Goal: Task Accomplishment & Management: Complete application form

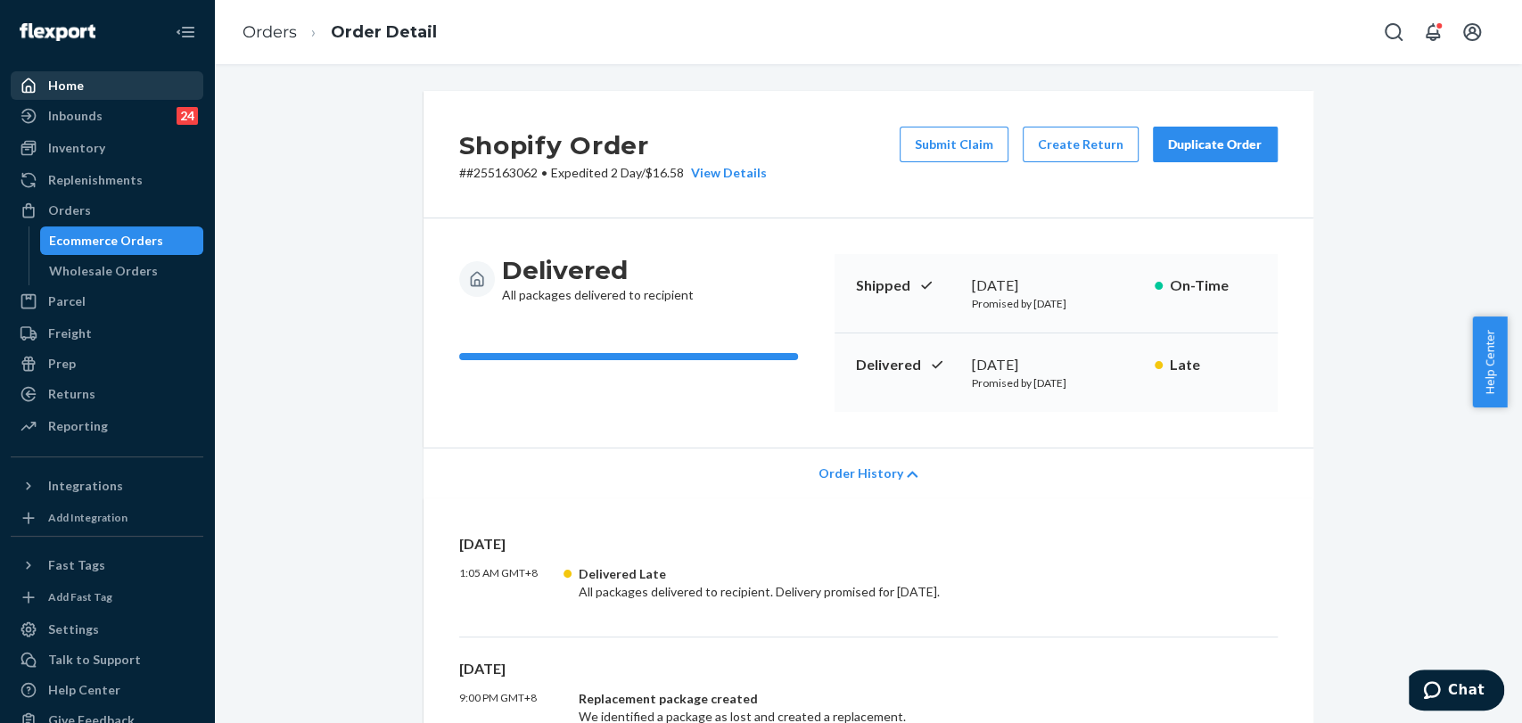
scroll to position [99, 0]
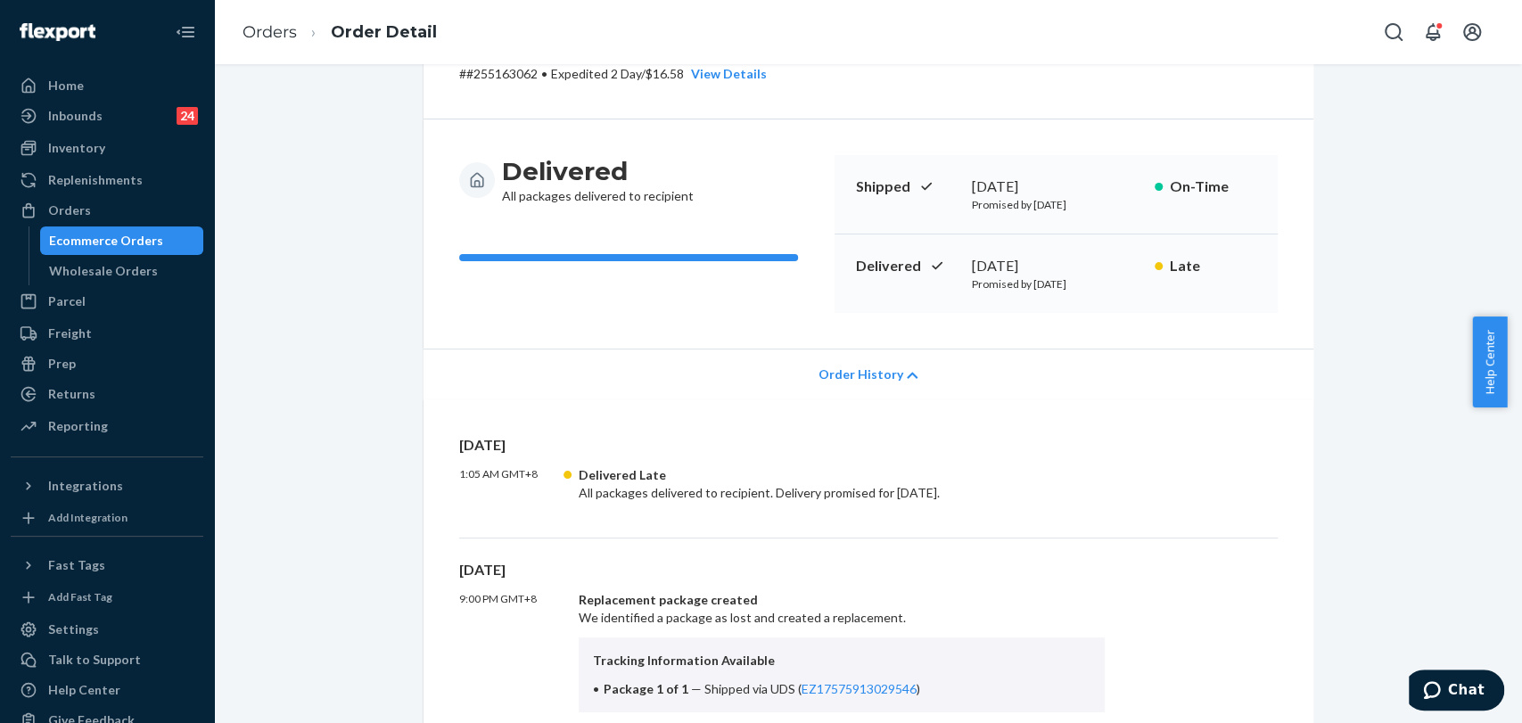
click at [121, 389] on div "Returns" at bounding box center [106, 394] width 189 height 25
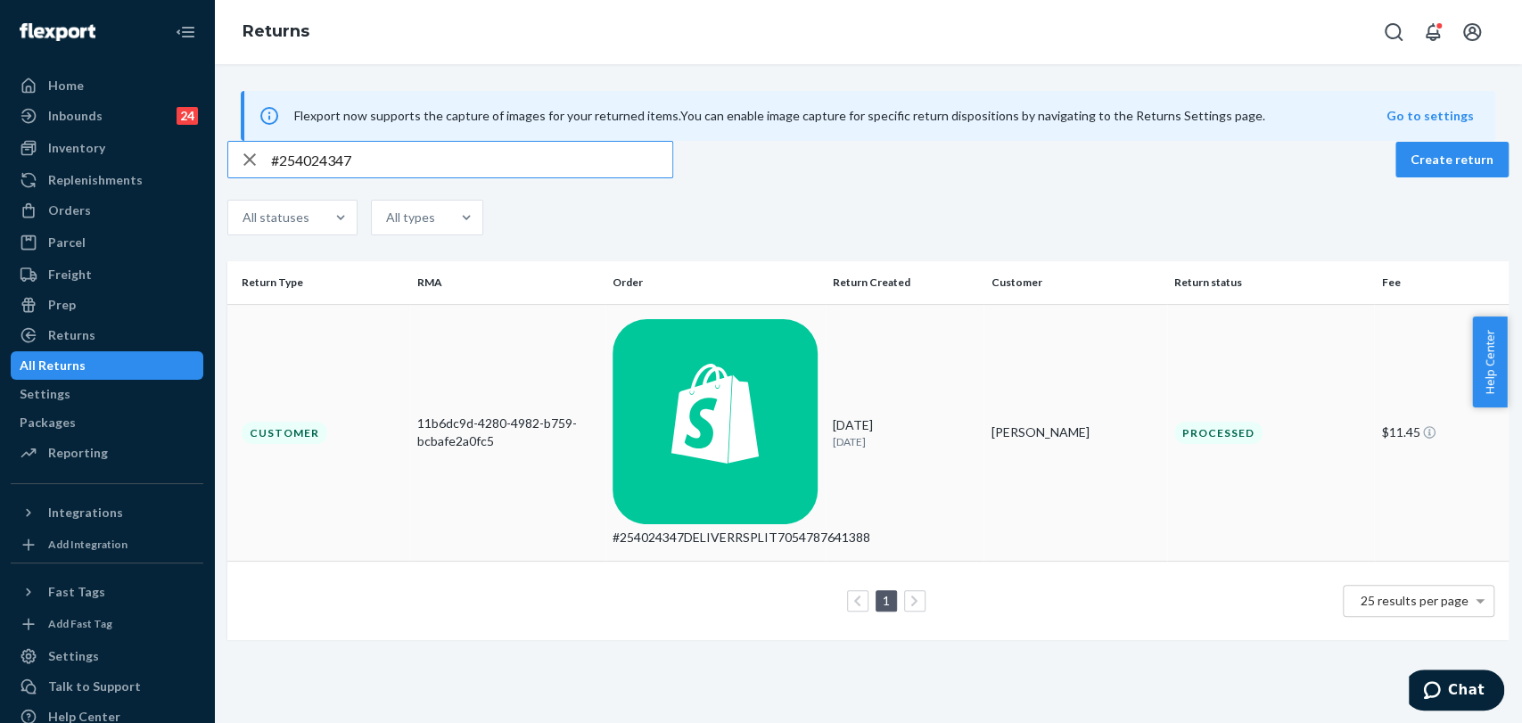
type input "#254024347"
click at [904, 434] on p "[DATE]" at bounding box center [905, 441] width 144 height 15
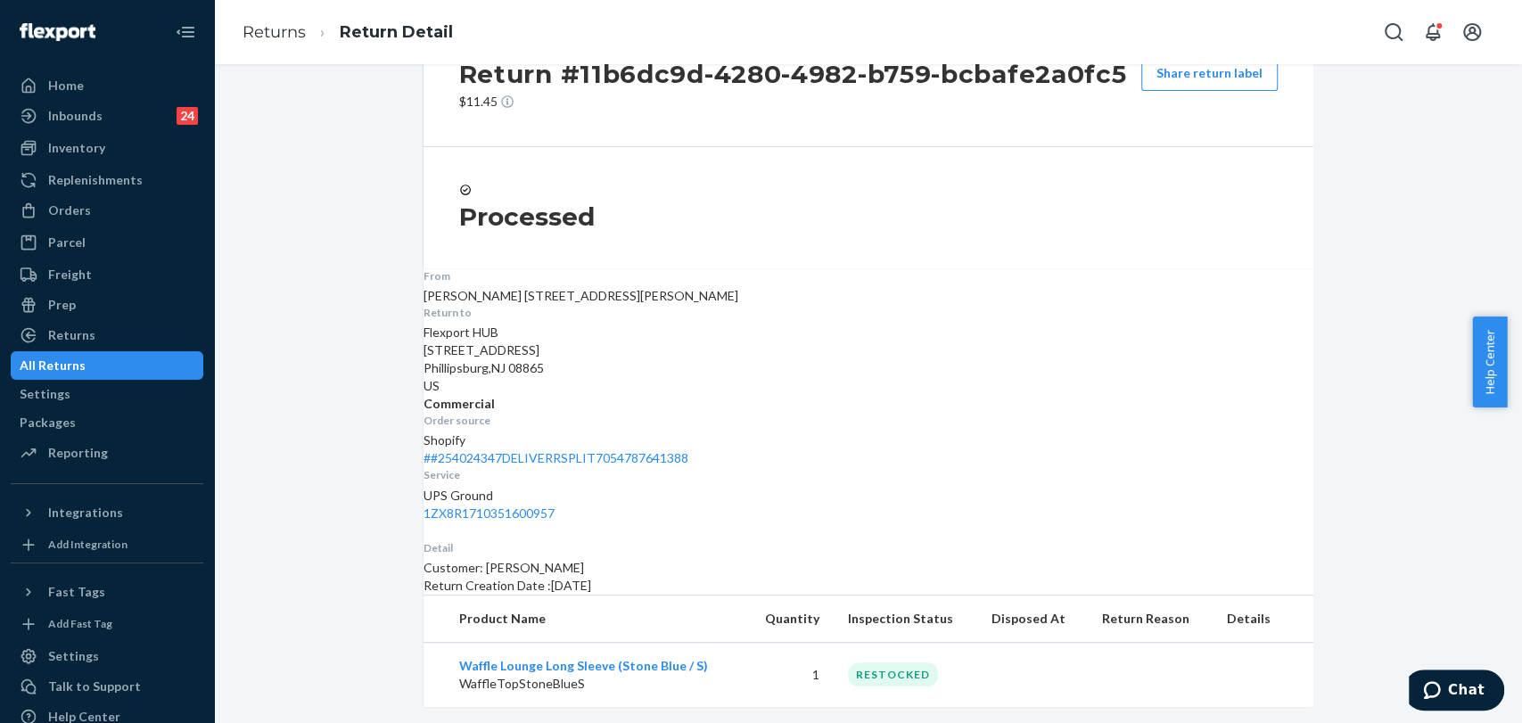
scroll to position [84, 0]
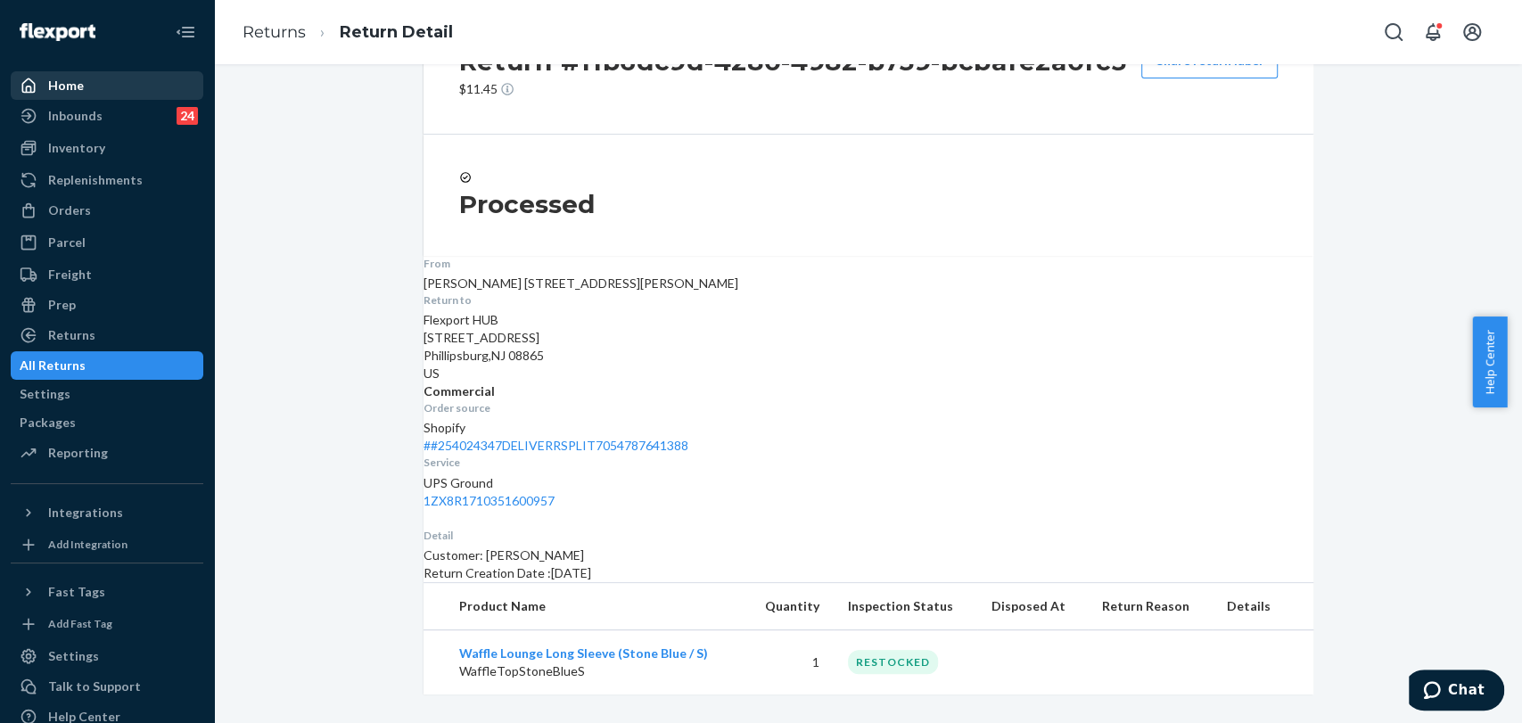
click at [140, 79] on div "Home" at bounding box center [106, 85] width 189 height 25
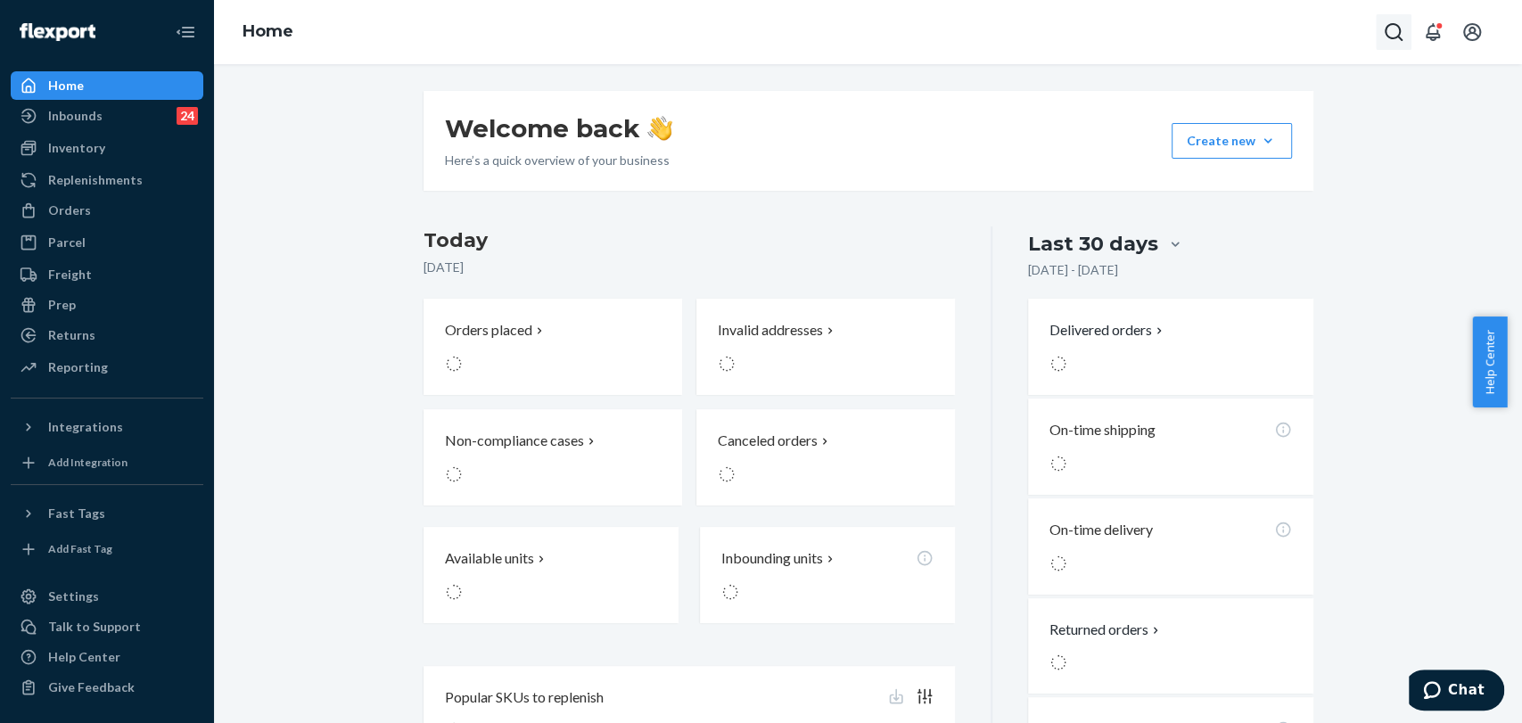
click at [1396, 49] on button "Open Search Box" at bounding box center [1394, 32] width 36 height 36
type input "#255053077"
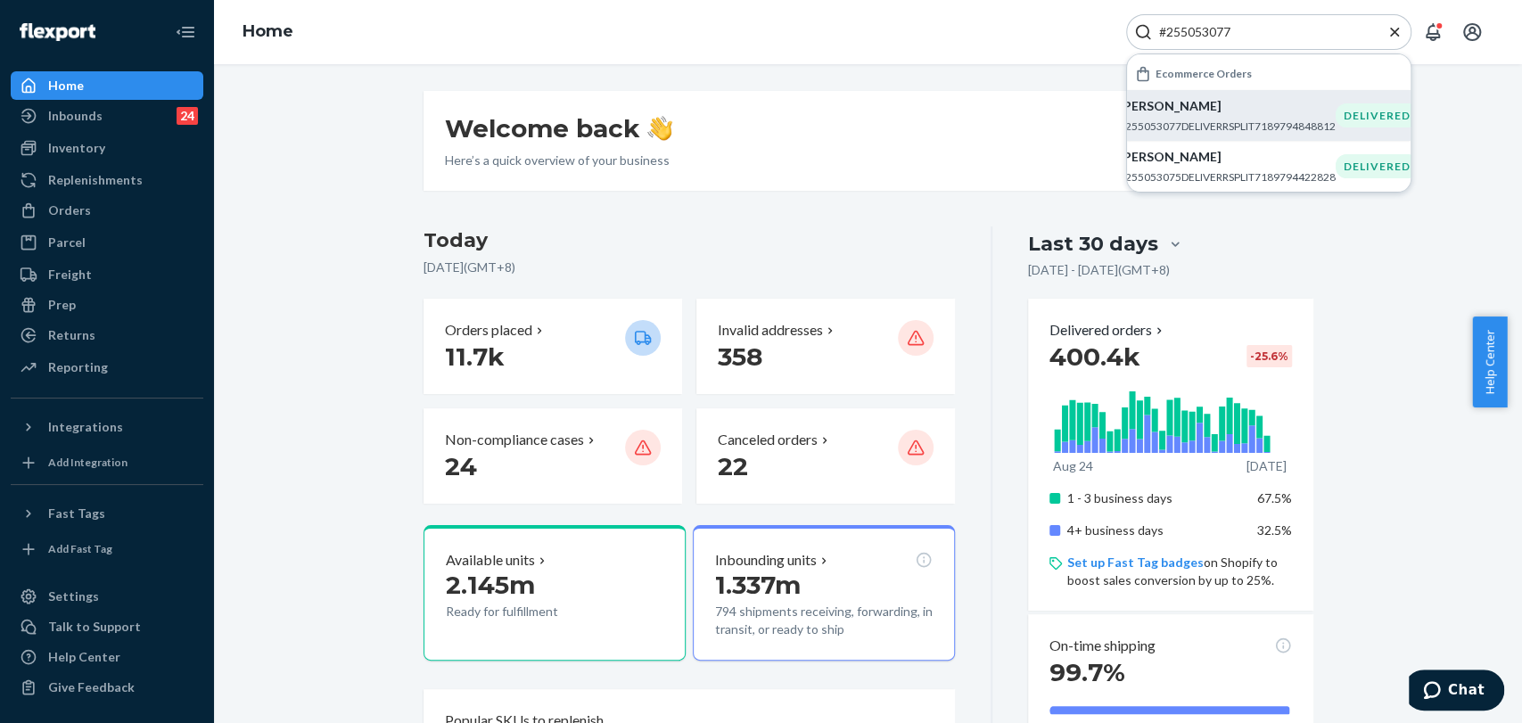
click at [1248, 99] on p "[PERSON_NAME]" at bounding box center [1227, 106] width 217 height 18
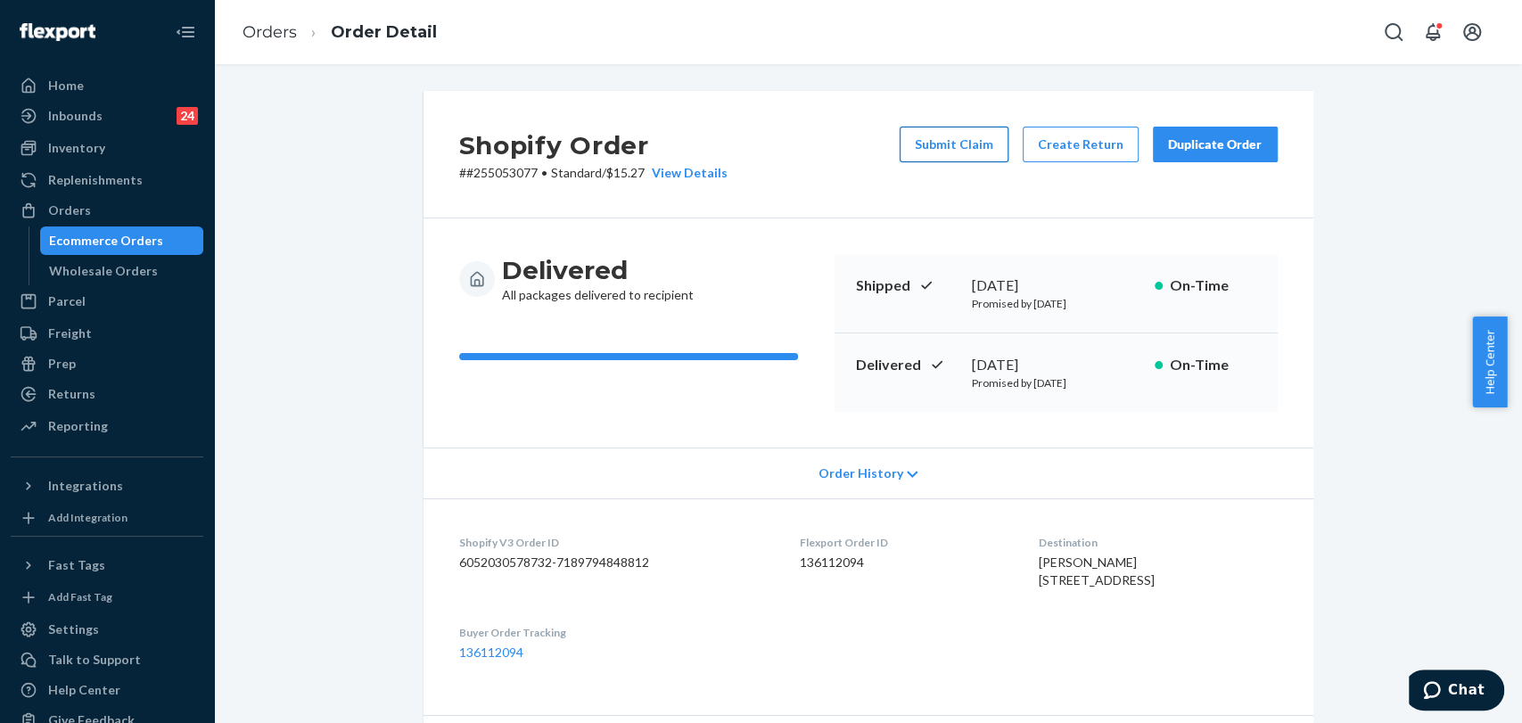
click at [953, 148] on button "Submit Claim" at bounding box center [954, 145] width 109 height 36
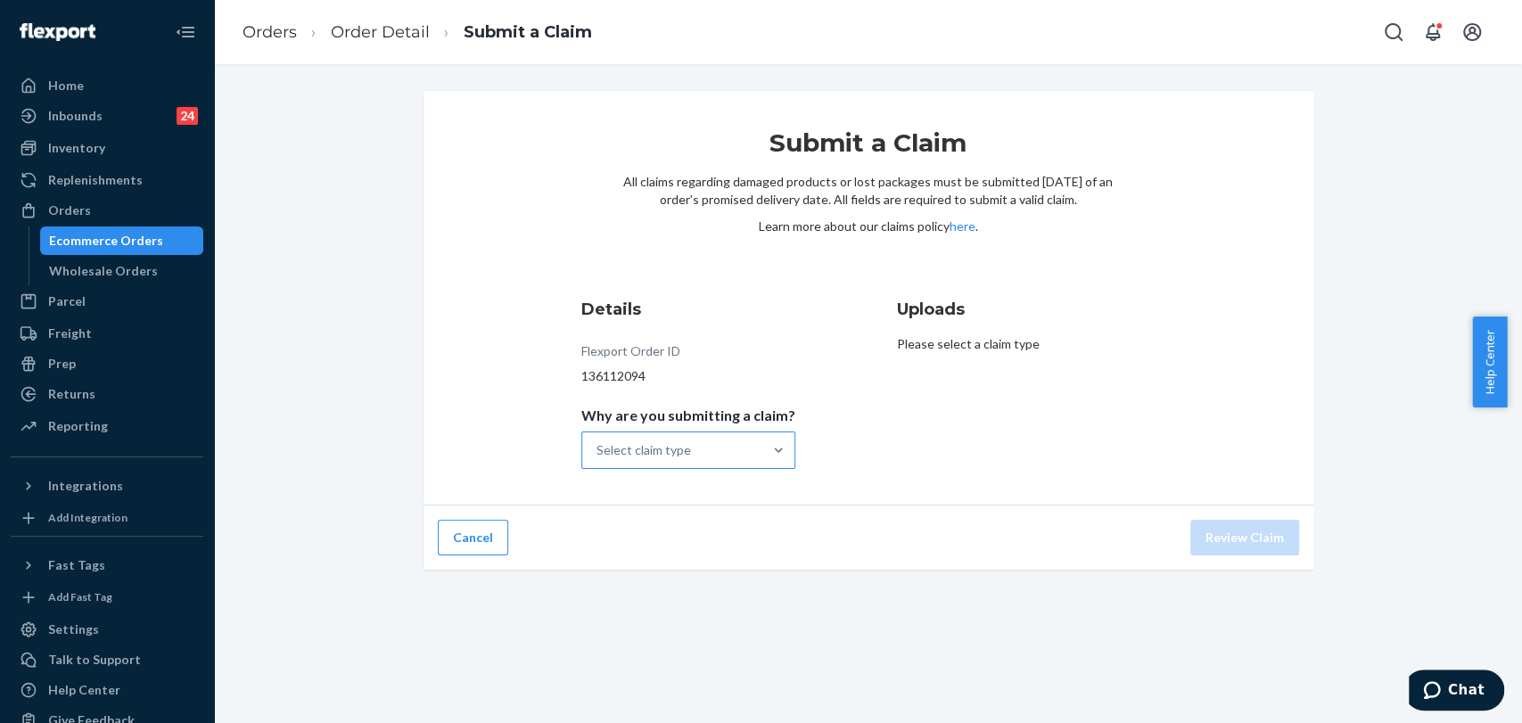
click at [749, 458] on div "Select claim type" at bounding box center [672, 450] width 180 height 36
click at [598, 458] on input "Why are you submitting a claim? Select claim type" at bounding box center [597, 450] width 2 height 18
click at [667, 603] on div "Missing product" at bounding box center [688, 601] width 207 height 36
click at [598, 459] on input "Why are you submitting a claim? option Missing product focused, 0 of 4. 4 resul…" at bounding box center [597, 450] width 2 height 18
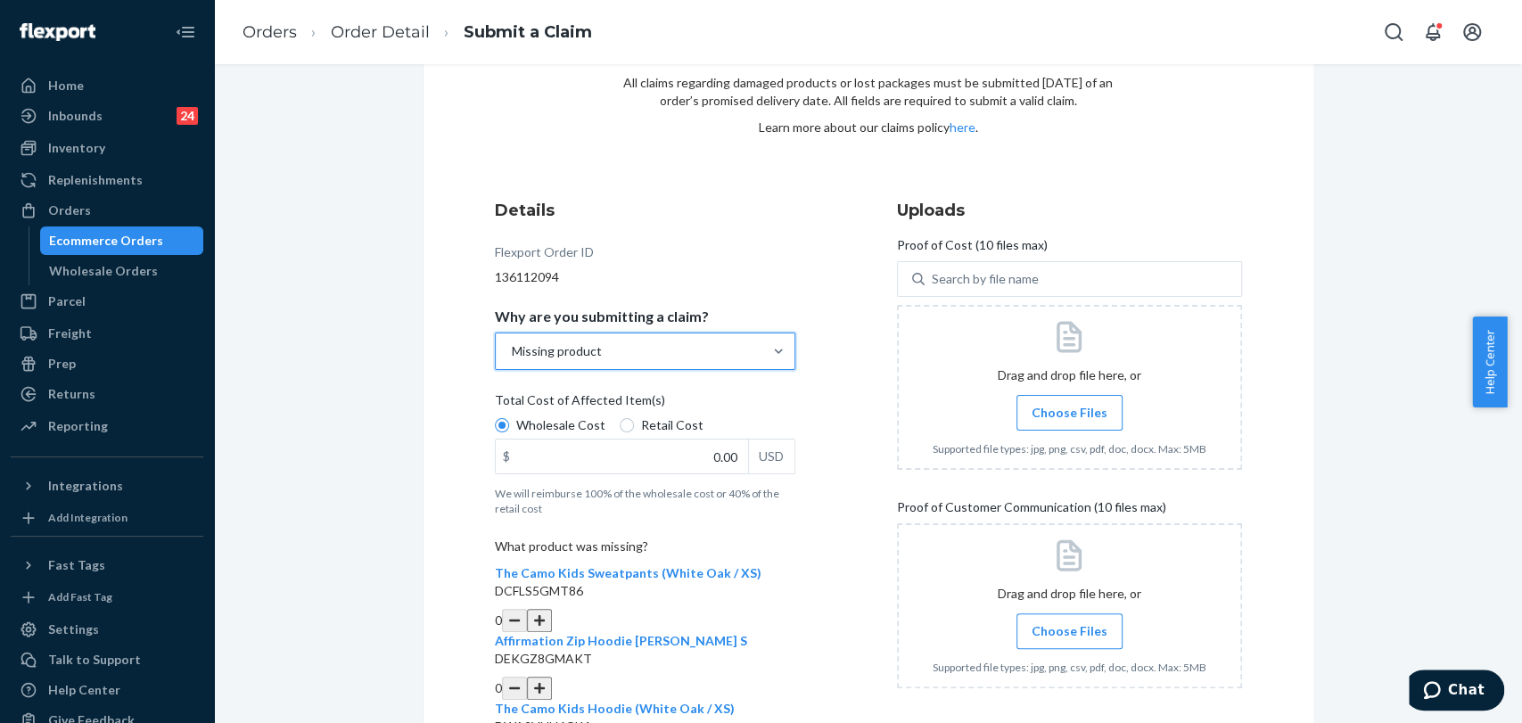
scroll to position [198, 0]
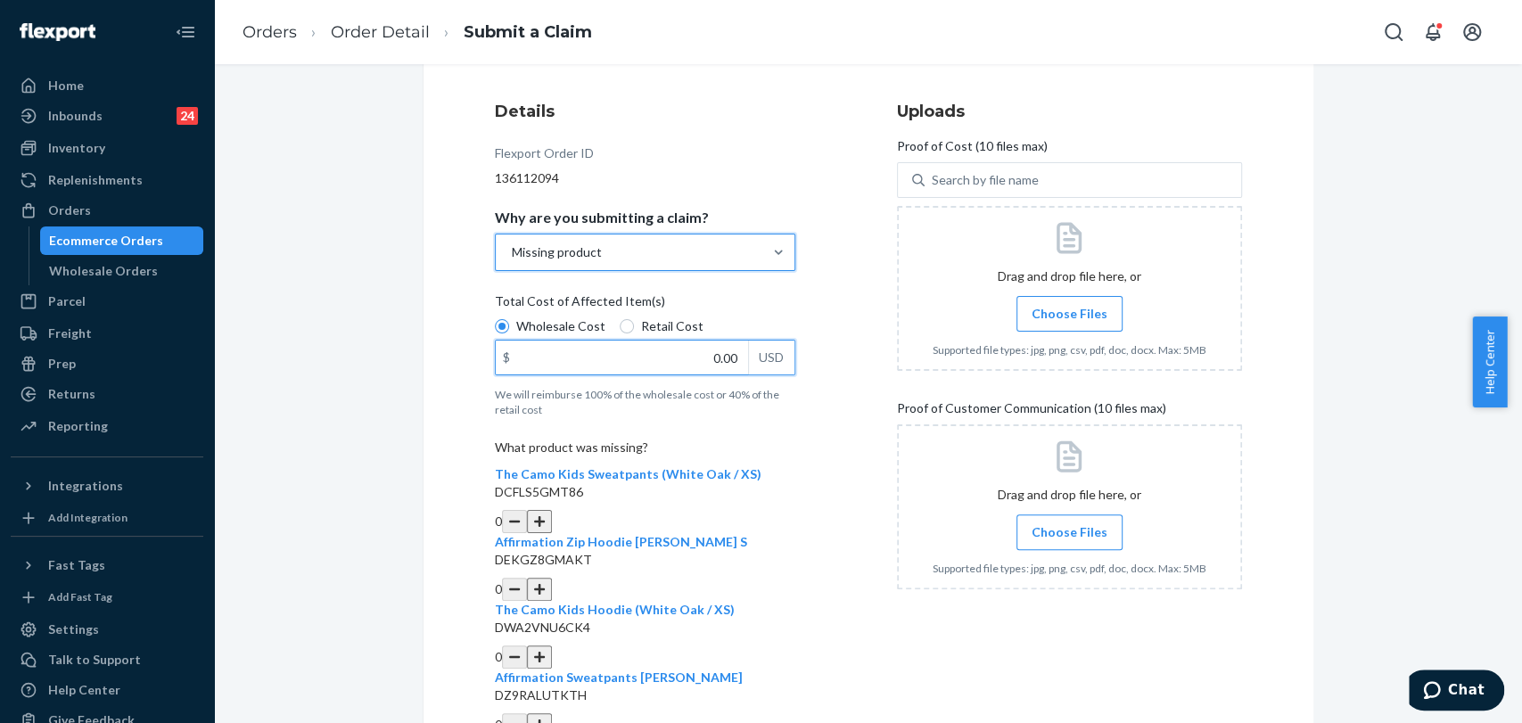
click at [670, 362] on input "0.00" at bounding box center [622, 358] width 252 height 34
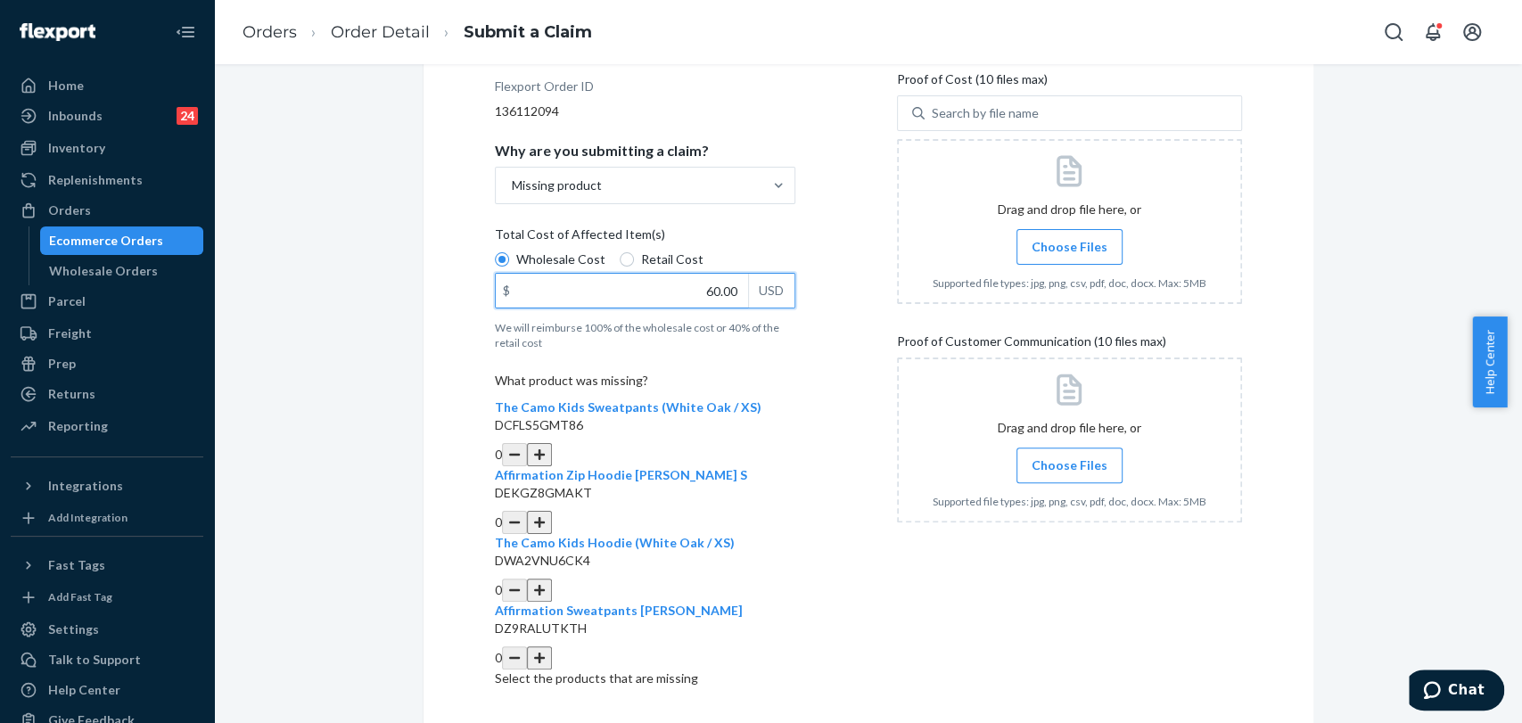
scroll to position [297, 0]
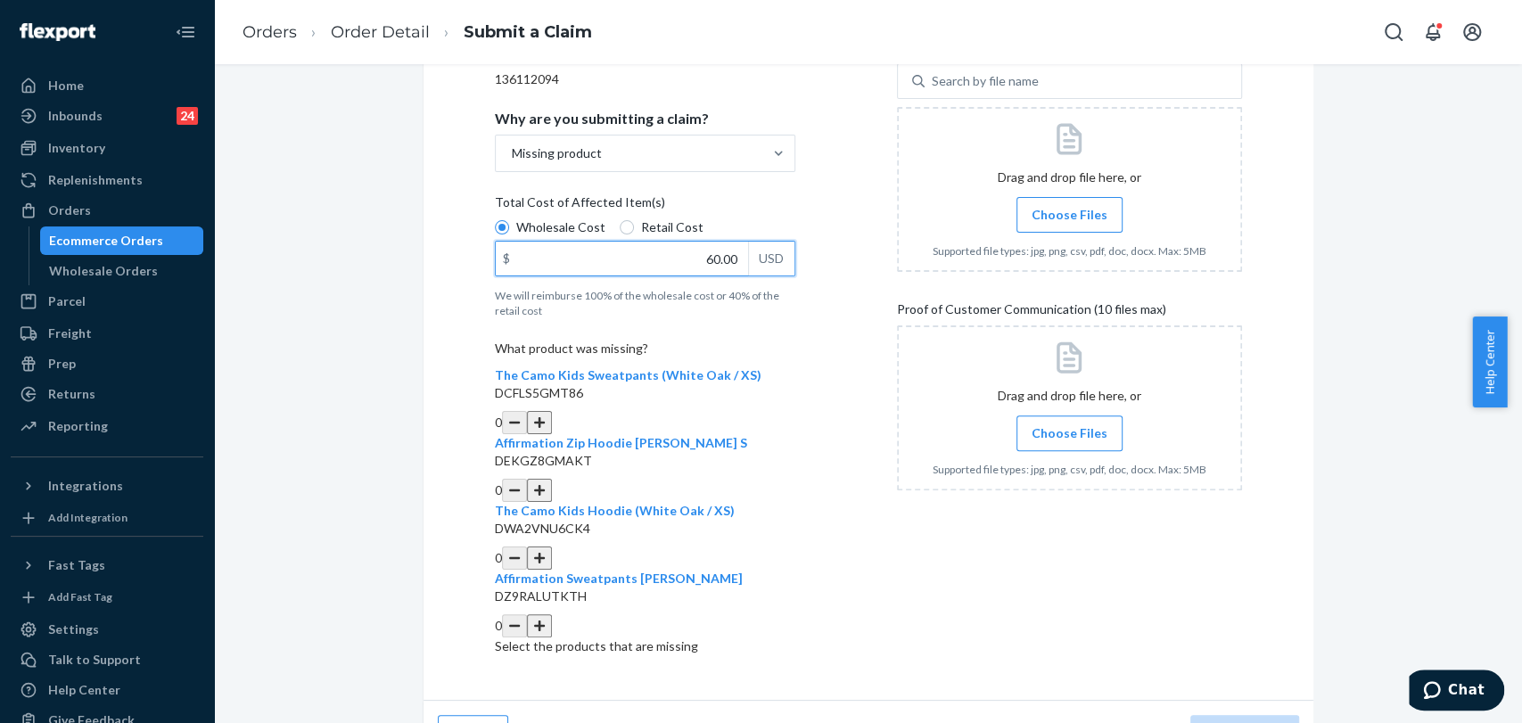
type input "60.00"
click at [552, 479] on button "button" at bounding box center [539, 490] width 25 height 23
click at [1048, 209] on span "Choose Files" at bounding box center [1070, 215] width 76 height 18
click at [1069, 209] on input "Choose Files" at bounding box center [1069, 215] width 1 height 20
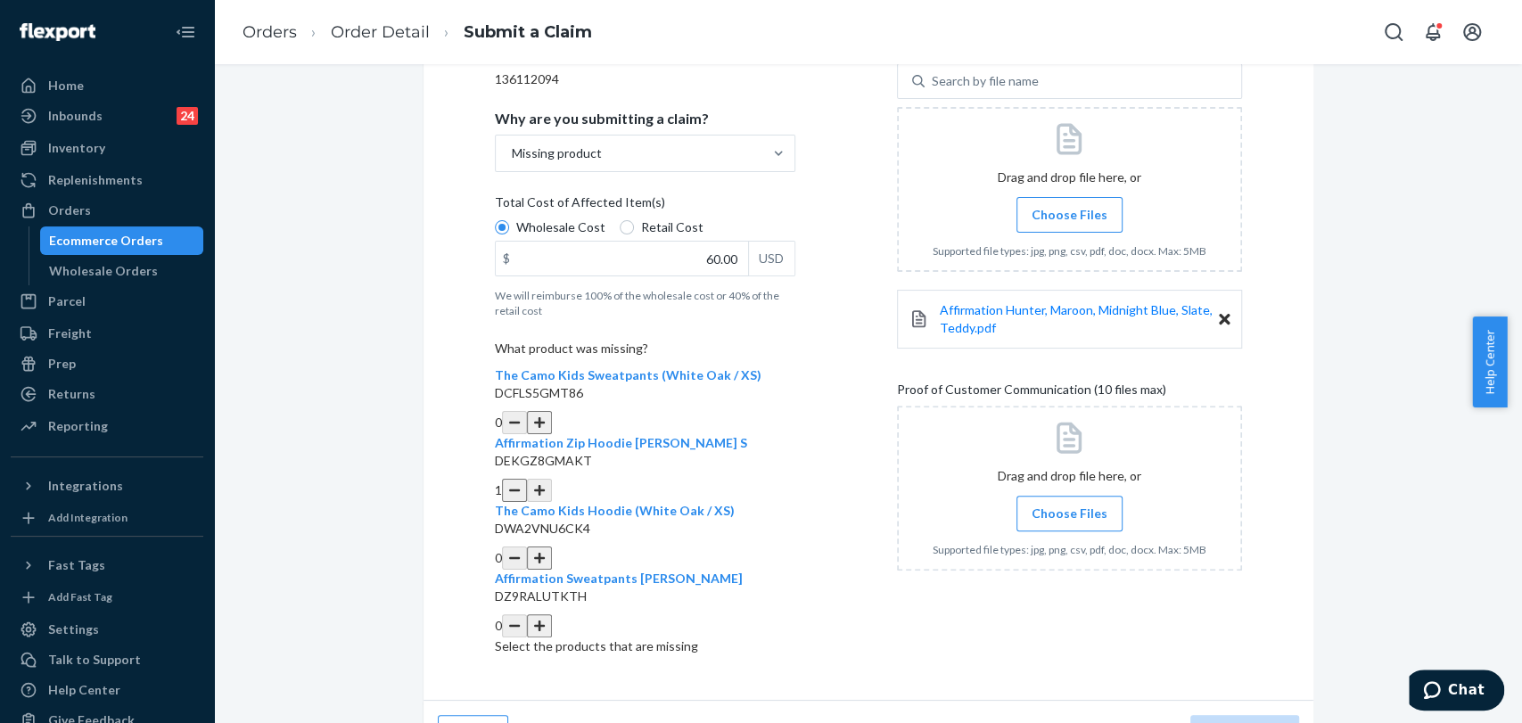
click at [1064, 515] on span "Choose Files" at bounding box center [1070, 514] width 76 height 18
click at [1069, 515] on input "Choose Files" at bounding box center [1069, 514] width 1 height 20
click at [1056, 515] on span "Choose Files" at bounding box center [1070, 514] width 76 height 18
click at [1069, 515] on input "Choose Files" at bounding box center [1069, 514] width 1 height 20
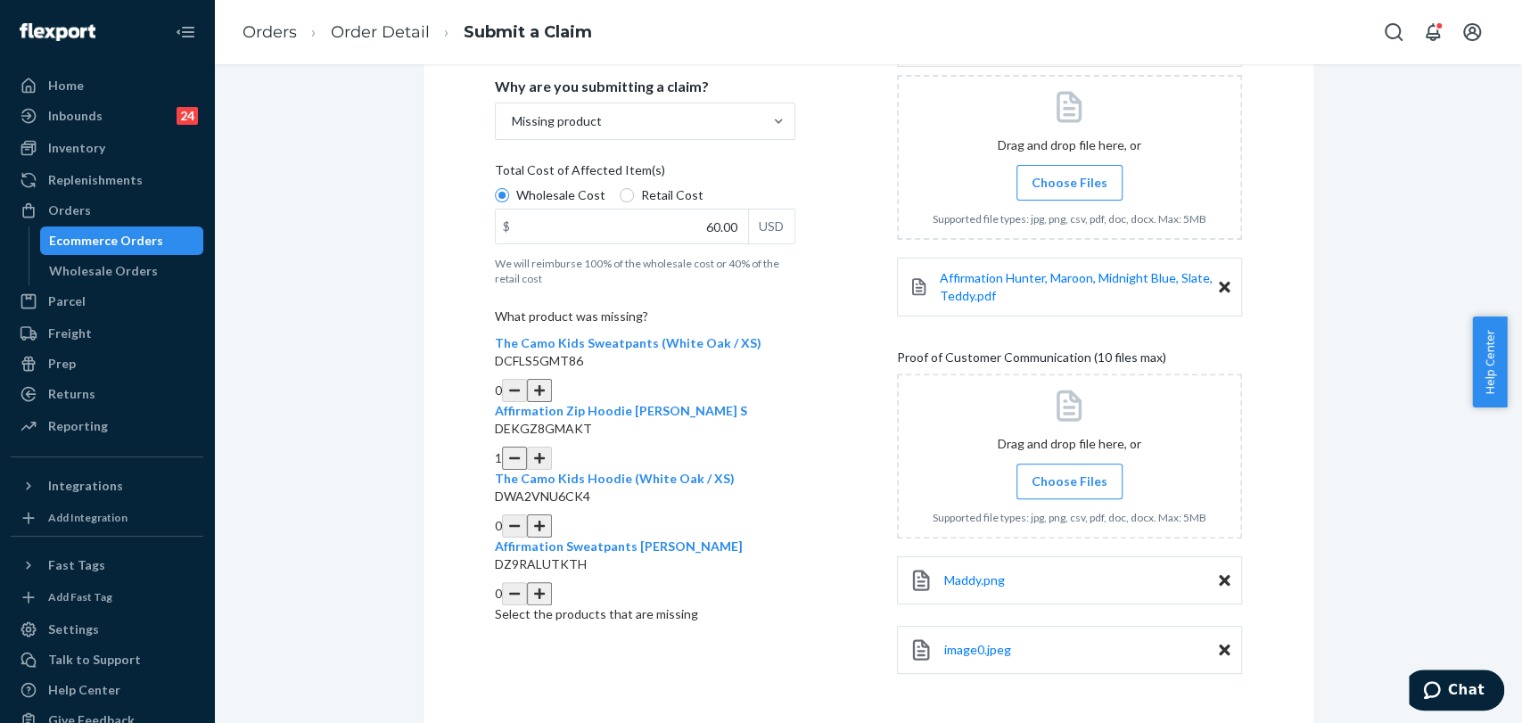
scroll to position [399, 0]
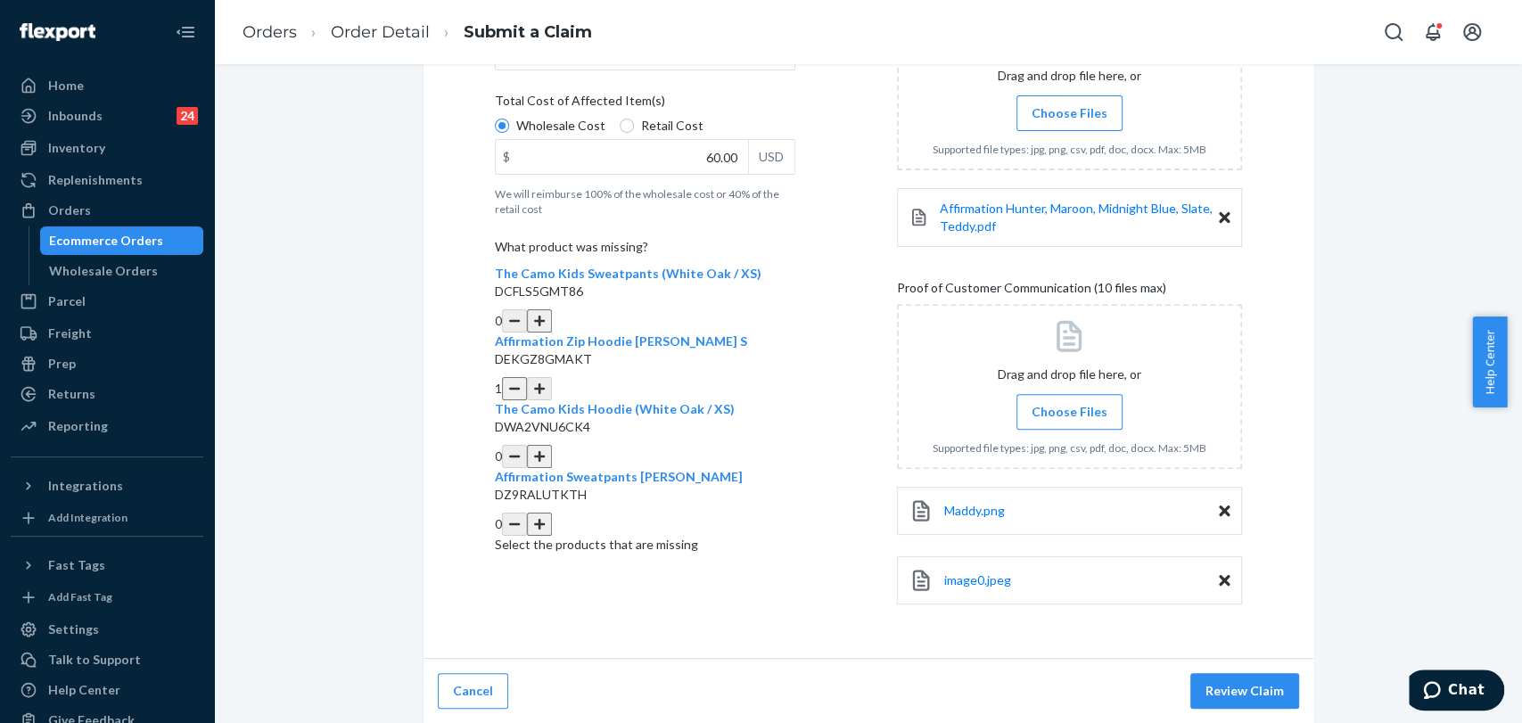
click at [1052, 412] on span "Choose Files" at bounding box center [1070, 412] width 76 height 18
click at [1069, 412] on input "Choose Files" at bounding box center [1069, 412] width 1 height 20
click at [1081, 415] on span "Choose Files" at bounding box center [1070, 412] width 76 height 18
click at [1070, 415] on input "Choose Files" at bounding box center [1069, 412] width 1 height 20
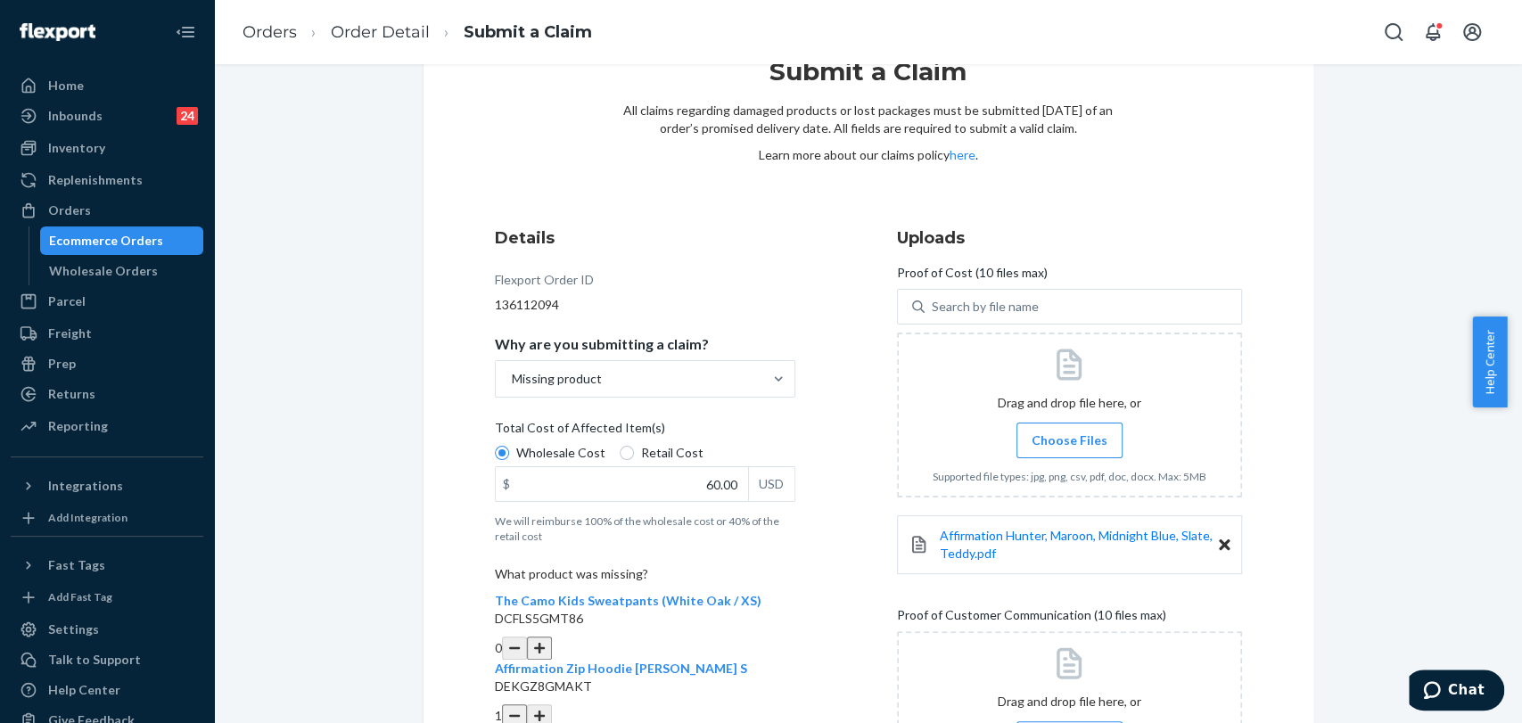
scroll to position [537, 0]
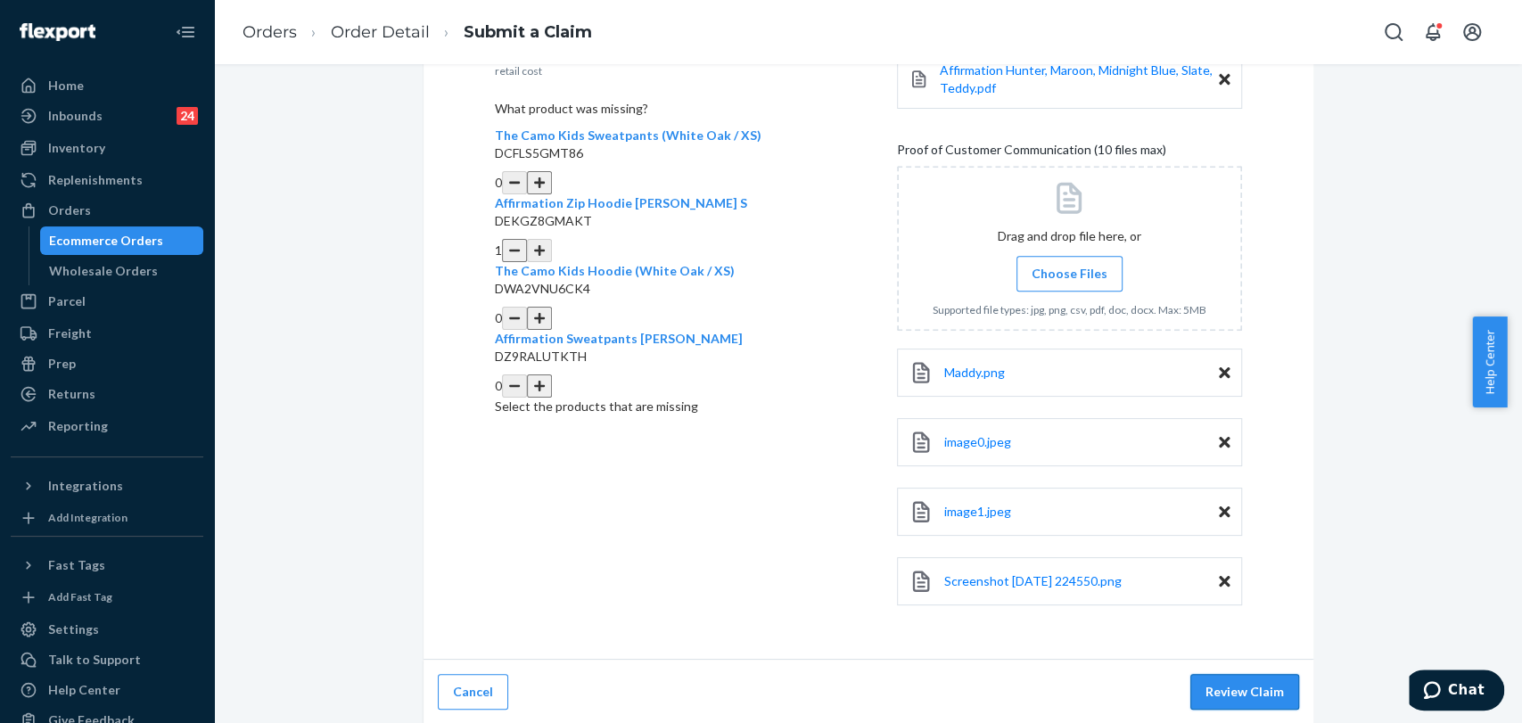
click at [1272, 680] on button "Review Claim" at bounding box center [1244, 692] width 109 height 36
click at [1240, 678] on button "Review Claim" at bounding box center [1244, 692] width 109 height 36
click at [1237, 683] on button "Review Claim" at bounding box center [1244, 692] width 109 height 36
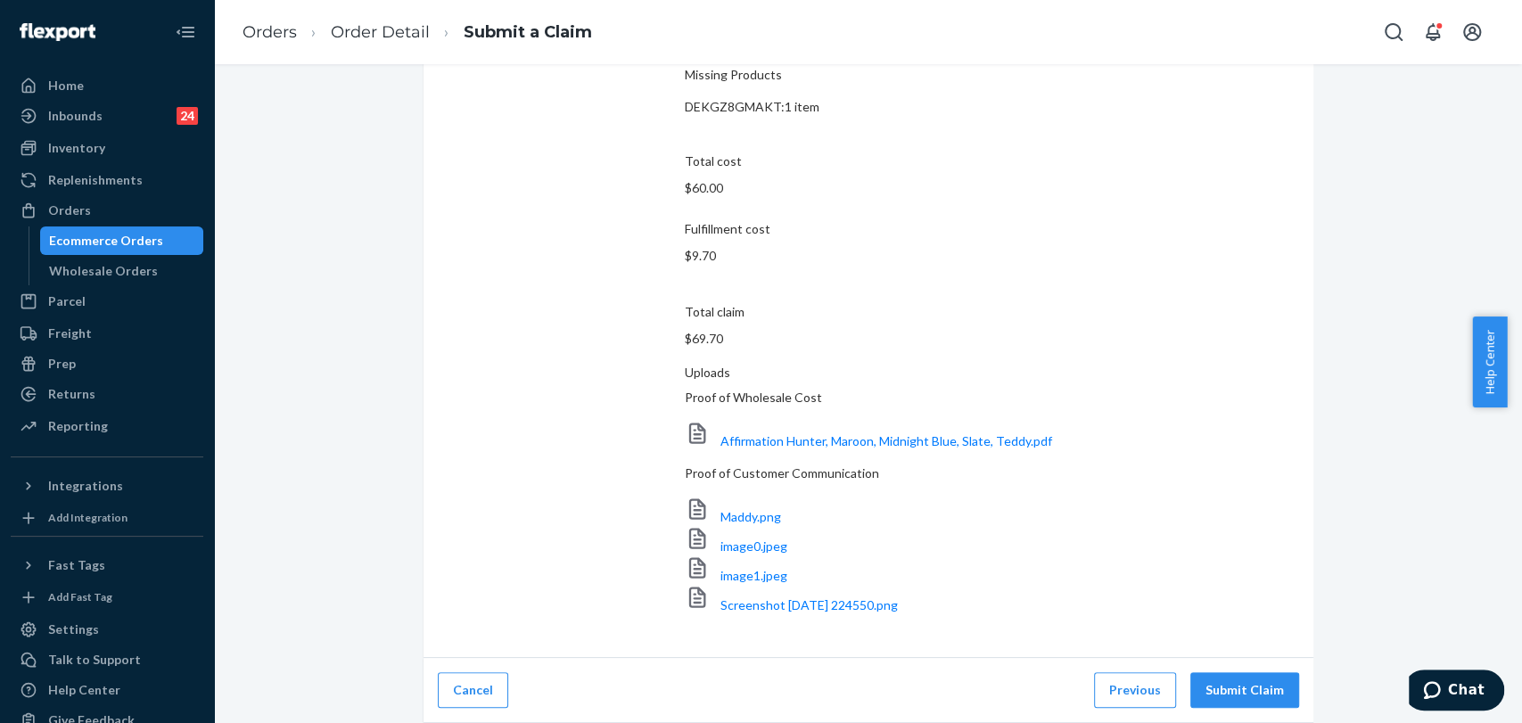
scroll to position [164, 0]
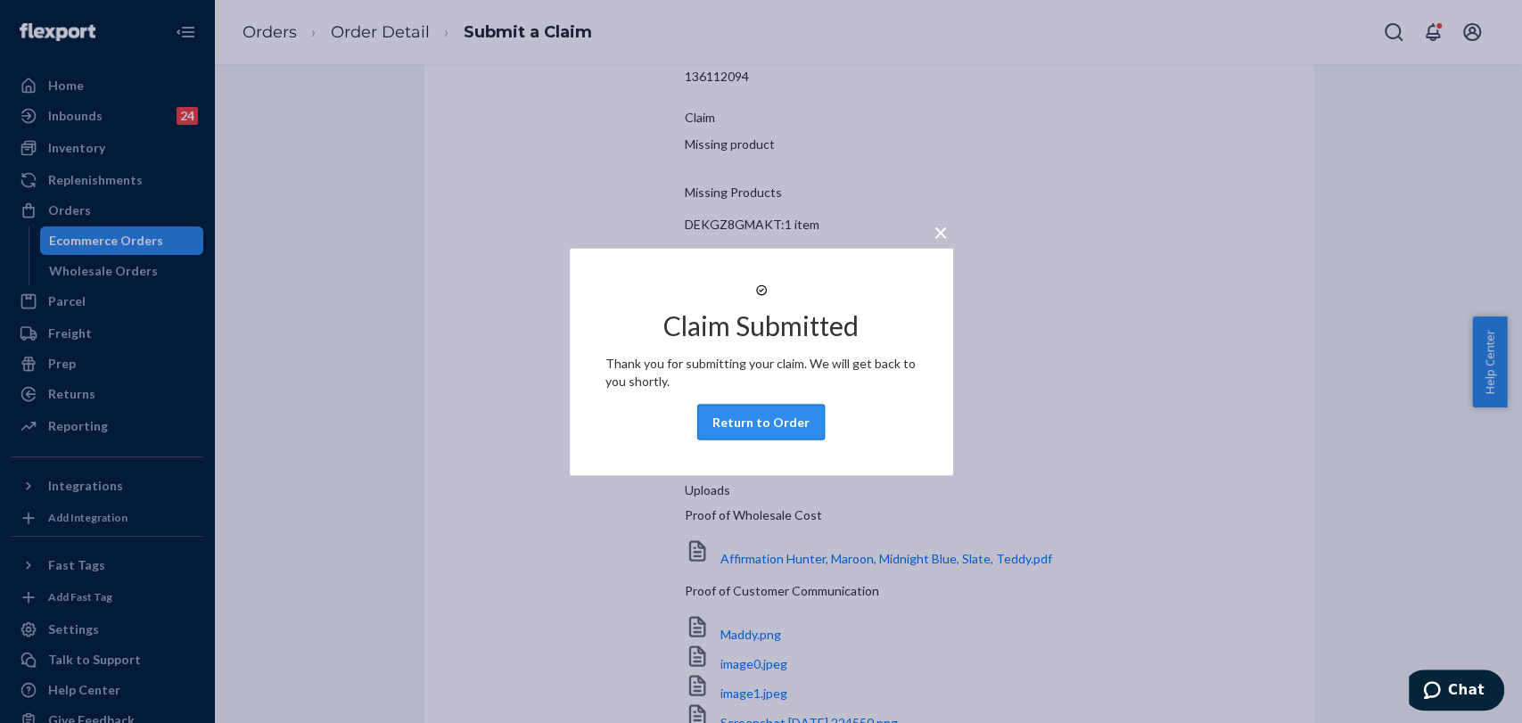
click at [787, 430] on button "Return to Order" at bounding box center [760, 422] width 127 height 36
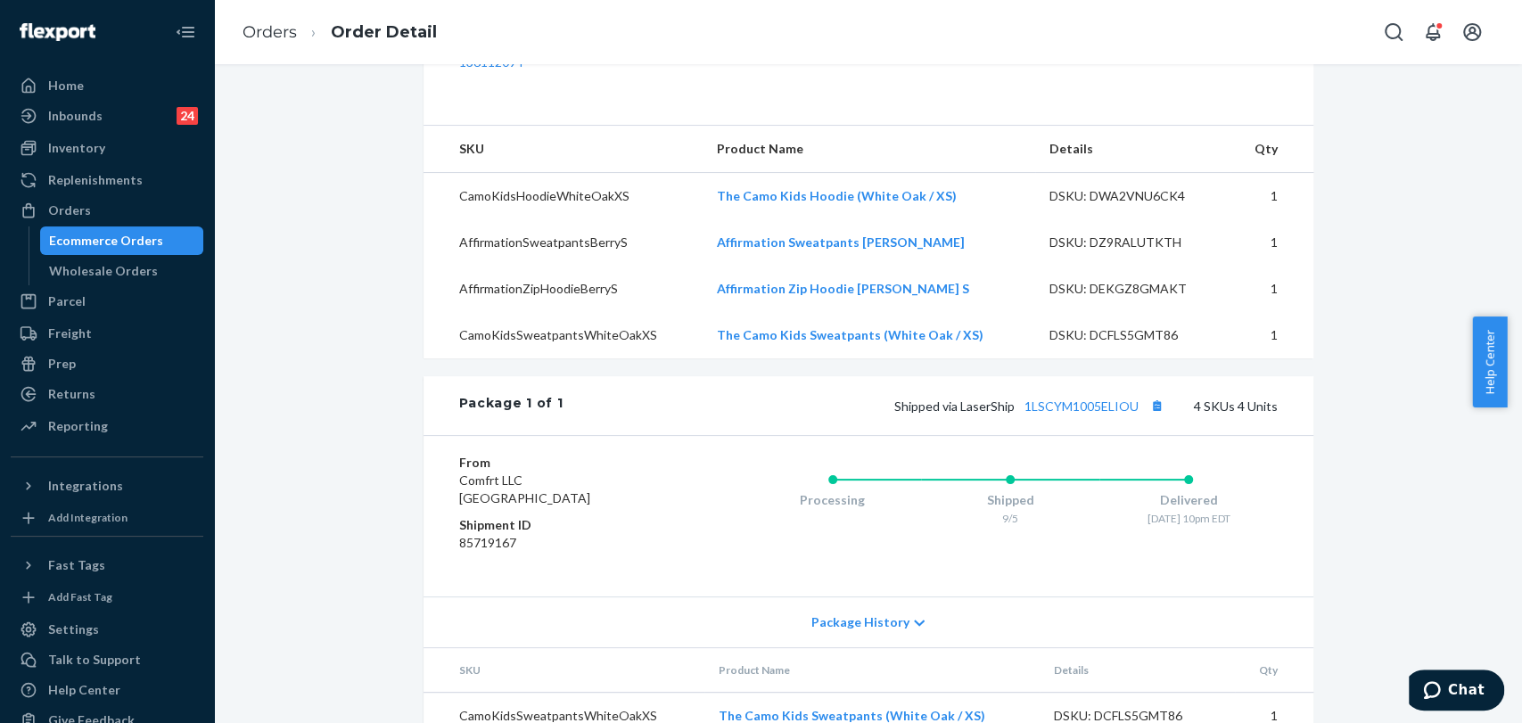
scroll to position [805, 0]
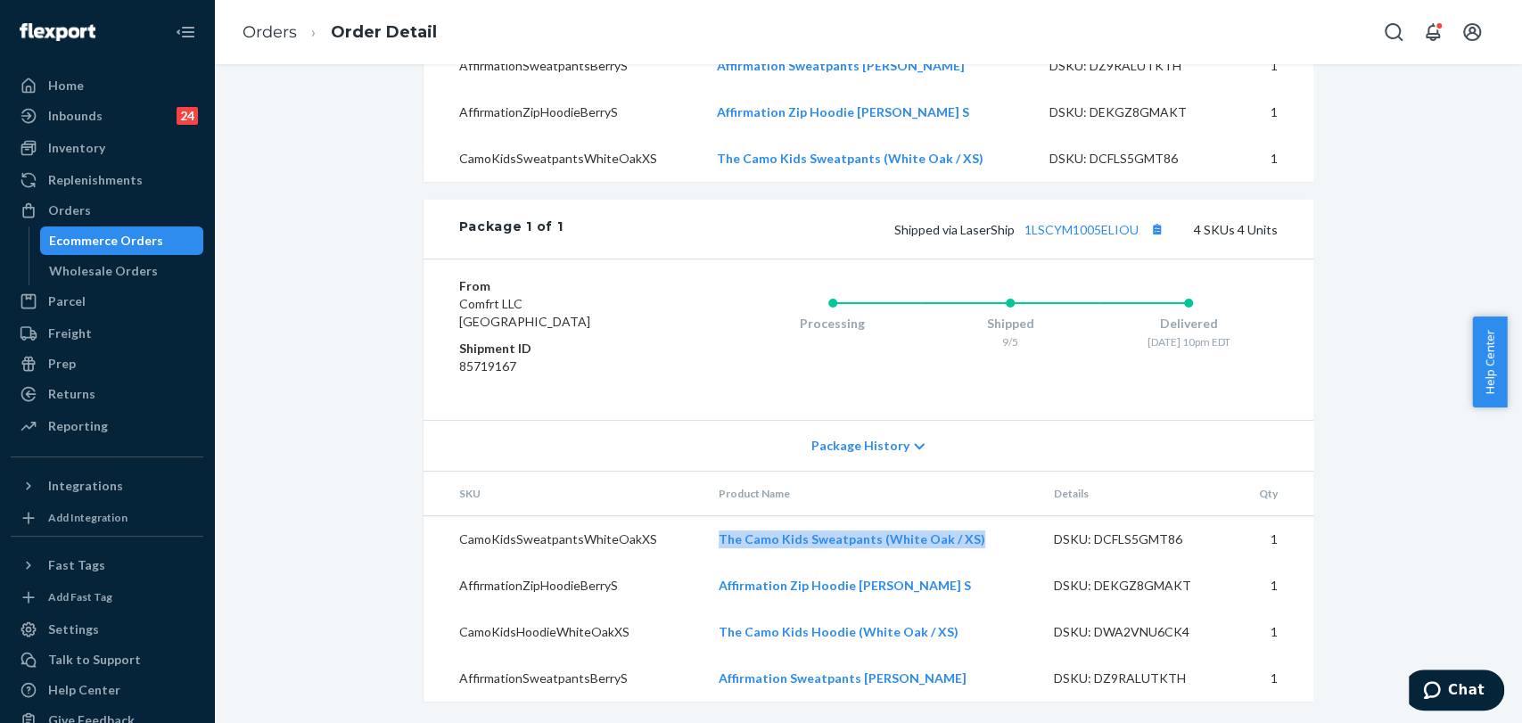
drag, startPoint x: 699, startPoint y: 538, endPoint x: 965, endPoint y: 541, distance: 265.7
click at [965, 541] on tr "CamoKidsSweatpantsWhiteOakXS The Camo Kids Sweatpants (White Oak / XS) DSKU: DC…" at bounding box center [868, 539] width 890 height 47
copy tr "The Camo Kids Sweatpants (White Oak / XS)"
click at [704, 585] on td "Affirmation Zip Hoodie [PERSON_NAME] S" at bounding box center [871, 586] width 335 height 46
drag, startPoint x: 712, startPoint y: 586, endPoint x: 916, endPoint y: 600, distance: 203.8
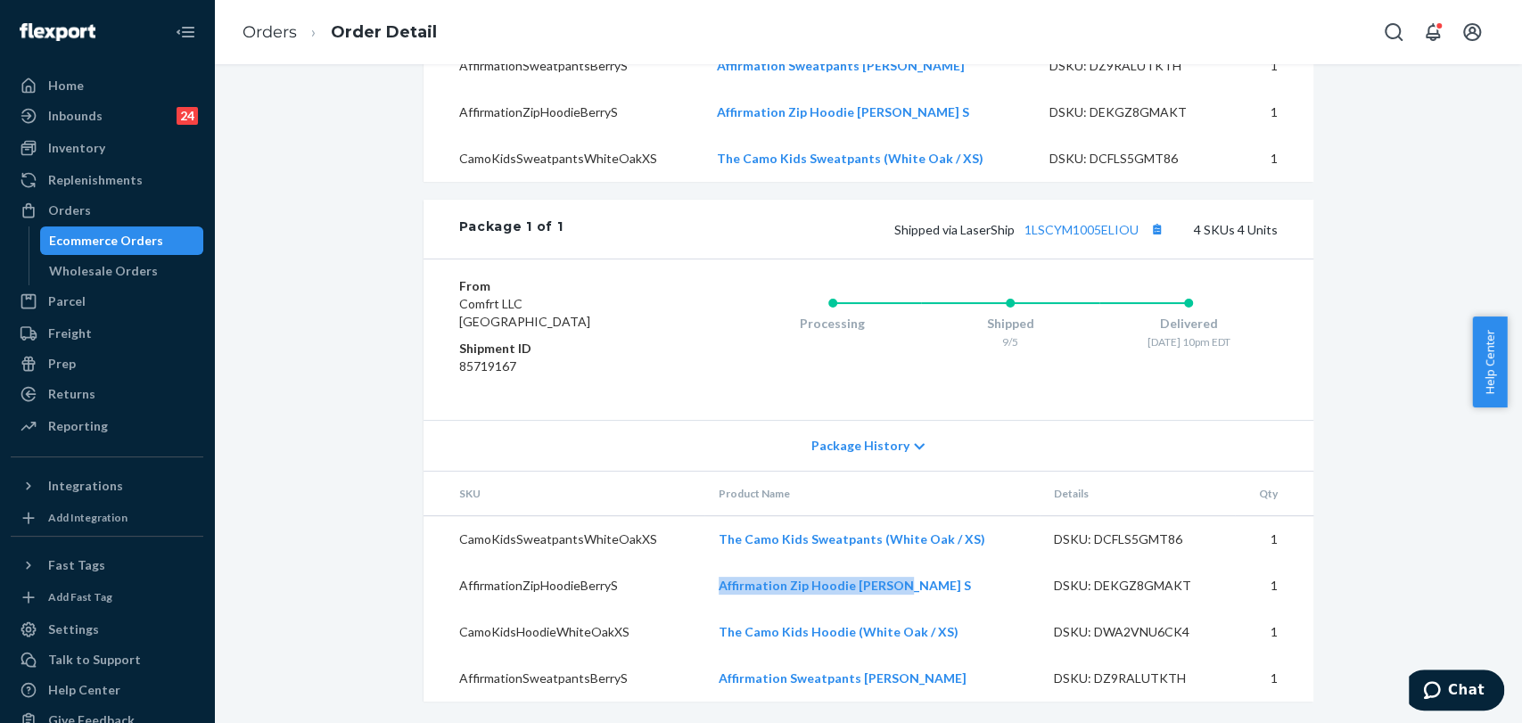
click at [916, 600] on td "Affirmation Zip Hoodie [PERSON_NAME] S" at bounding box center [871, 586] width 335 height 46
copy link "Affirmation Zip Hoodie [PERSON_NAME] S"
drag, startPoint x: 756, startPoint y: 622, endPoint x: 951, endPoint y: 622, distance: 195.3
click at [951, 622] on td "The Camo Kids Hoodie (White Oak / XS)" at bounding box center [871, 632] width 335 height 46
copy link "The Camo Kids Hoodie (White Oak / XS)"
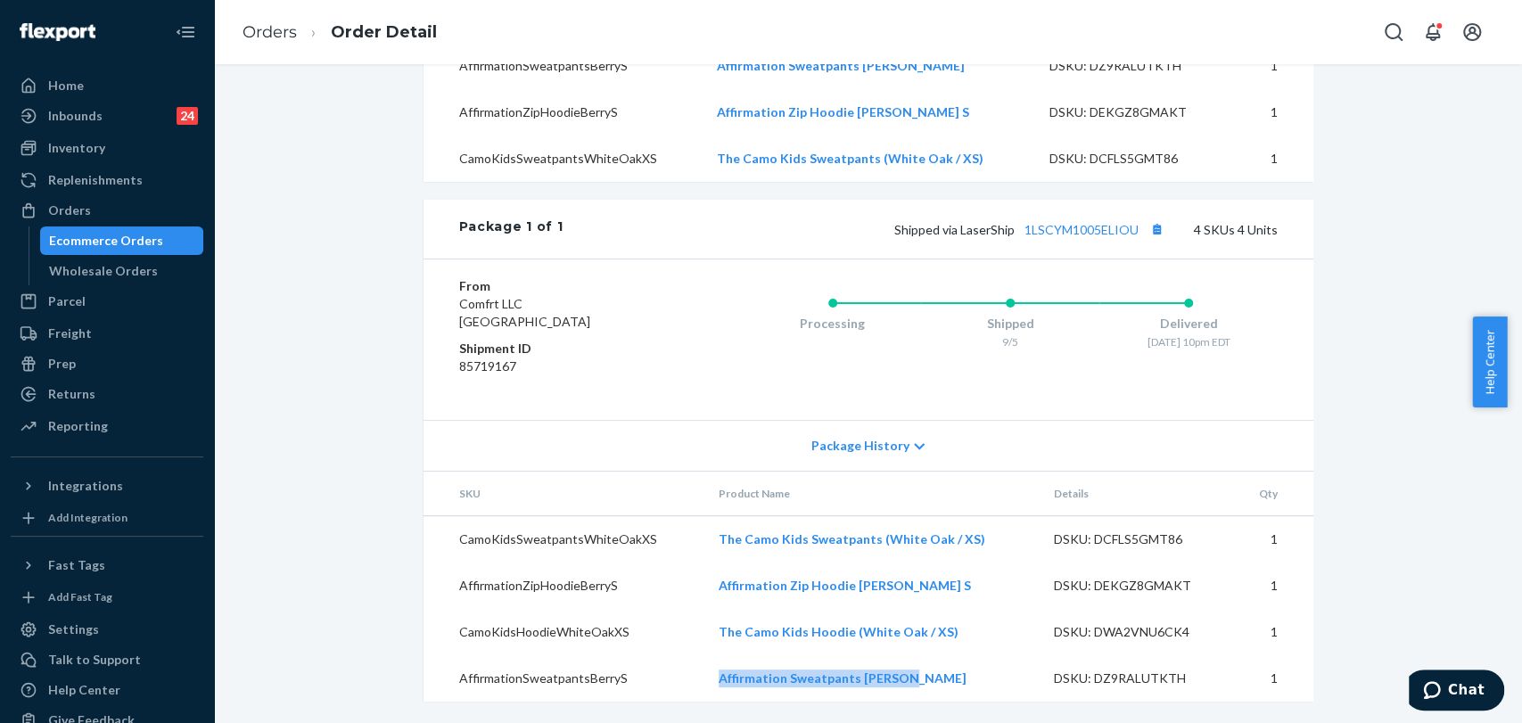
drag, startPoint x: 735, startPoint y: 682, endPoint x: 948, endPoint y: 680, distance: 213.1
click at [948, 680] on tr "AffirmationSweatpantsBerryS Affirmation Sweatpants [PERSON_NAME] S DSKU: DZ9RAL…" at bounding box center [868, 678] width 890 height 46
copy tr "Affirmation Sweatpants [PERSON_NAME]"
click at [55, 80] on div "Home" at bounding box center [66, 86] width 36 height 18
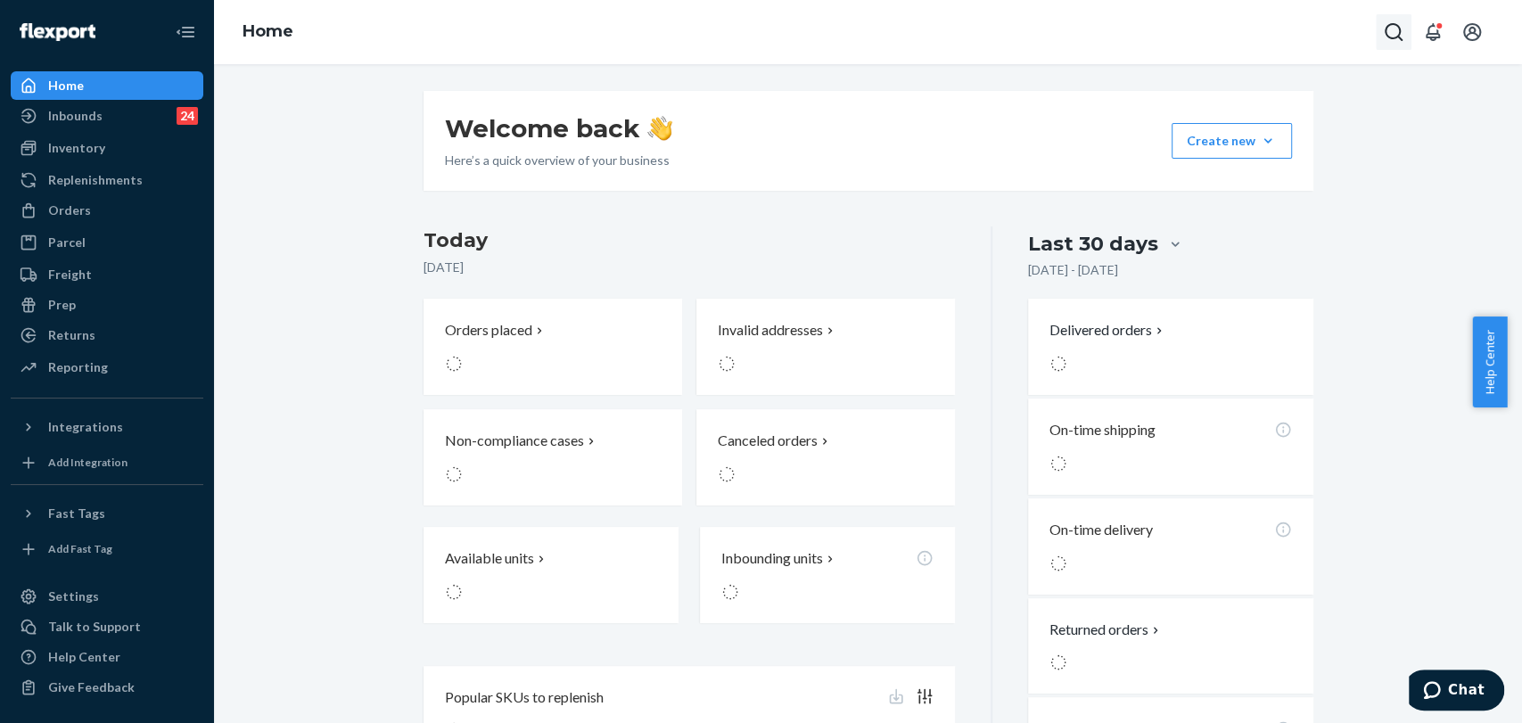
click at [1397, 34] on icon "Open Search Box" at bounding box center [1393, 31] width 21 height 21
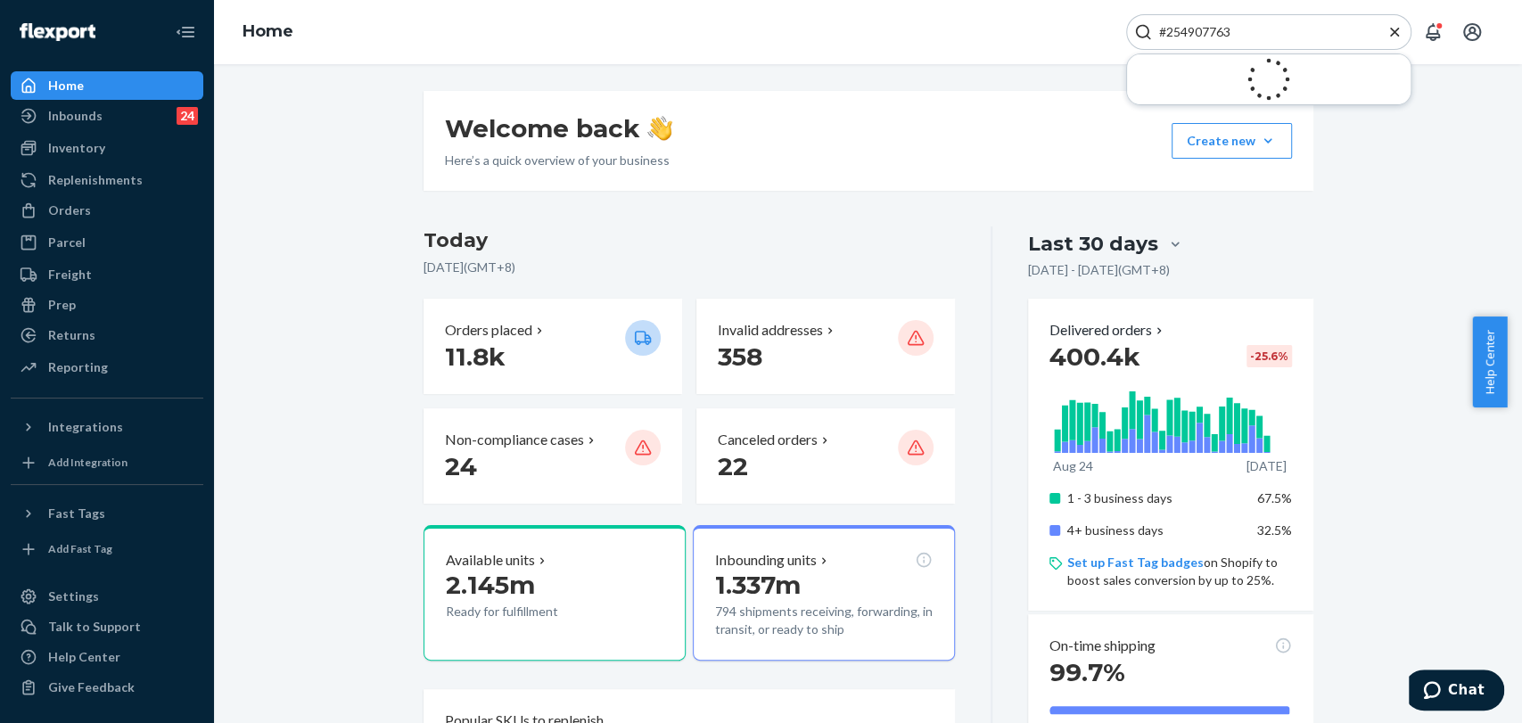
type input "#254907763"
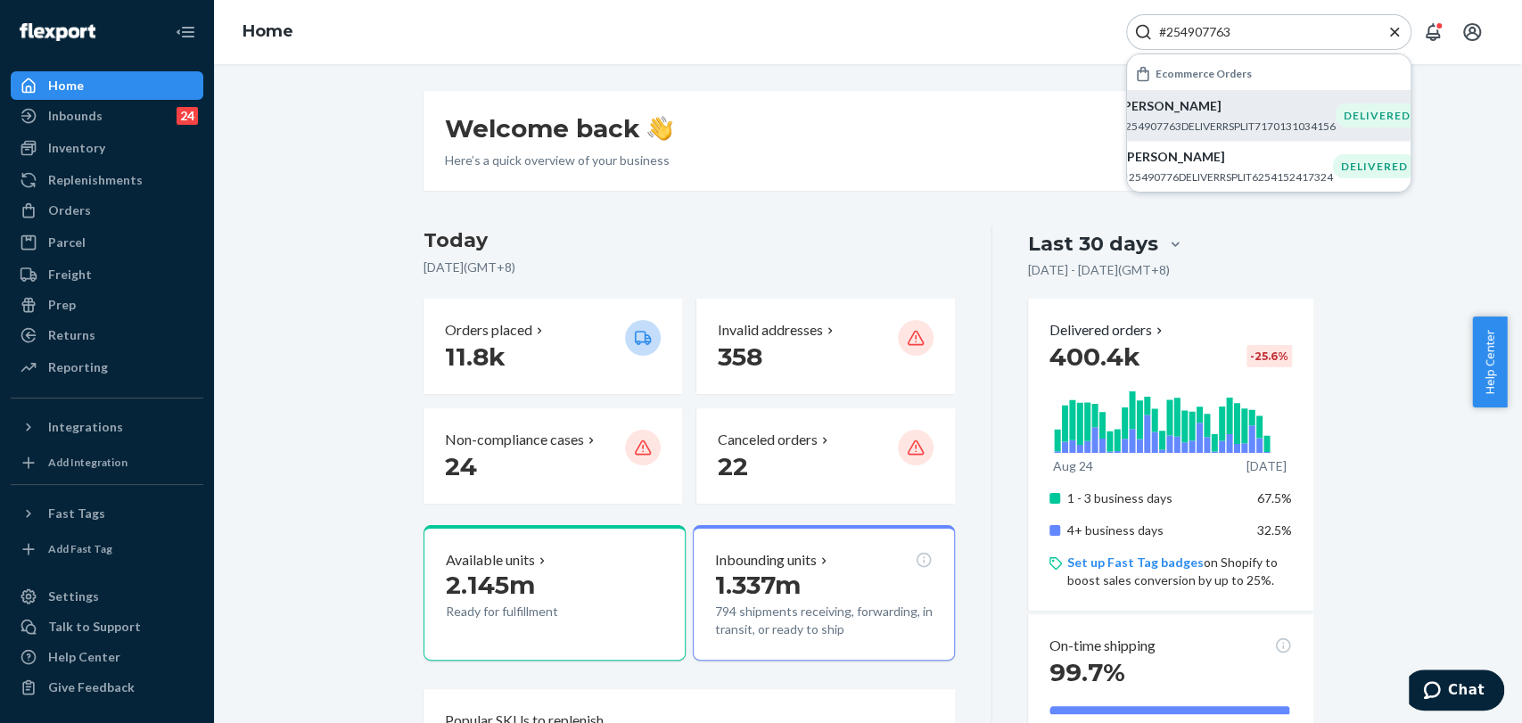
click at [1225, 119] on p "#254907763DELIVERRSPLIT7170131034156" at bounding box center [1227, 126] width 217 height 15
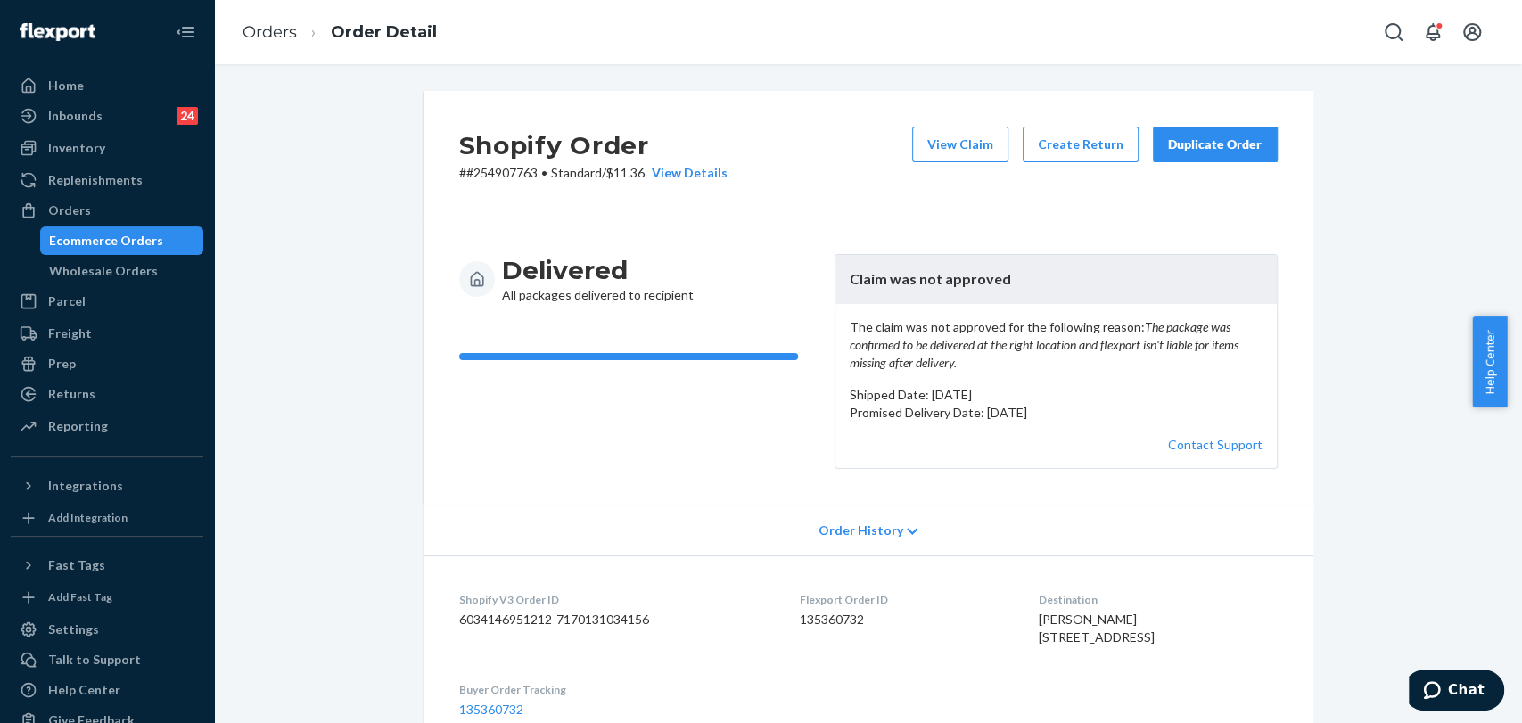
click at [1227, 144] on div "Duplicate Order" at bounding box center [1215, 145] width 95 height 18
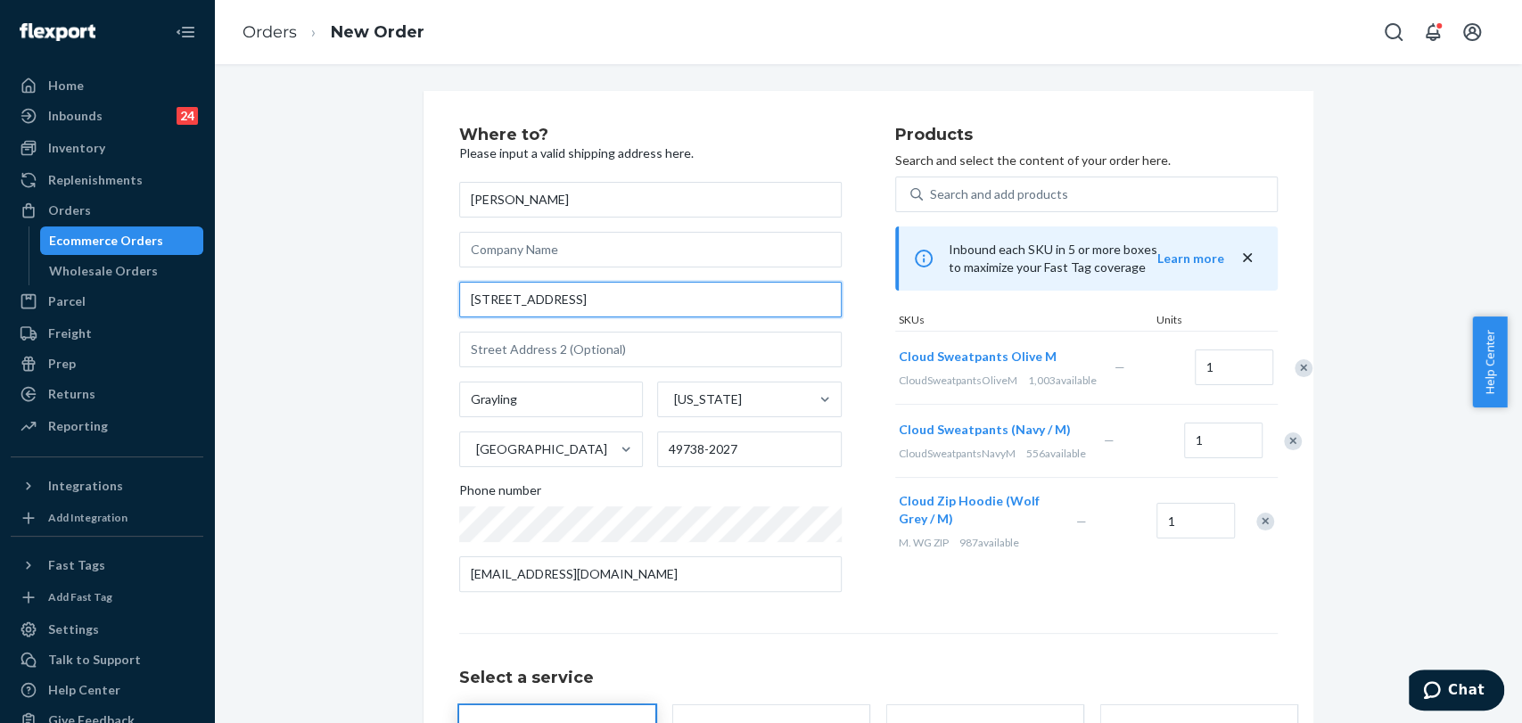
drag, startPoint x: 646, startPoint y: 294, endPoint x: 698, endPoint y: 305, distance: 52.8
click at [647, 294] on input "[STREET_ADDRESS]" at bounding box center [650, 300] width 382 height 36
click at [475, 292] on input "[STREET_ADDRESS]" at bounding box center [650, 300] width 382 height 36
drag, startPoint x: 460, startPoint y: 295, endPoint x: 725, endPoint y: 295, distance: 264.8
click at [723, 296] on input "[STREET_ADDRESS]" at bounding box center [650, 300] width 382 height 36
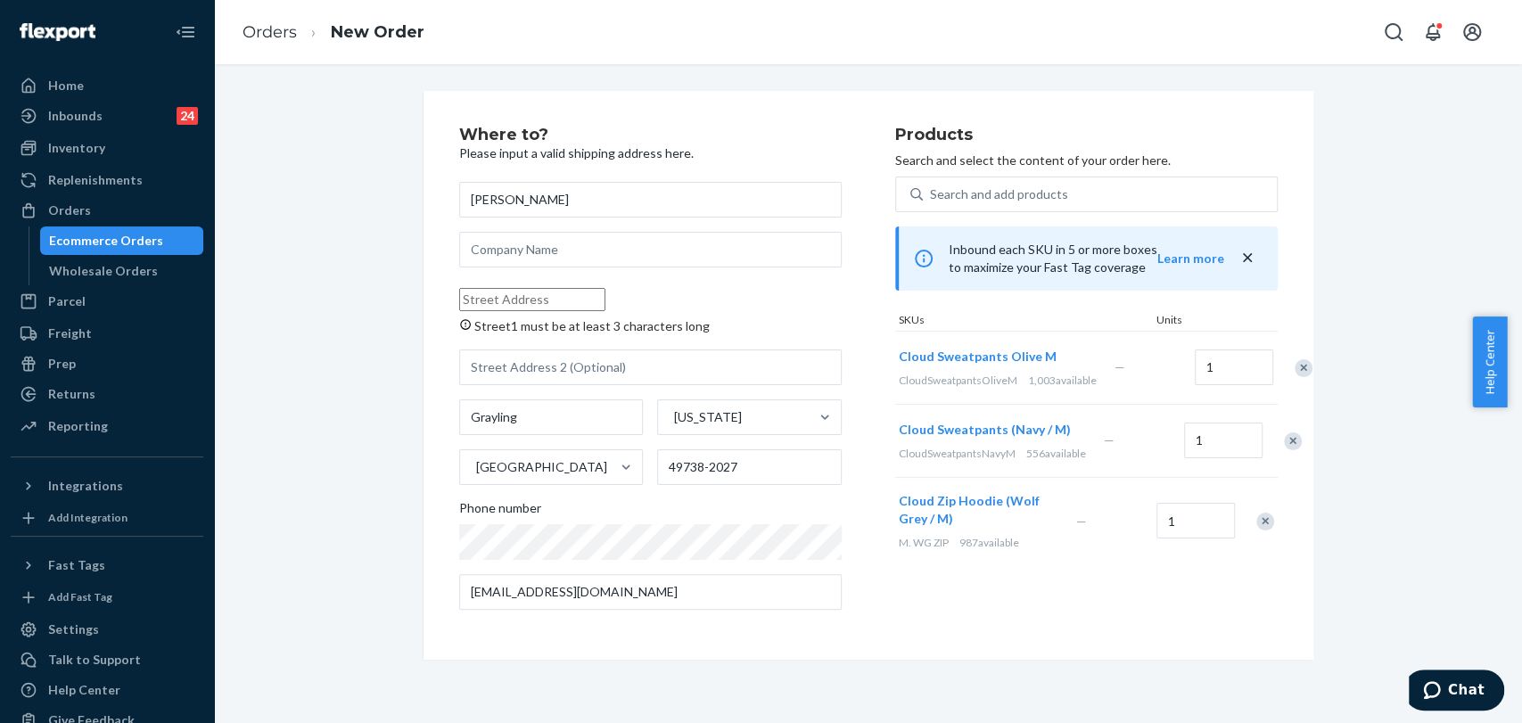
paste input "[STREET_ADDRESS]."
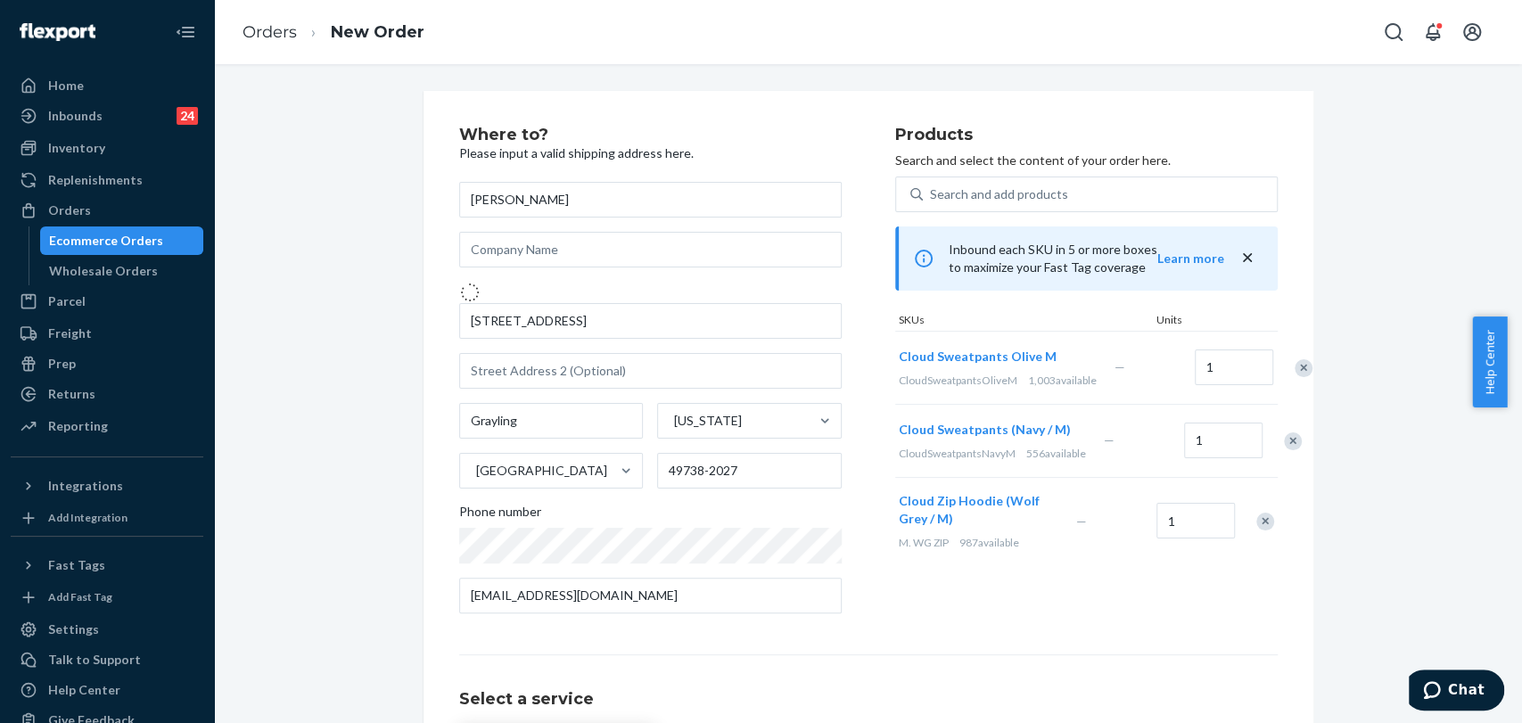
type input "[STREET_ADDRESS]"
type input "Wausau"
type input "54401"
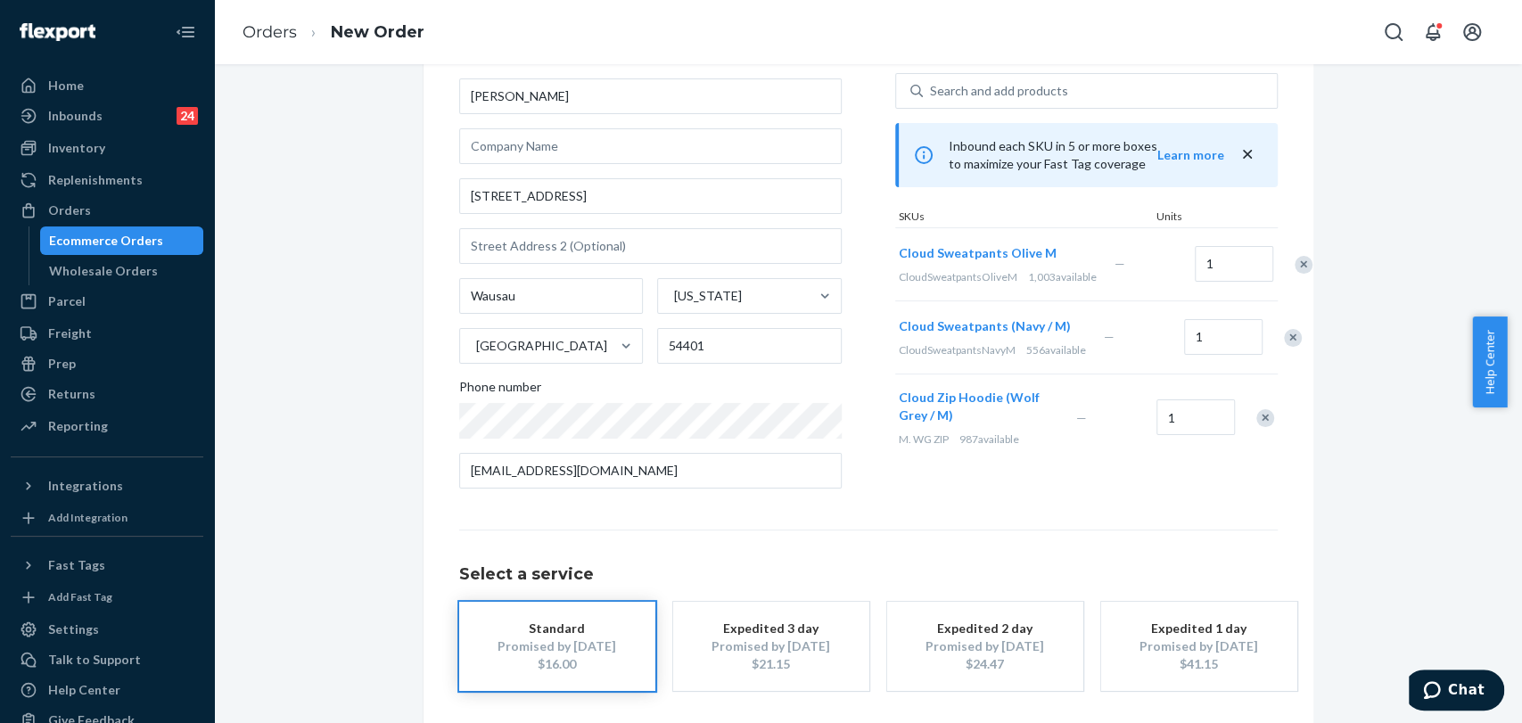
scroll to position [178, 0]
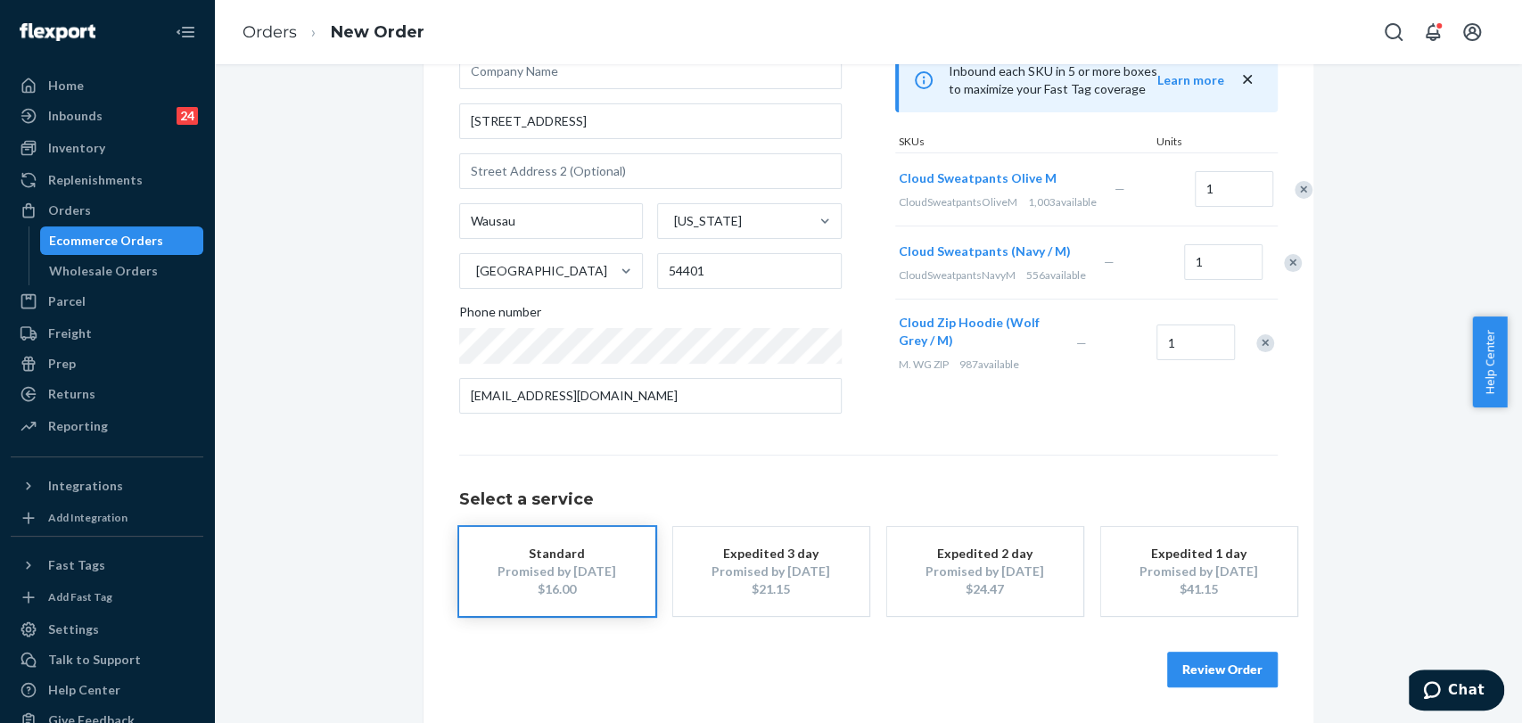
click at [1205, 672] on button "Review Order" at bounding box center [1222, 670] width 111 height 36
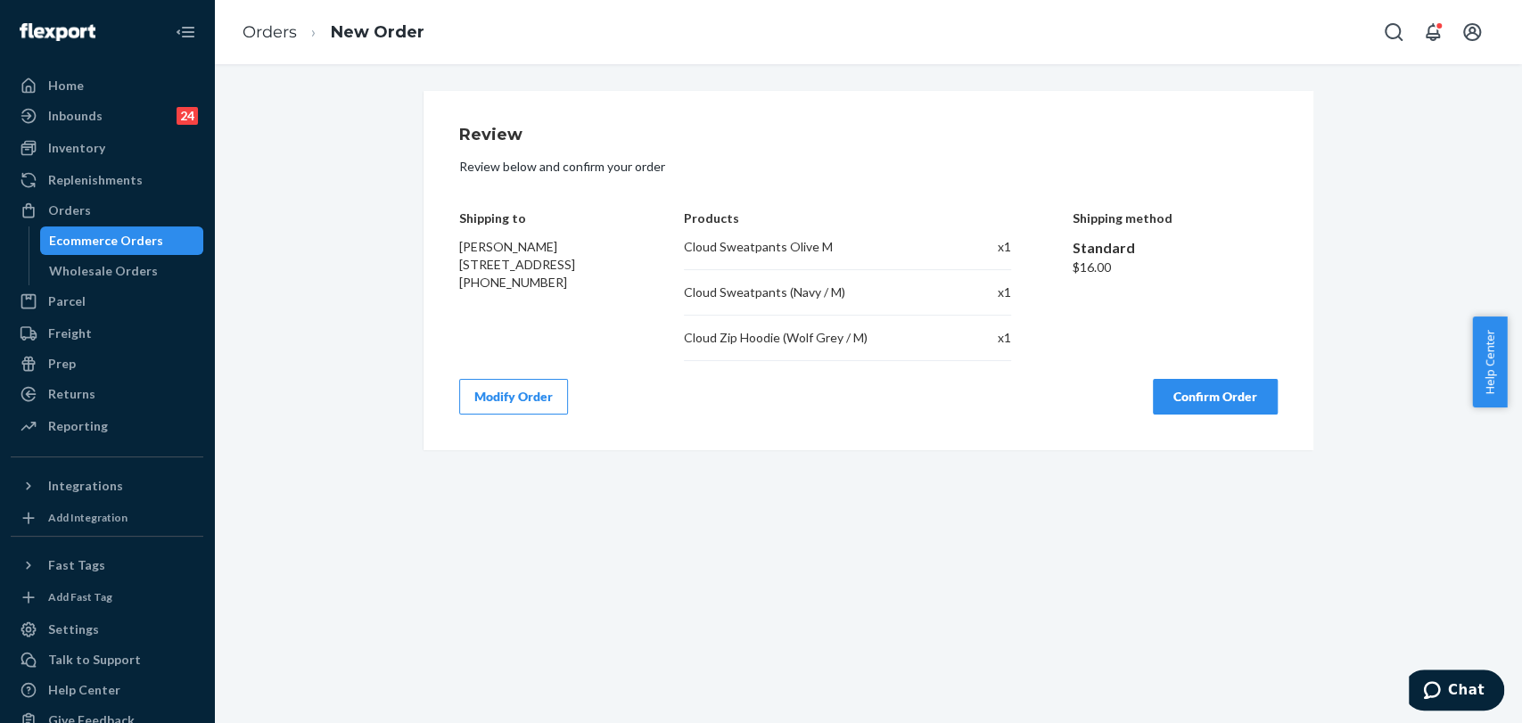
scroll to position [0, 0]
click at [1254, 394] on button "Confirm Order" at bounding box center [1215, 397] width 125 height 36
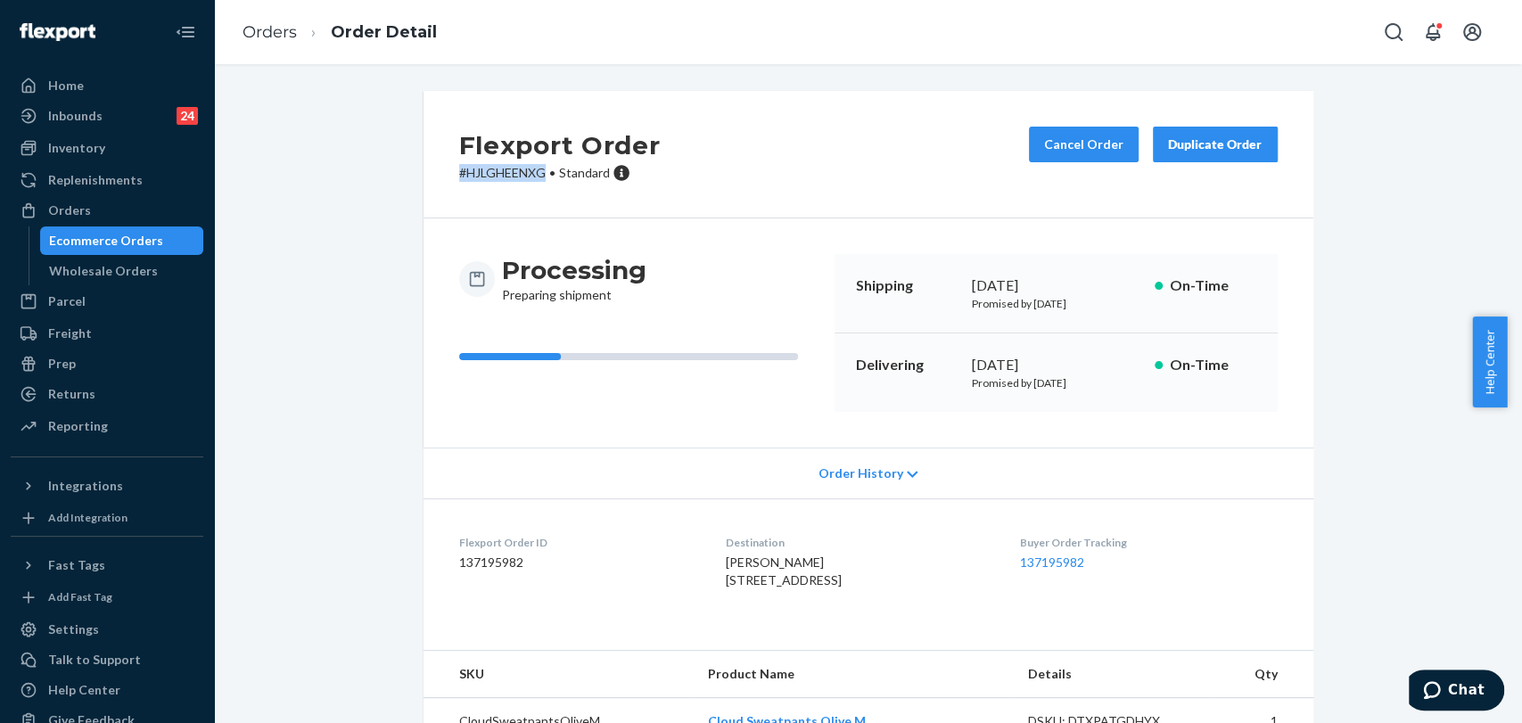
drag, startPoint x: 536, startPoint y: 173, endPoint x: 418, endPoint y: 167, distance: 117.9
click at [423, 167] on div "Flexport Order # HJLGHEENXG • Standard Cancel Order Duplicate Order" at bounding box center [868, 154] width 890 height 127
copy p "# HJLGHEENXG"
drag, startPoint x: 66, startPoint y: 76, endPoint x: 355, endPoint y: 66, distance: 289.0
click at [66, 77] on div "Home" at bounding box center [66, 86] width 36 height 18
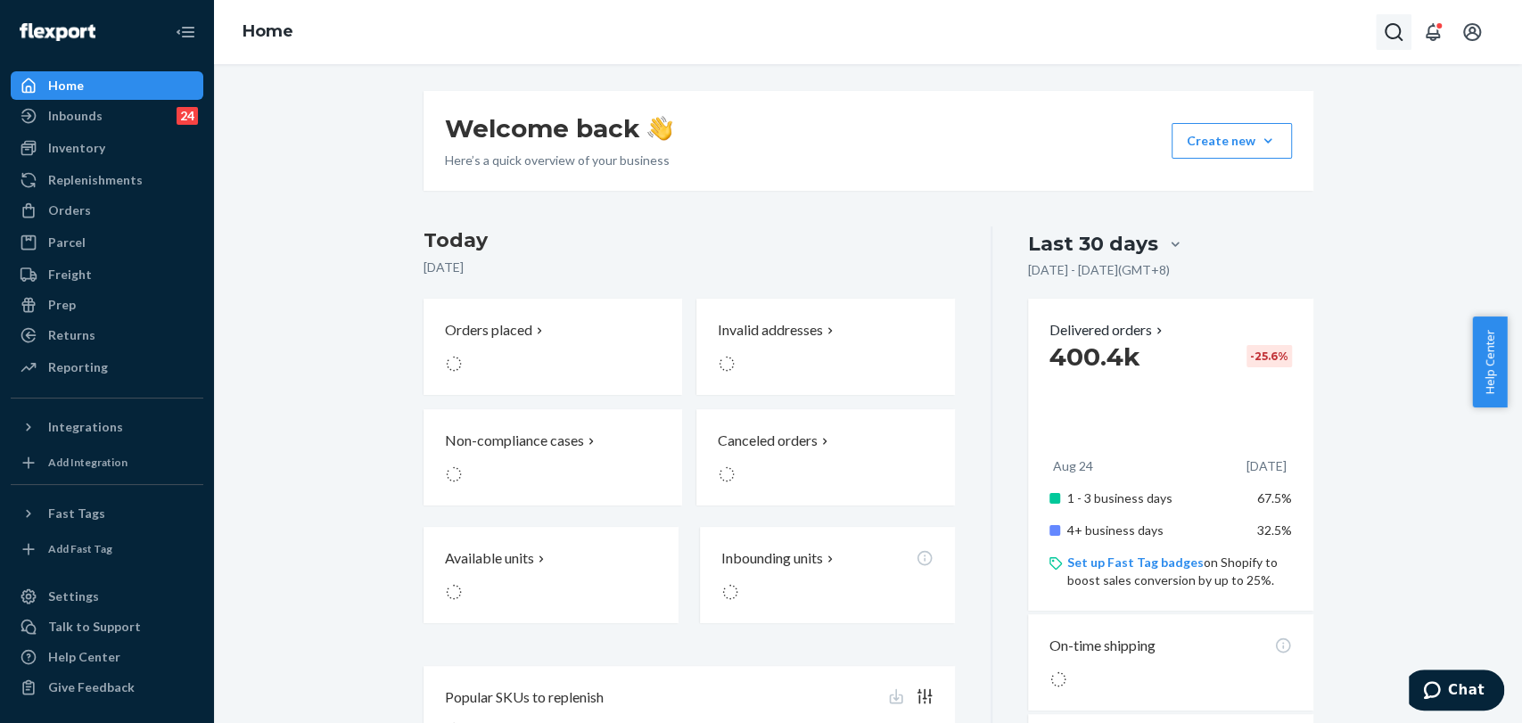
click at [1394, 45] on button "Open Search Box" at bounding box center [1394, 32] width 36 height 36
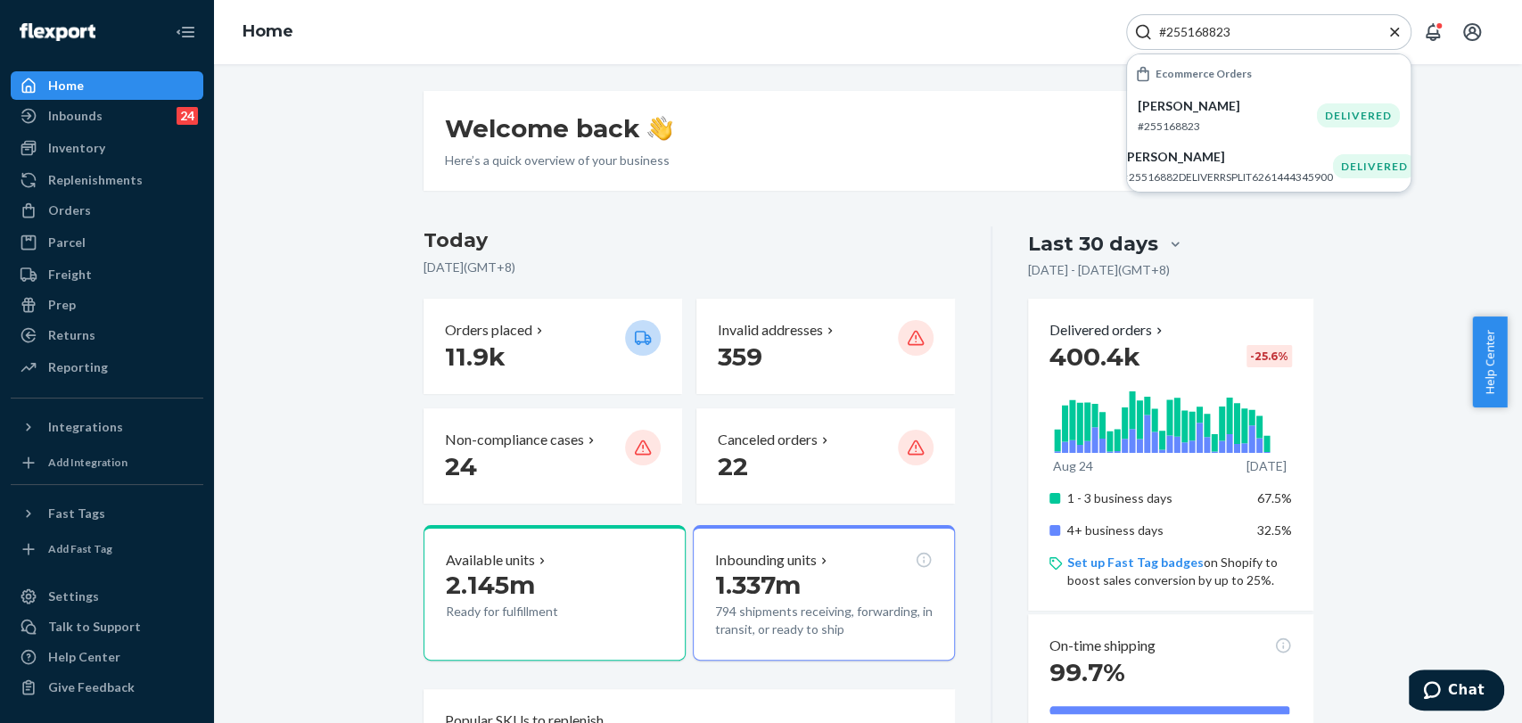
type input "#255168823"
click at [1206, 106] on p "[PERSON_NAME]" at bounding box center [1227, 106] width 179 height 18
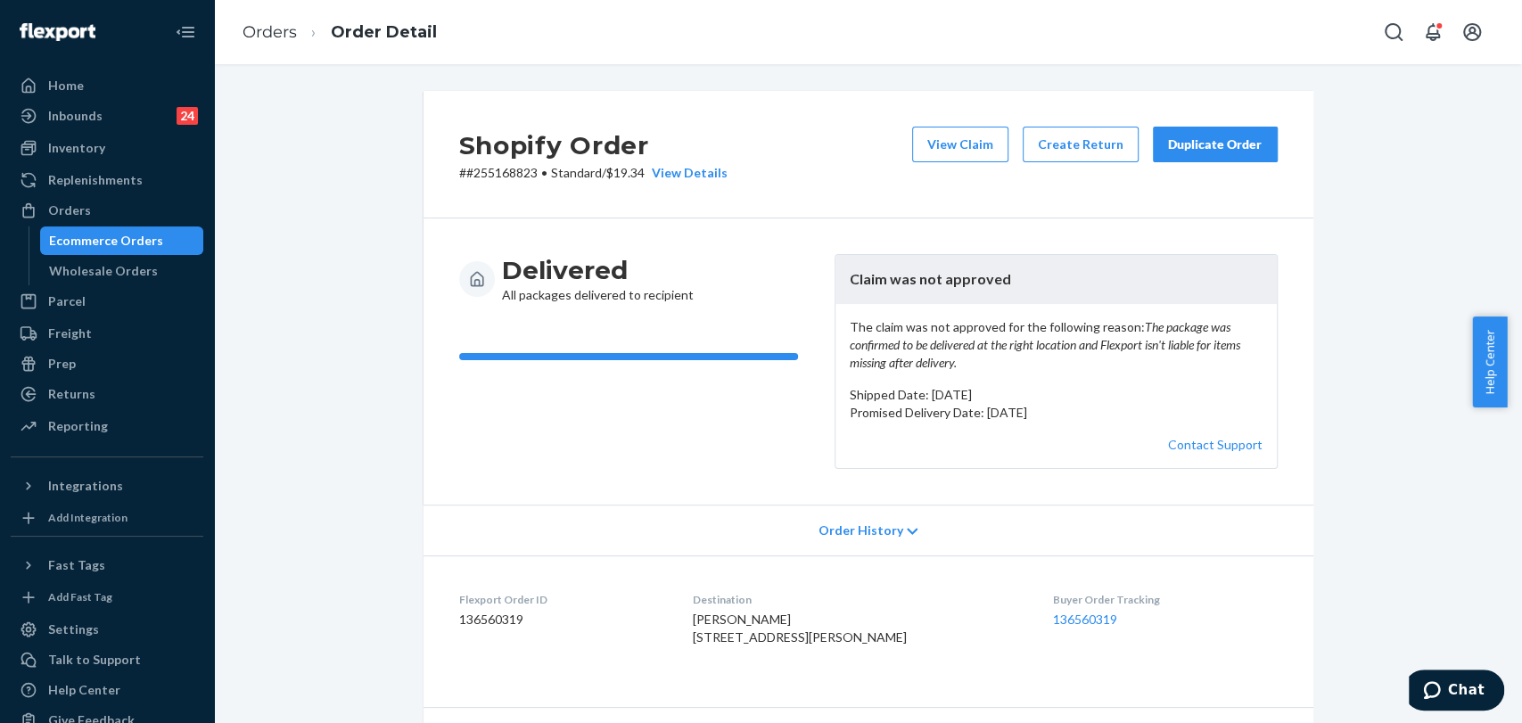
drag, startPoint x: 1228, startPoint y: 140, endPoint x: 1186, endPoint y: 146, distance: 42.4
click at [1227, 138] on div "Duplicate Order" at bounding box center [1215, 145] width 95 height 18
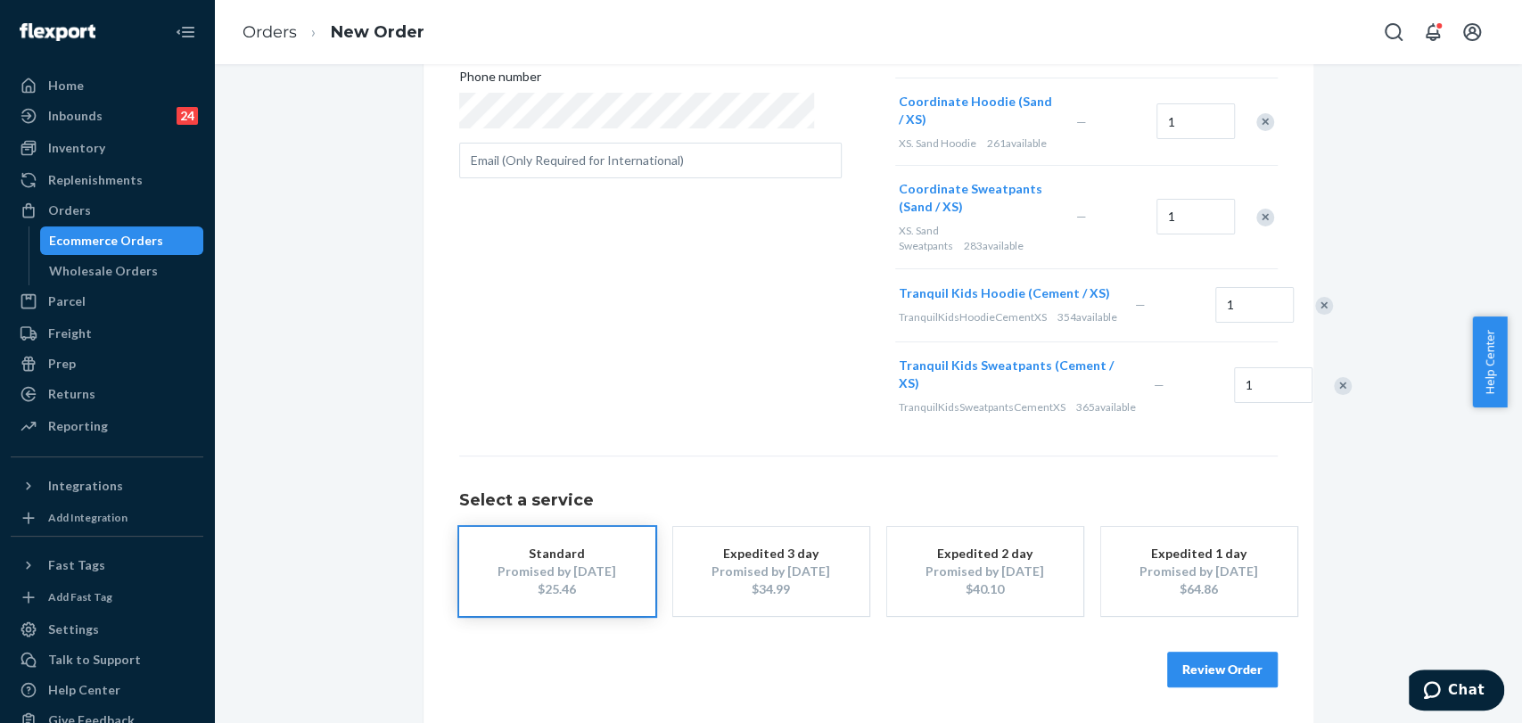
scroll to position [473, 0]
click at [1228, 670] on button "Review Order" at bounding box center [1222, 670] width 111 height 36
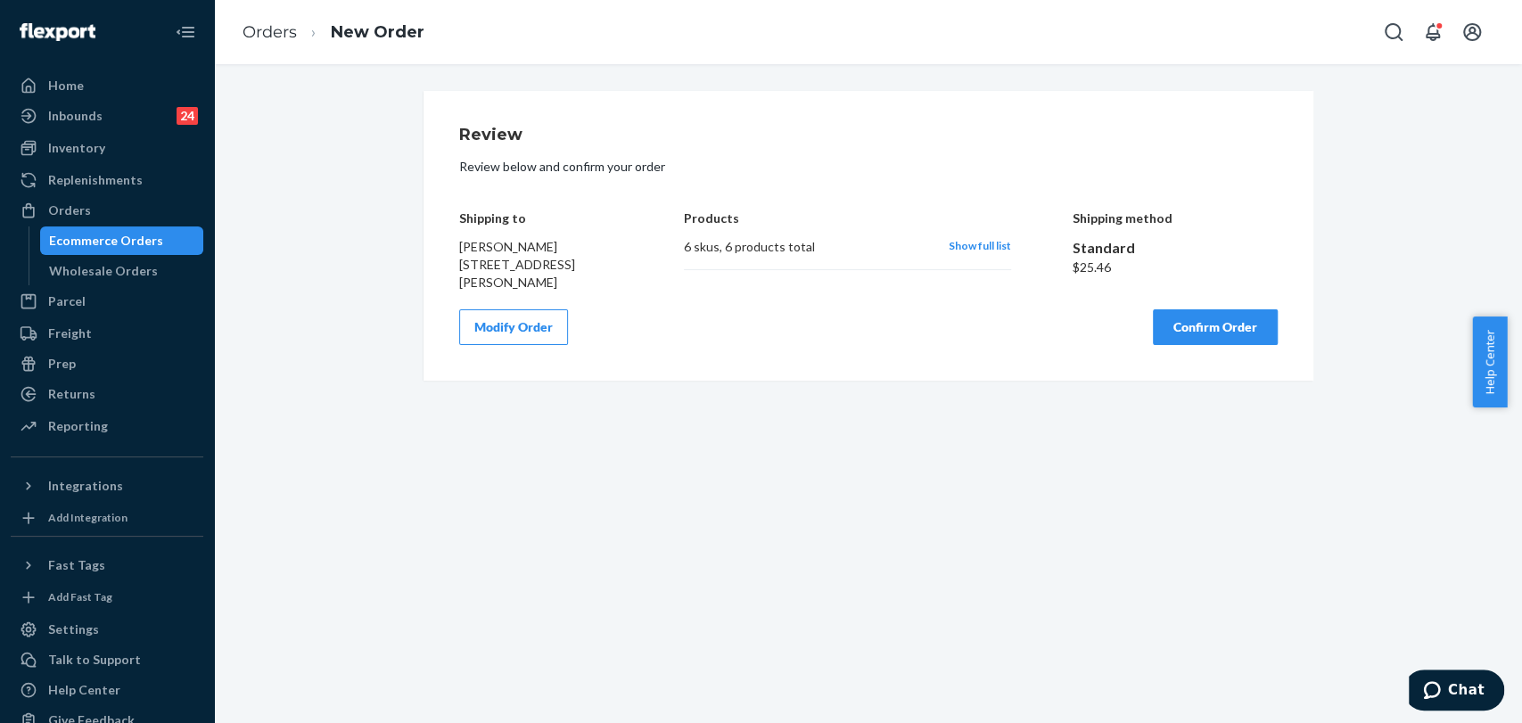
click at [1181, 331] on button "Confirm Order" at bounding box center [1215, 327] width 125 height 36
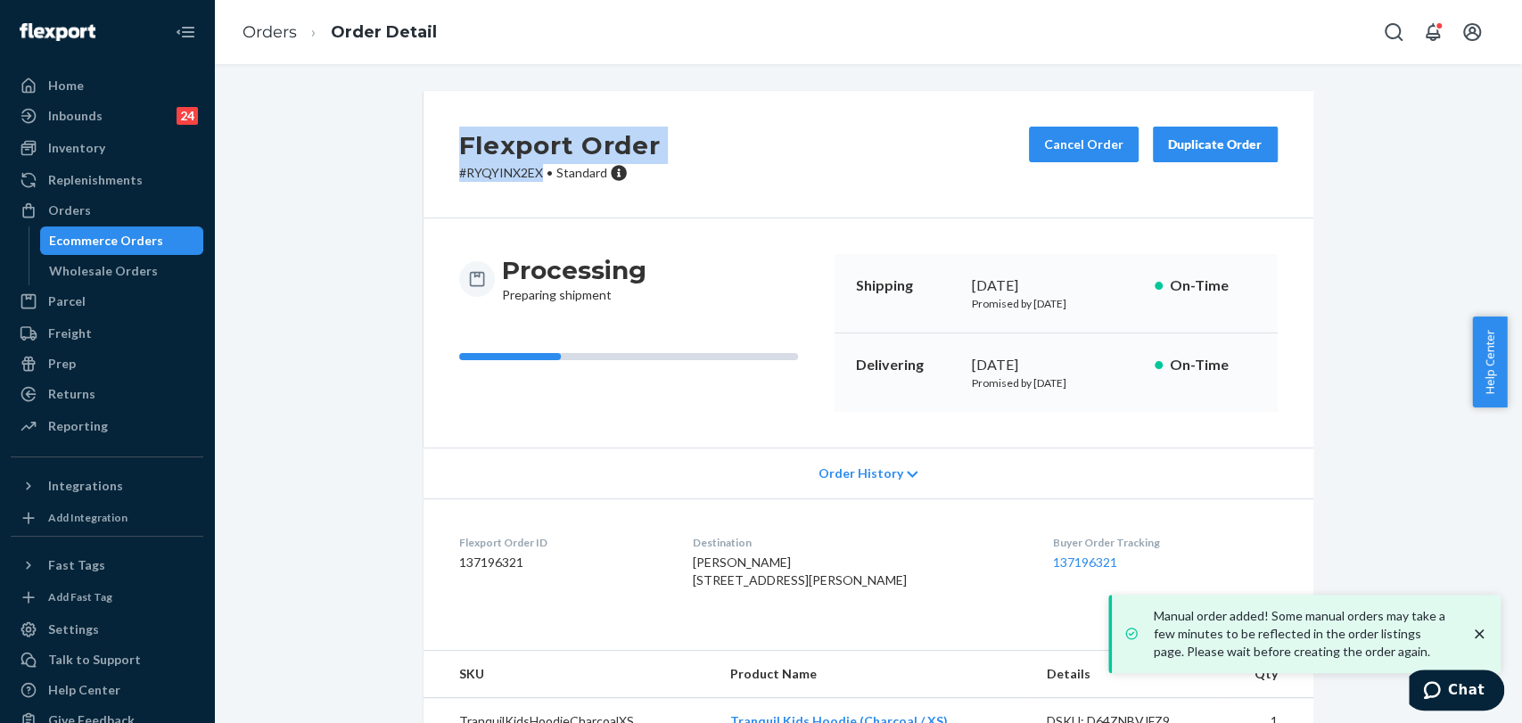
drag, startPoint x: 534, startPoint y: 177, endPoint x: 412, endPoint y: 162, distance: 123.0
click at [412, 162] on div "Flexport Order # RYQYINX2EX • Standard Cancel Order Duplicate Order Processing …" at bounding box center [868, 533] width 917 height 885
click at [464, 196] on div "Flexport Order # RYQYINX2EX • Standard Cancel Order Duplicate Order" at bounding box center [868, 154] width 890 height 127
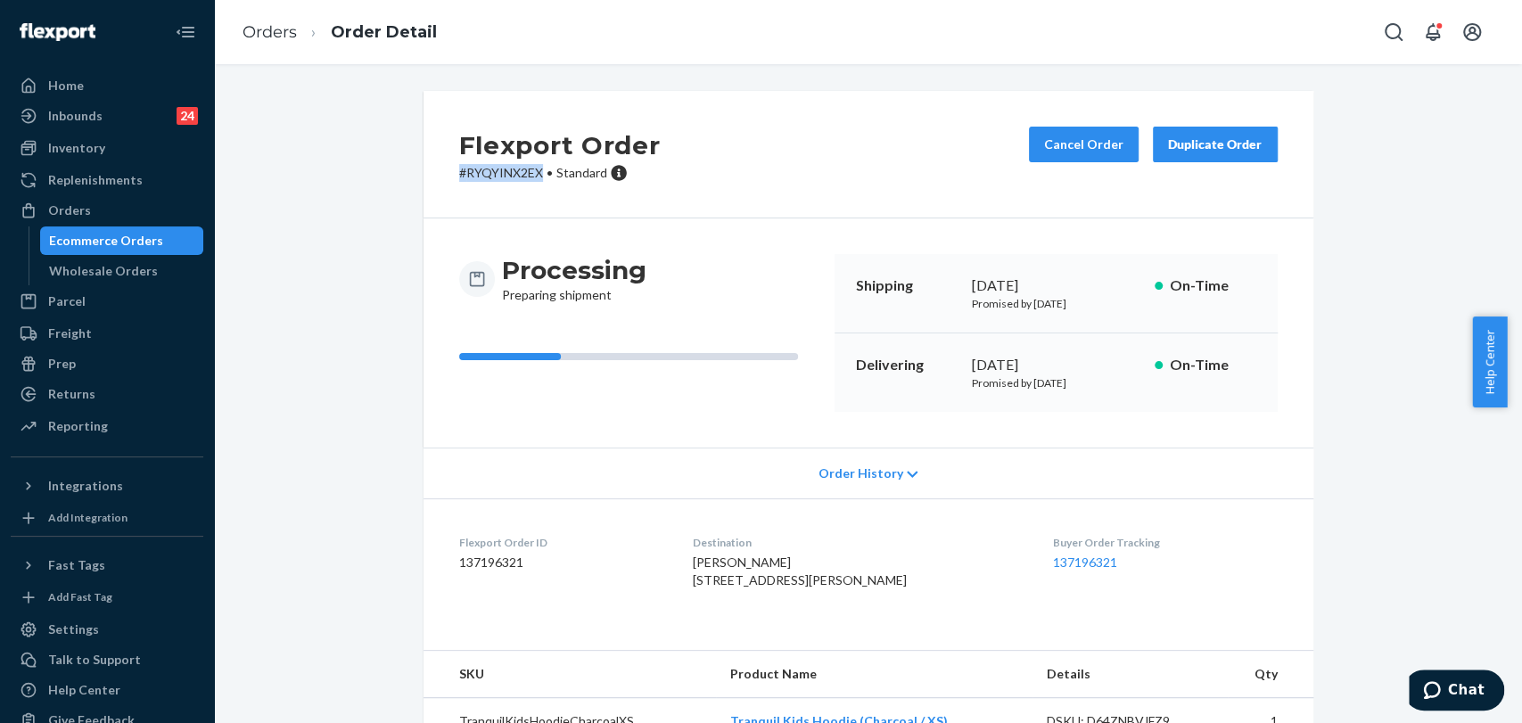
drag, startPoint x: 534, startPoint y: 172, endPoint x: 426, endPoint y: 172, distance: 107.9
click at [426, 172] on div "Flexport Order # RYQYINX2EX • Standard Cancel Order Duplicate Order" at bounding box center [868, 154] width 890 height 127
copy p "# RYQYINX2EX"
click at [69, 102] on link "Inbounds 24" at bounding box center [107, 116] width 193 height 29
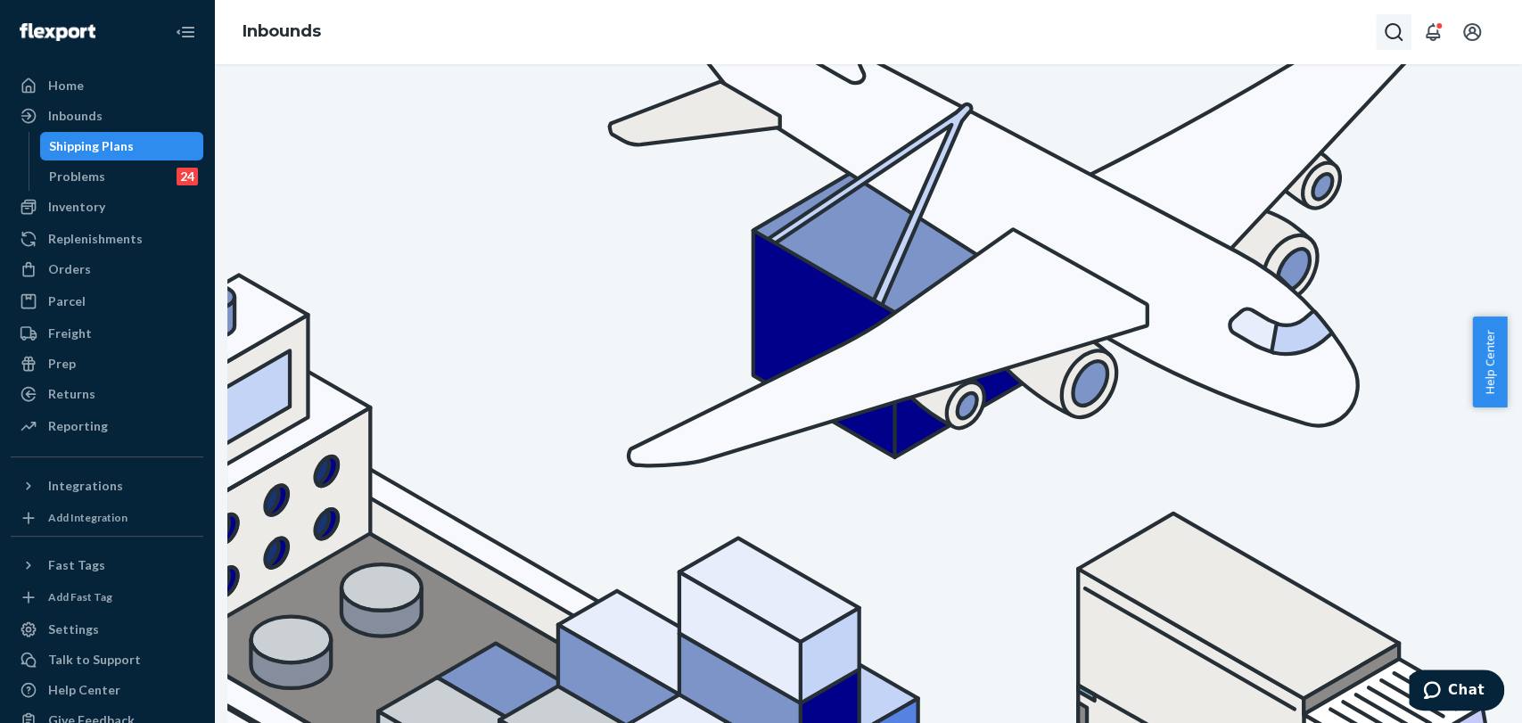
click at [1377, 37] on button "Open Search Box" at bounding box center [1394, 32] width 36 height 36
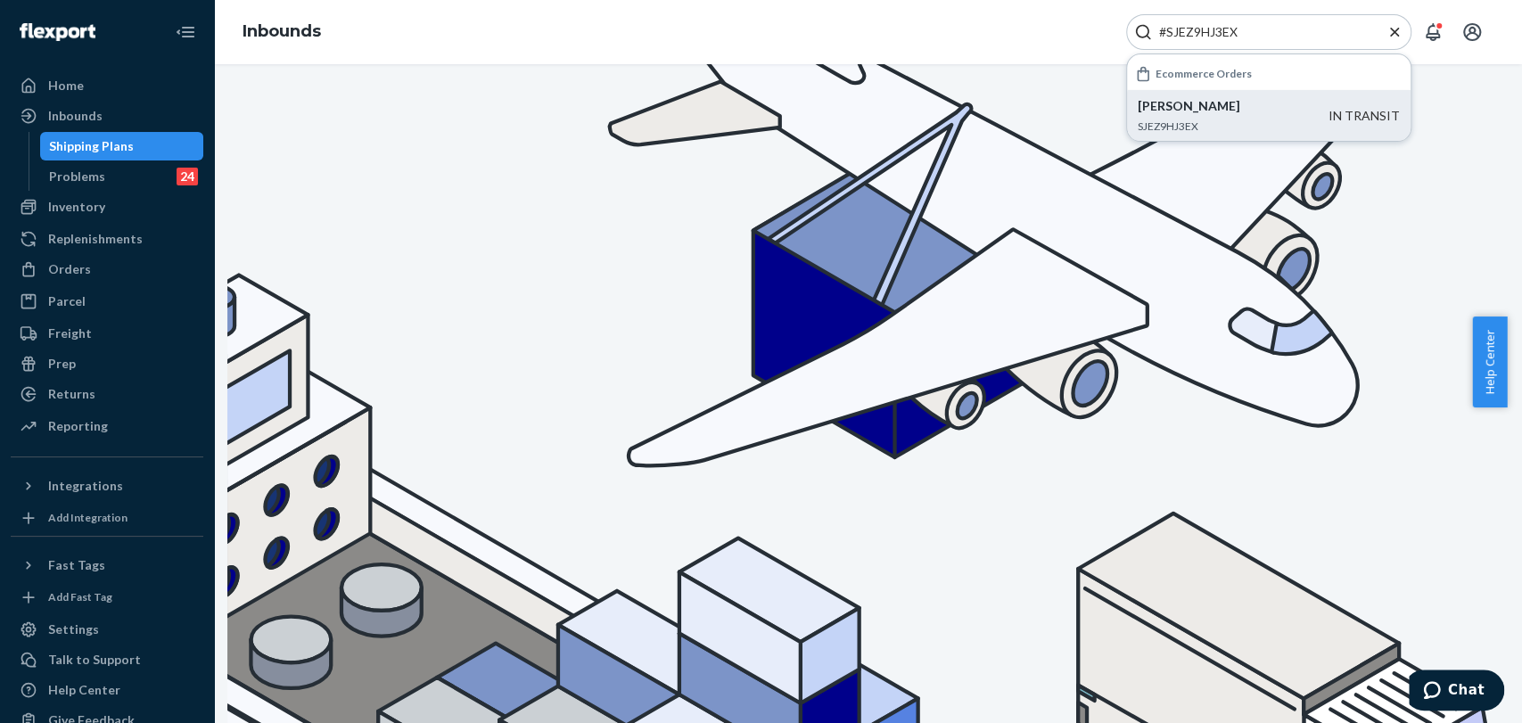
type input "#SJEZ9HJ3EX"
click at [1243, 123] on p "SJEZ9HJ3EX" at bounding box center [1233, 126] width 191 height 15
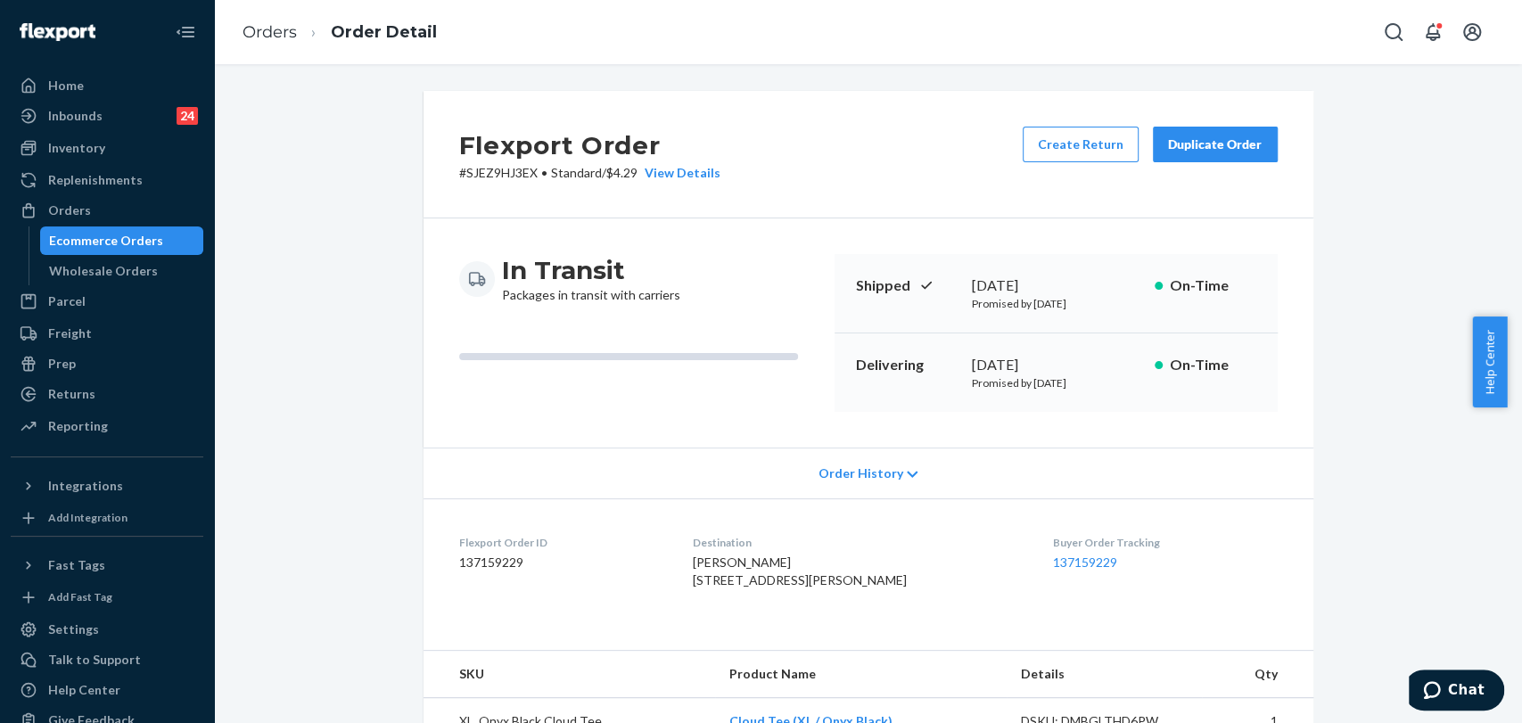
click at [835, 474] on span "Order History" at bounding box center [860, 474] width 85 height 18
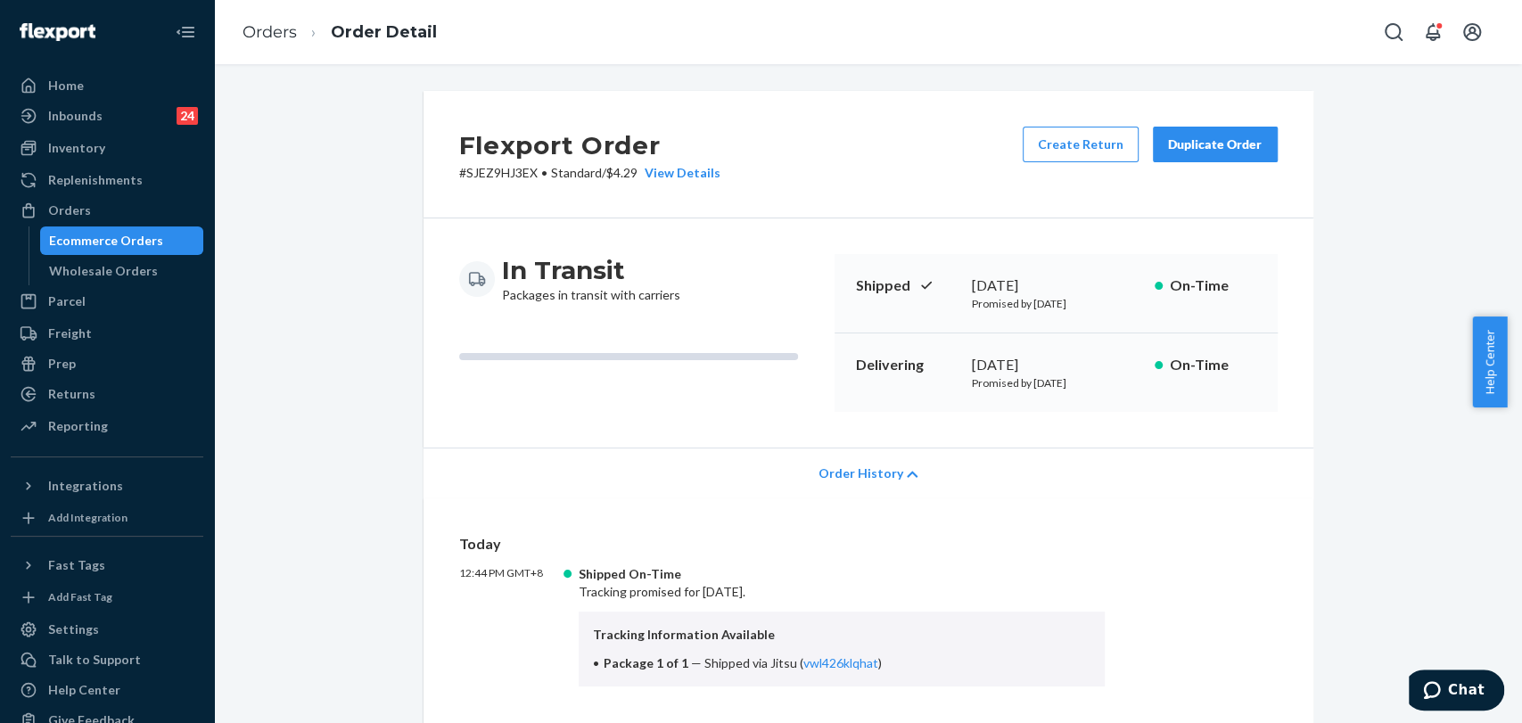
scroll to position [99, 0]
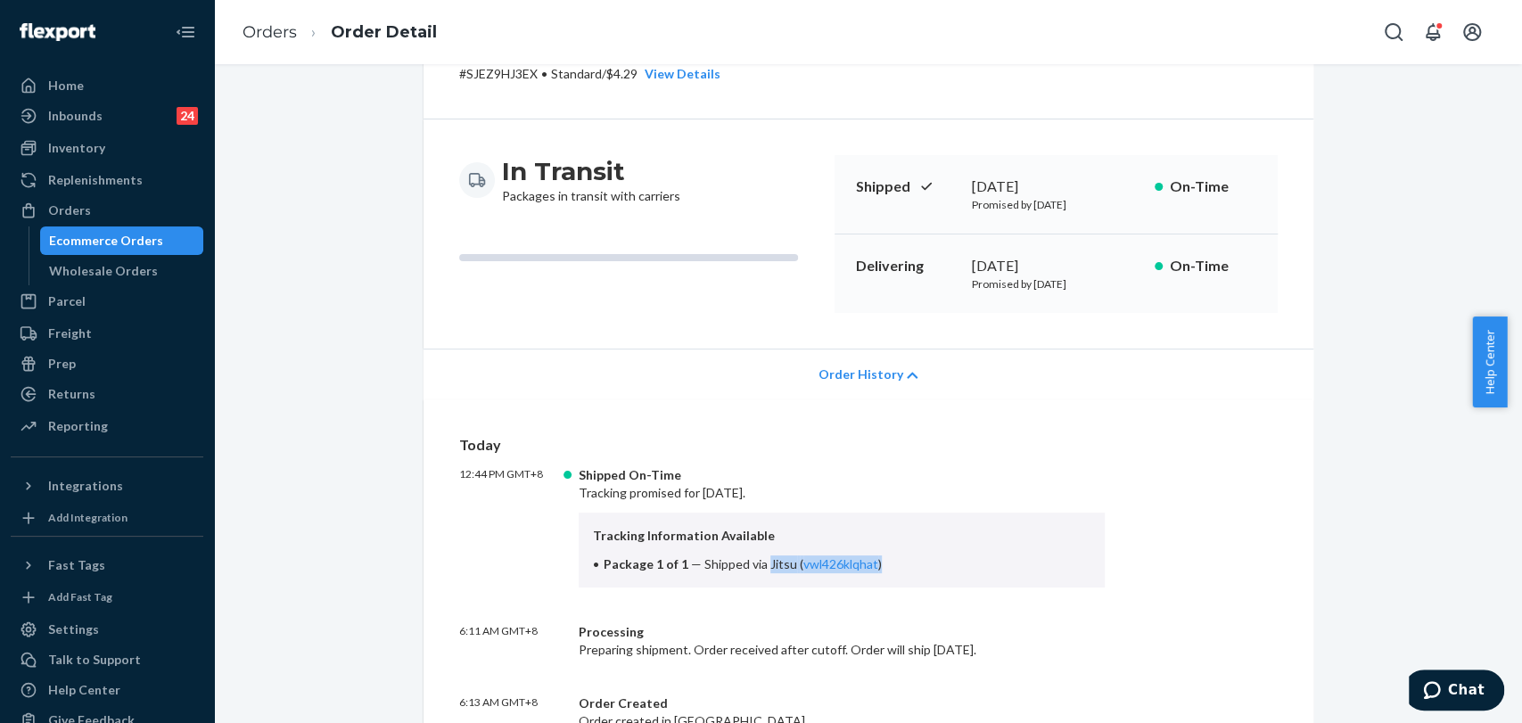
drag, startPoint x: 756, startPoint y: 565, endPoint x: 920, endPoint y: 580, distance: 164.7
click at [920, 580] on div "Tracking Information Available Package 1 of 1 — Shipped via Jitsu ( vwl426klqha…" at bounding box center [842, 550] width 527 height 75
copy span "Jitsu ( vwl426klqhat )"
drag, startPoint x: 57, startPoint y: 85, endPoint x: 1520, endPoint y: 131, distance: 1463.8
click at [58, 85] on div "Home" at bounding box center [66, 86] width 36 height 18
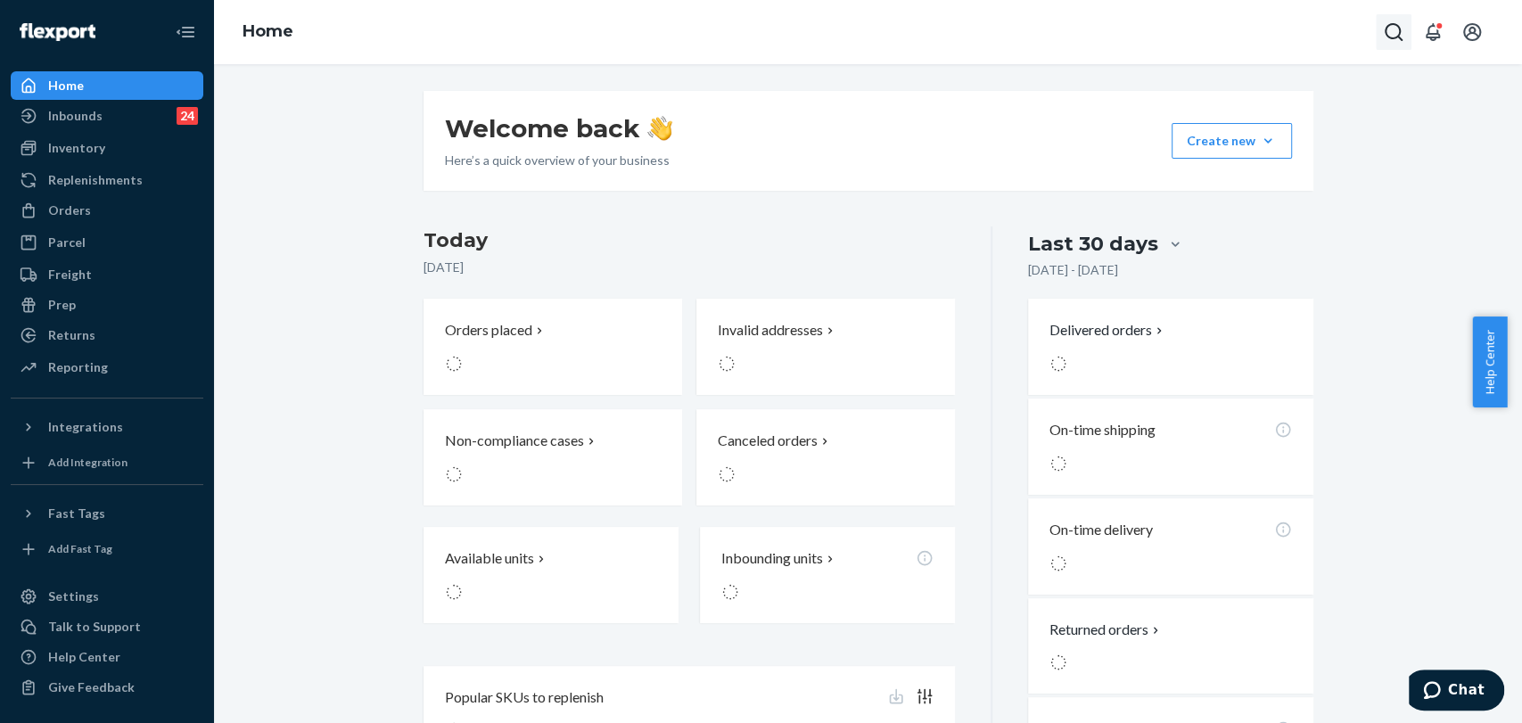
click at [1395, 37] on icon "Open Search Box" at bounding box center [1393, 31] width 21 height 21
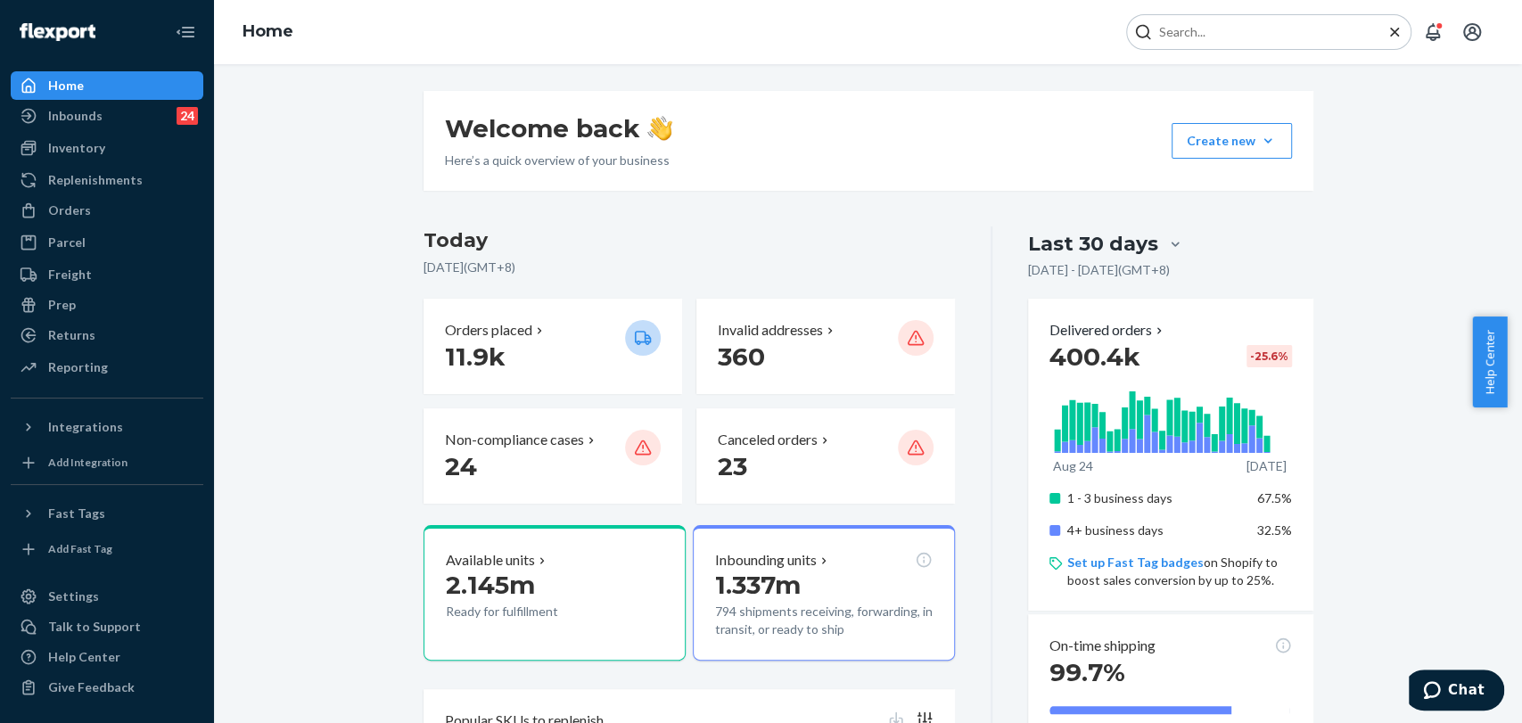
type input "#HJECAUYHEX"
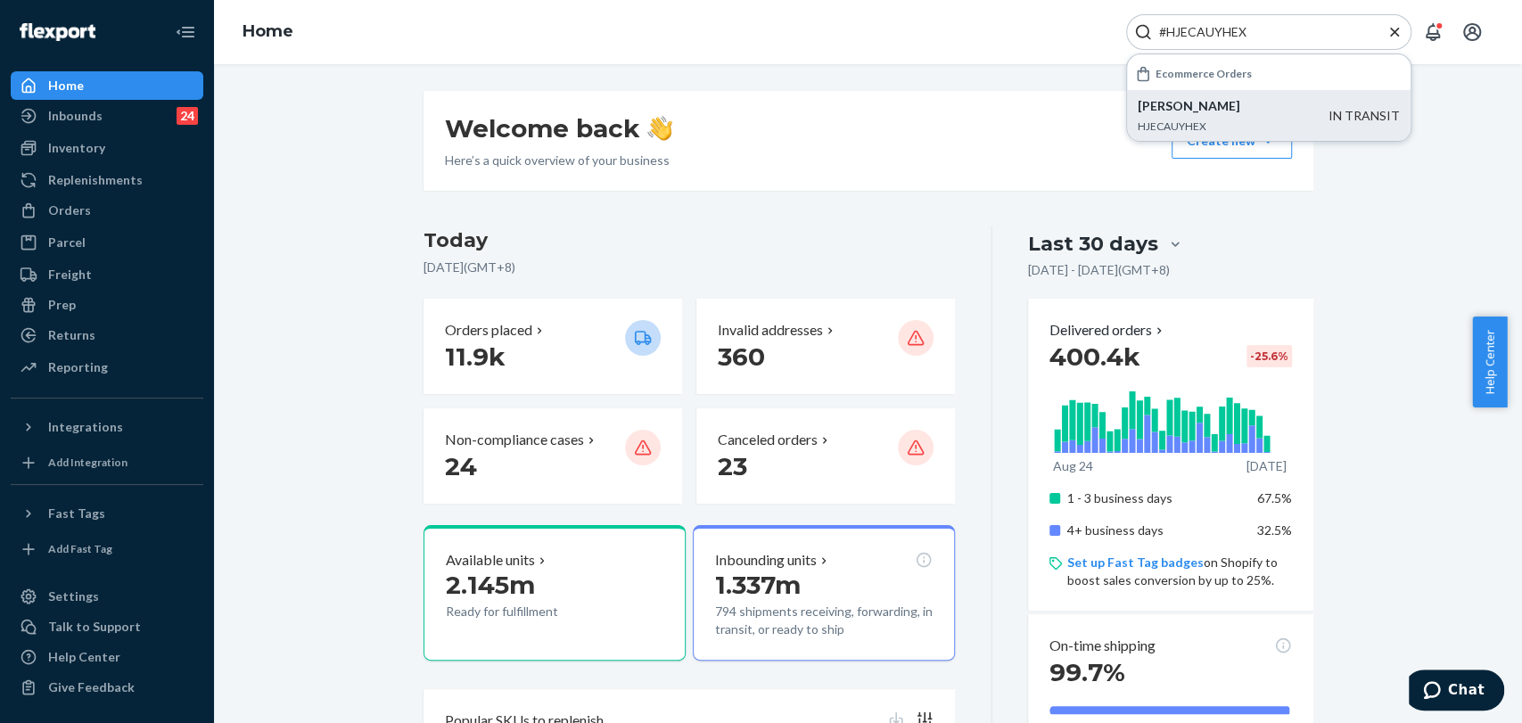
click at [1232, 126] on p "HJECAUYHEX" at bounding box center [1233, 126] width 191 height 15
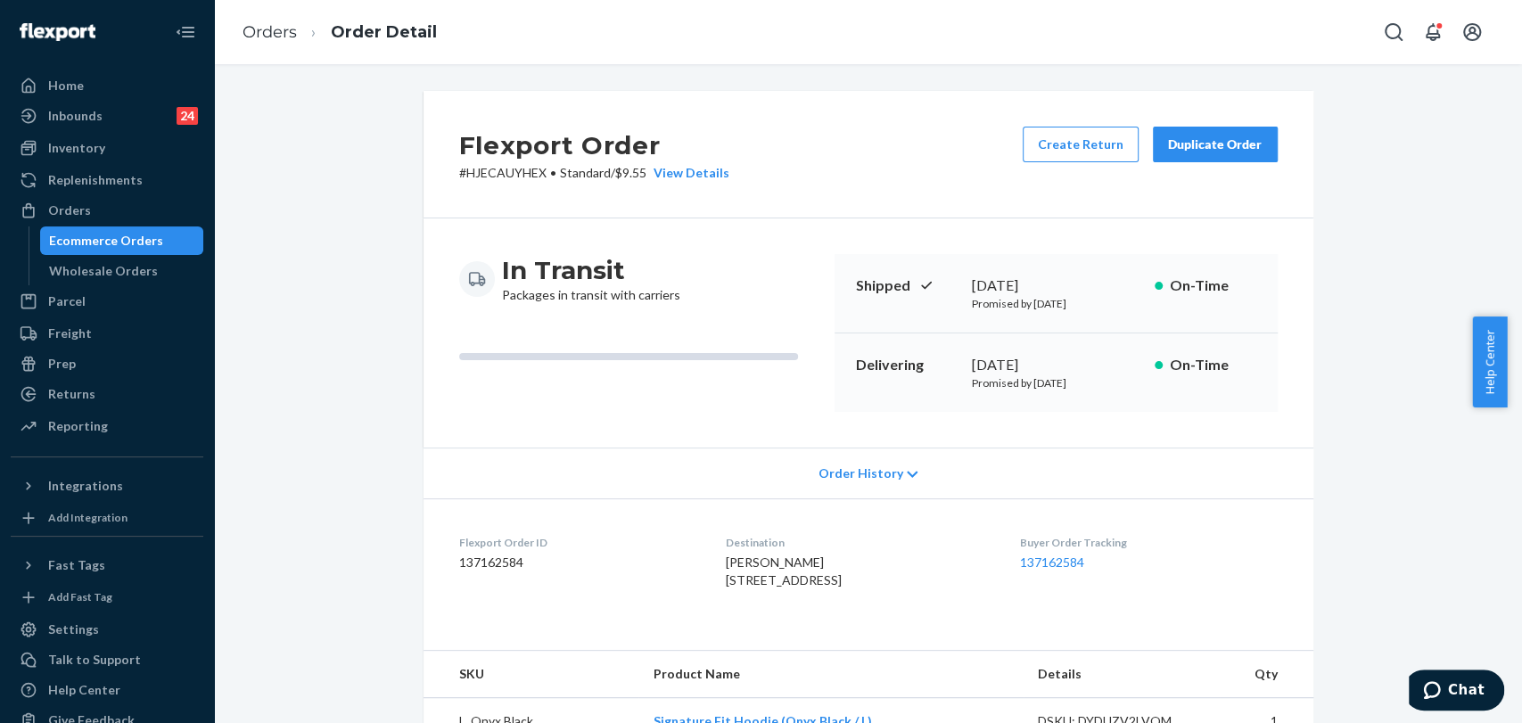
scroll to position [99, 0]
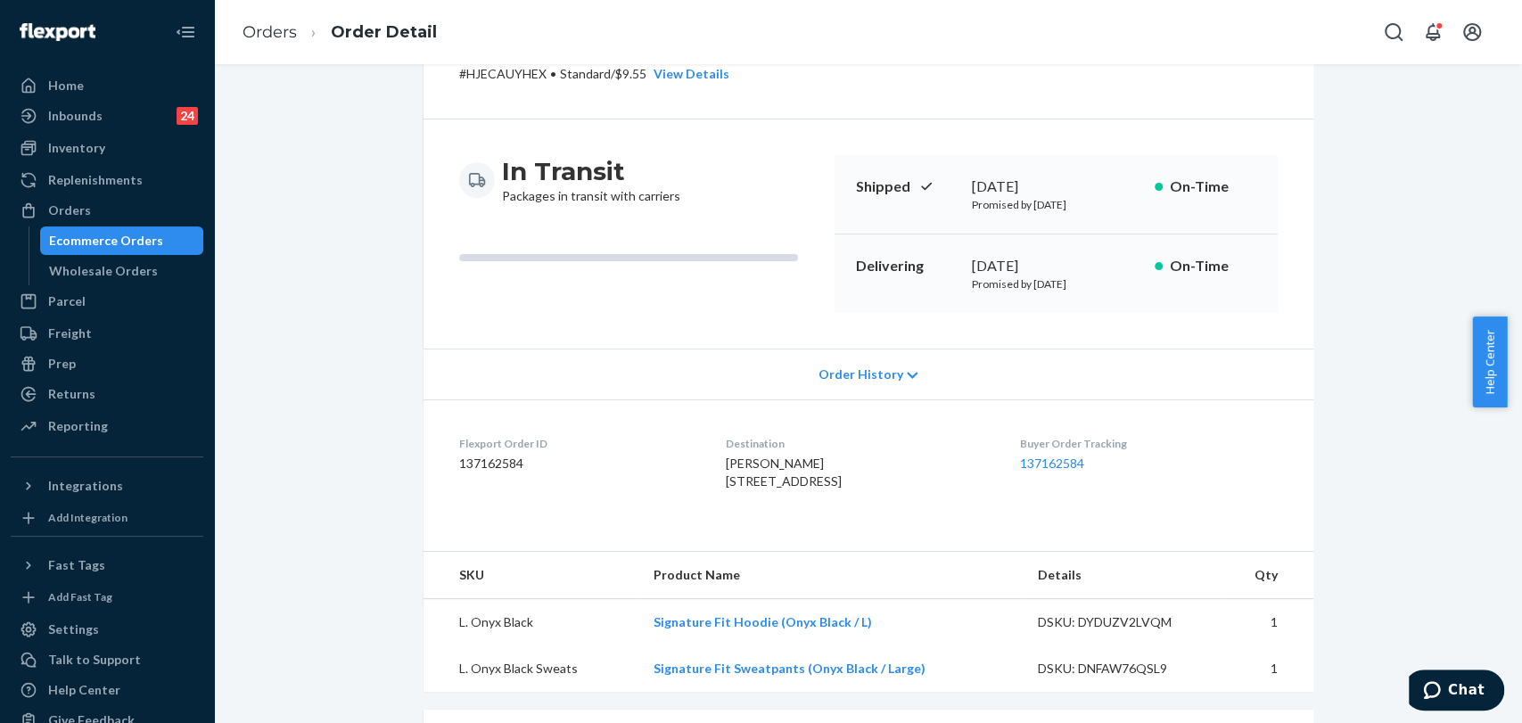
click at [836, 375] on span "Order History" at bounding box center [860, 375] width 85 height 18
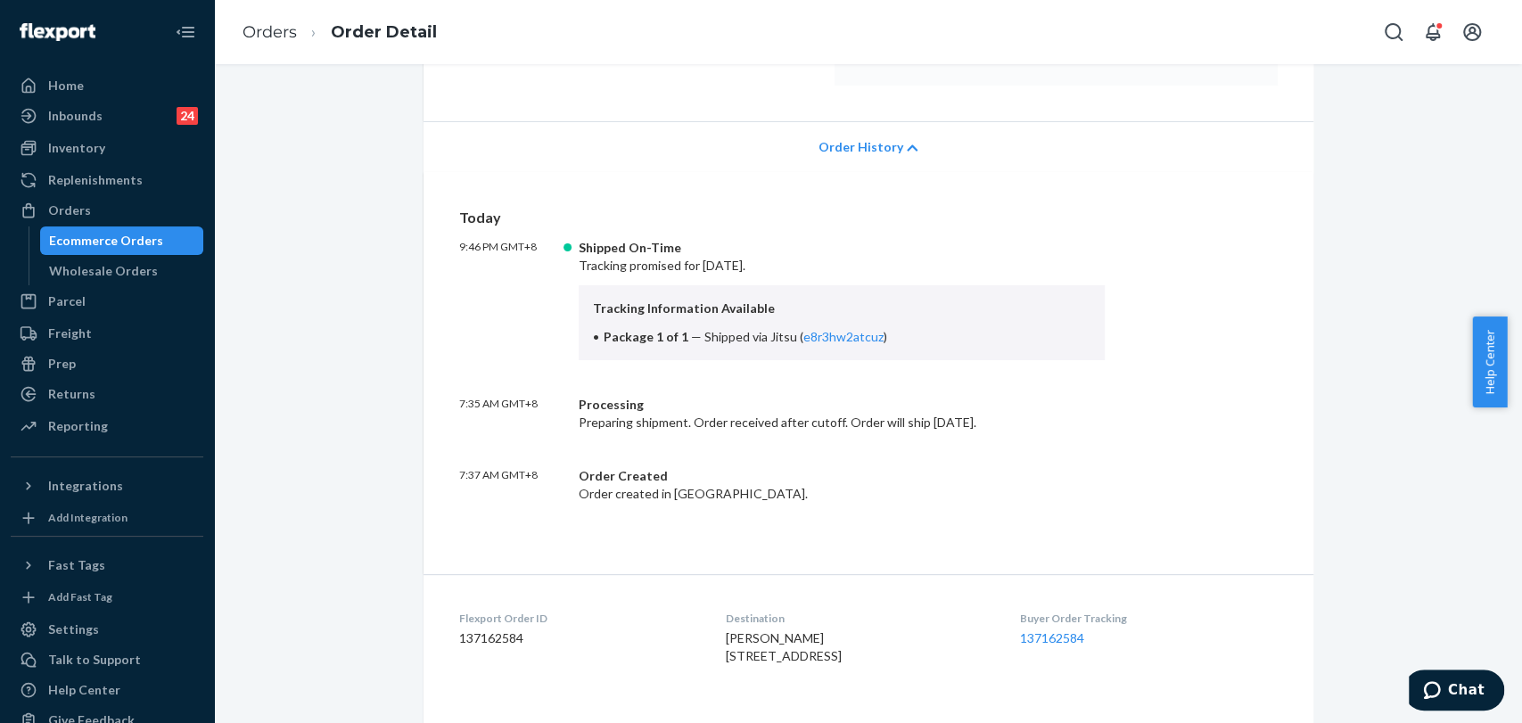
scroll to position [396, 0]
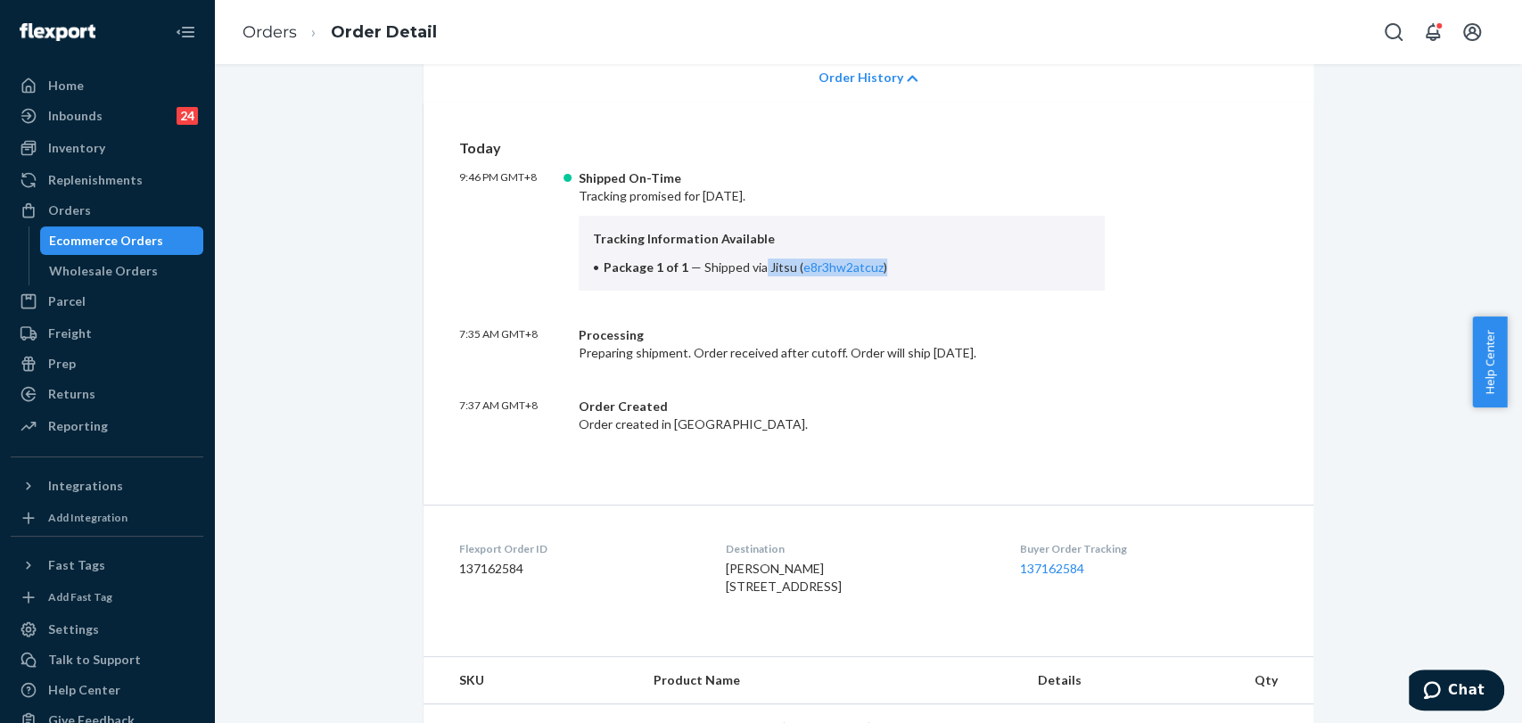
drag, startPoint x: 753, startPoint y: 267, endPoint x: 992, endPoint y: 259, distance: 239.1
click at [992, 259] on li "Package 1 of 1 — Shipped via Jitsu ( e8r3hw2atcuz )" at bounding box center [842, 268] width 498 height 18
copy span "Jitsu ( e8r3hw2atcuz )"
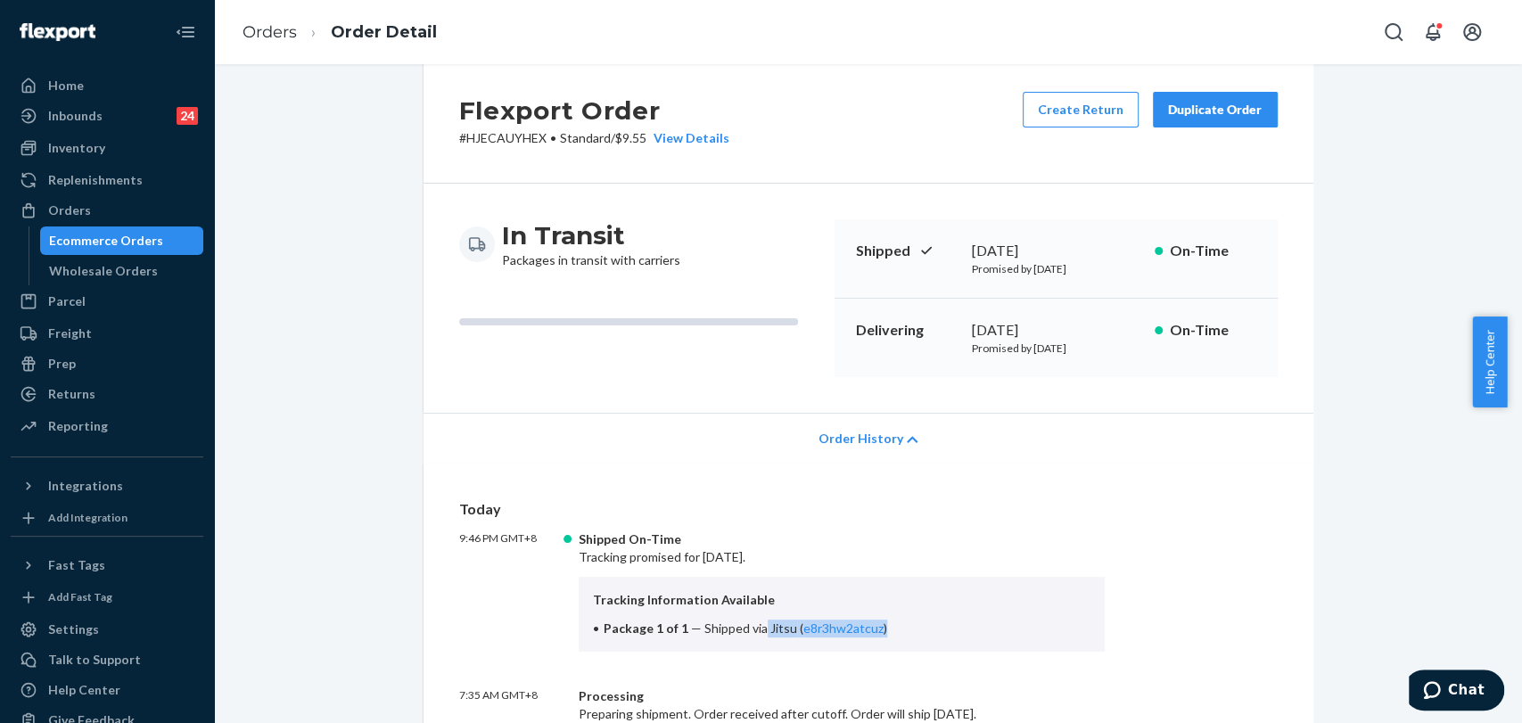
scroll to position [0, 0]
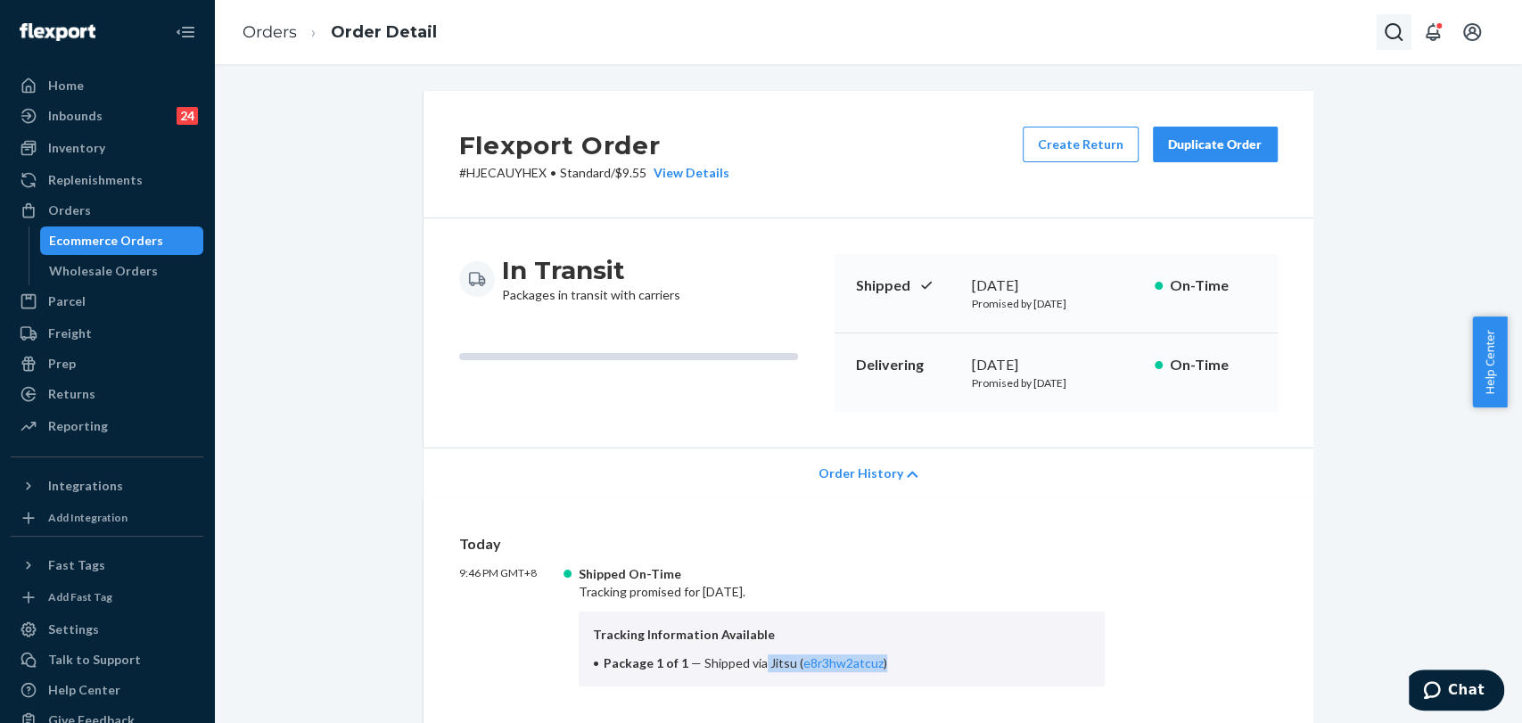
click at [1400, 32] on icon "Open Search Box" at bounding box center [1393, 31] width 21 height 21
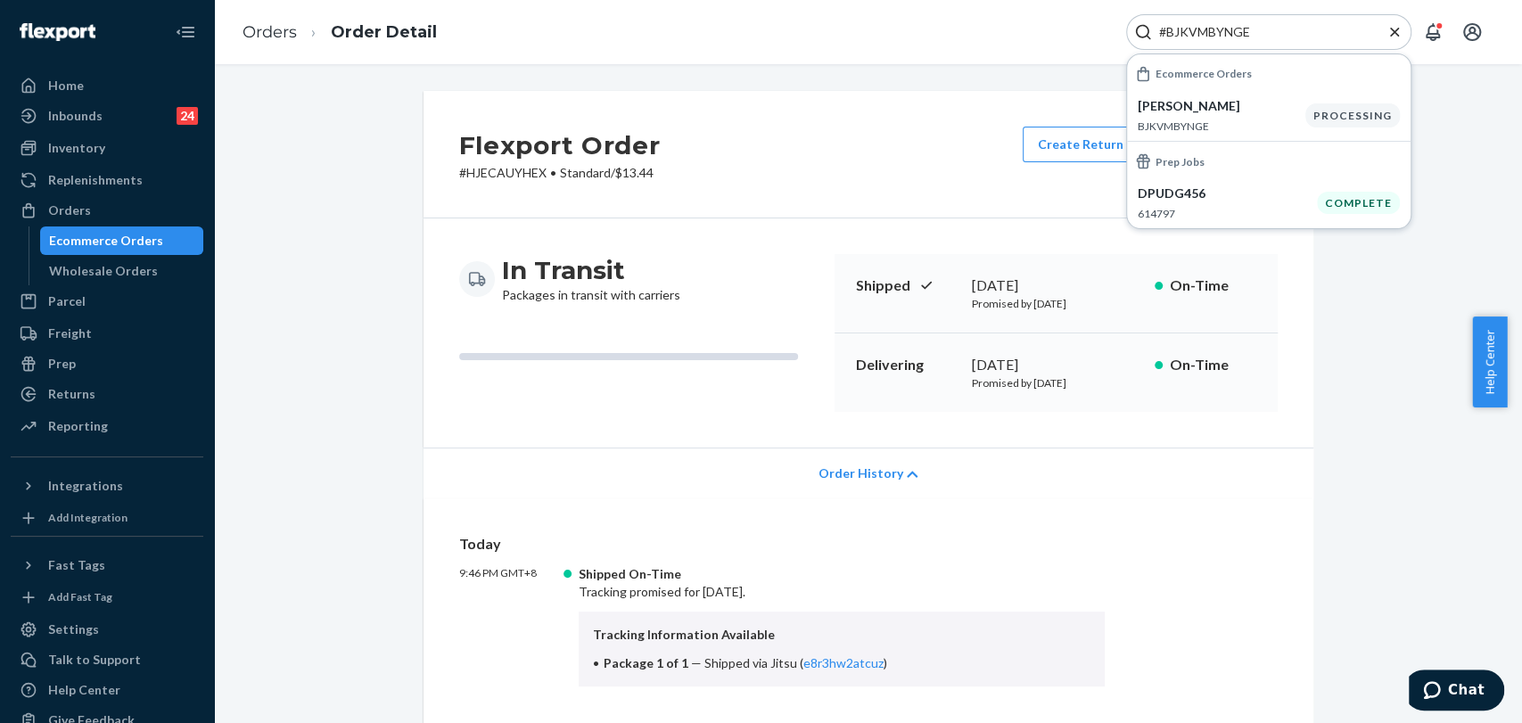
type input "#BJKVMBYNGE"
drag, startPoint x: 62, startPoint y: 80, endPoint x: 469, endPoint y: 70, distance: 406.7
click at [62, 80] on div "Home" at bounding box center [66, 86] width 36 height 18
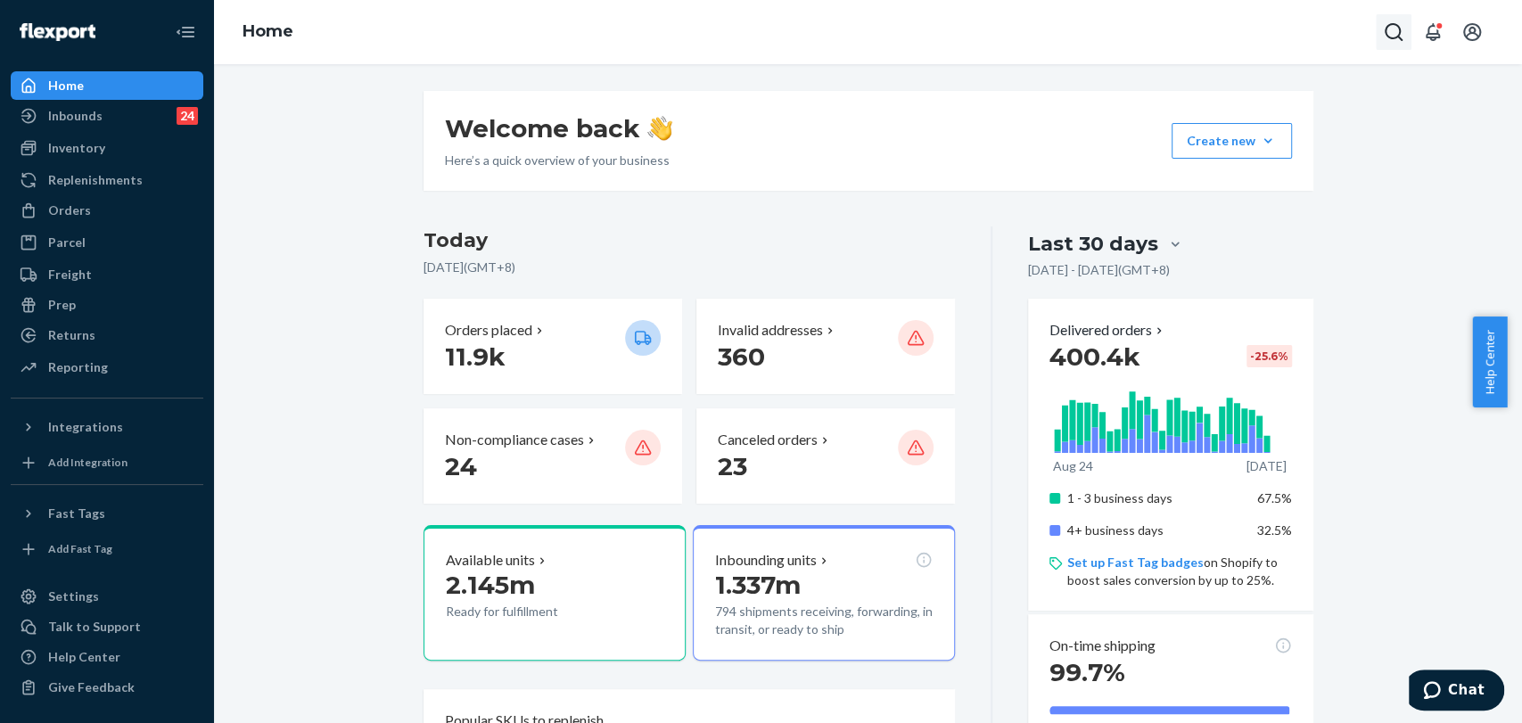
click at [1401, 41] on button "Open Search Box" at bounding box center [1394, 32] width 36 height 36
type input "#BJIKDVY2EX"
click at [1270, 116] on div "[PERSON_NAME] BJIKDVY2EX" at bounding box center [1233, 115] width 191 height 37
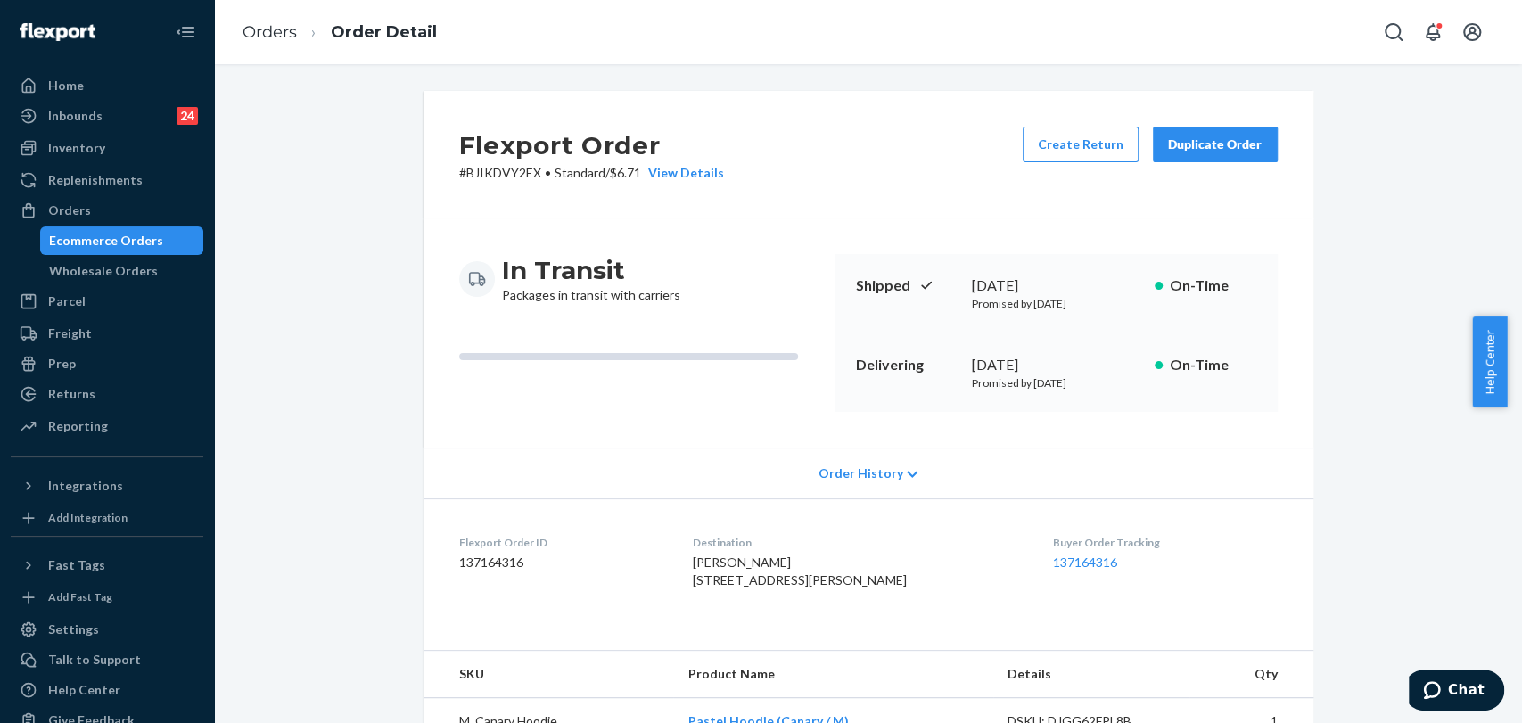
click at [752, 465] on div "Order History" at bounding box center [868, 473] width 890 height 51
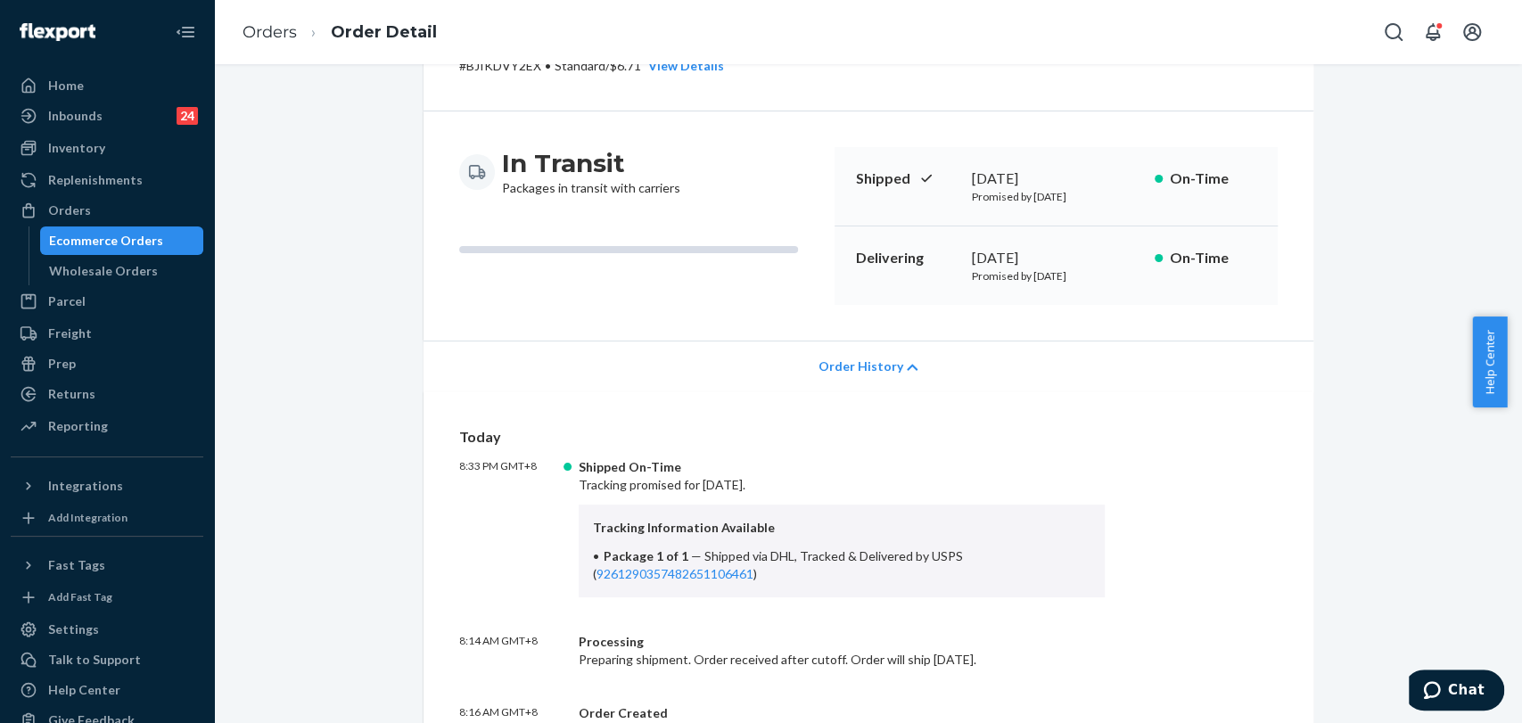
scroll to position [297, 0]
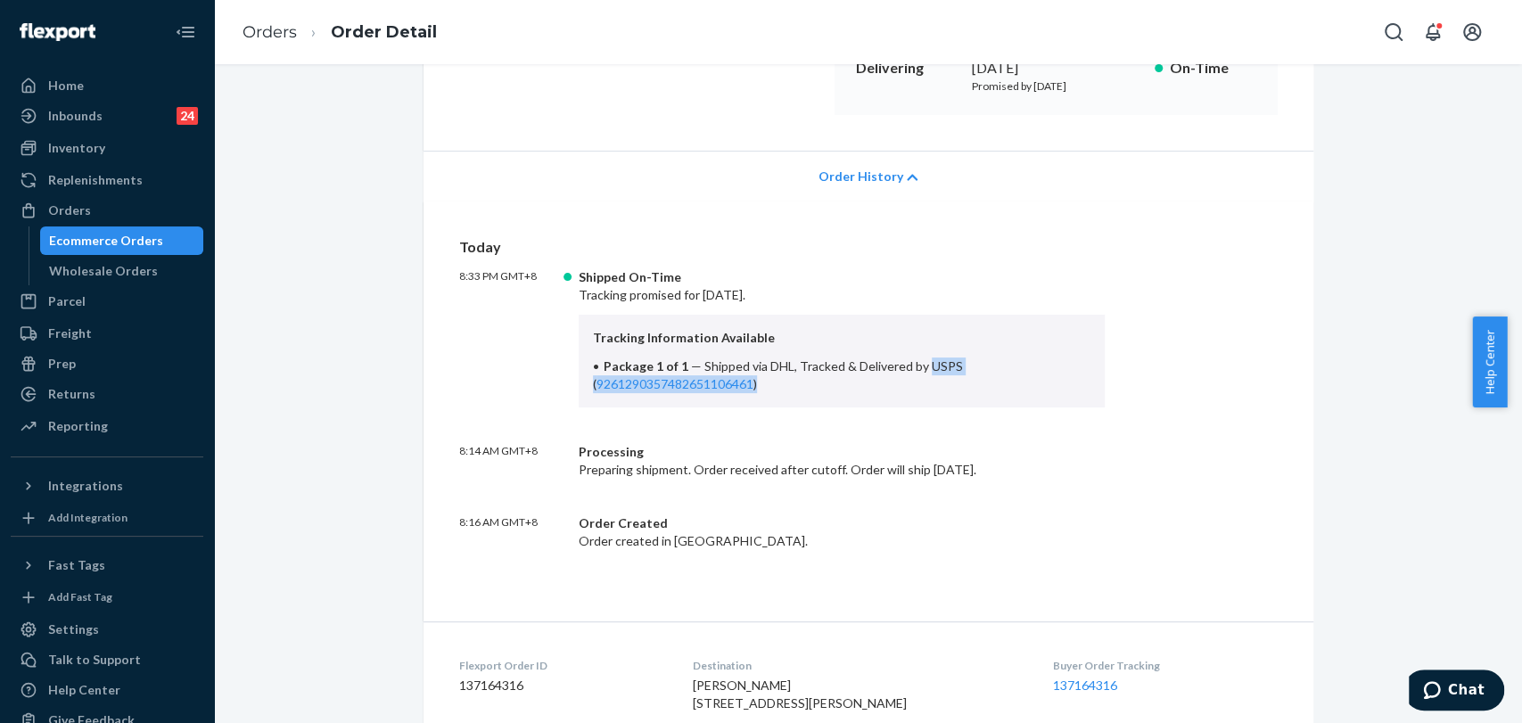
drag, startPoint x: 917, startPoint y: 366, endPoint x: 985, endPoint y: 393, distance: 73.2
click at [984, 393] on div "Tracking Information Available Package 1 of 1 — Shipped via DHL, Tracked & Deli…" at bounding box center [842, 361] width 527 height 93
copy span "USPS ( 9261290357482651106461 )"
click at [71, 81] on div "Home" at bounding box center [66, 86] width 36 height 18
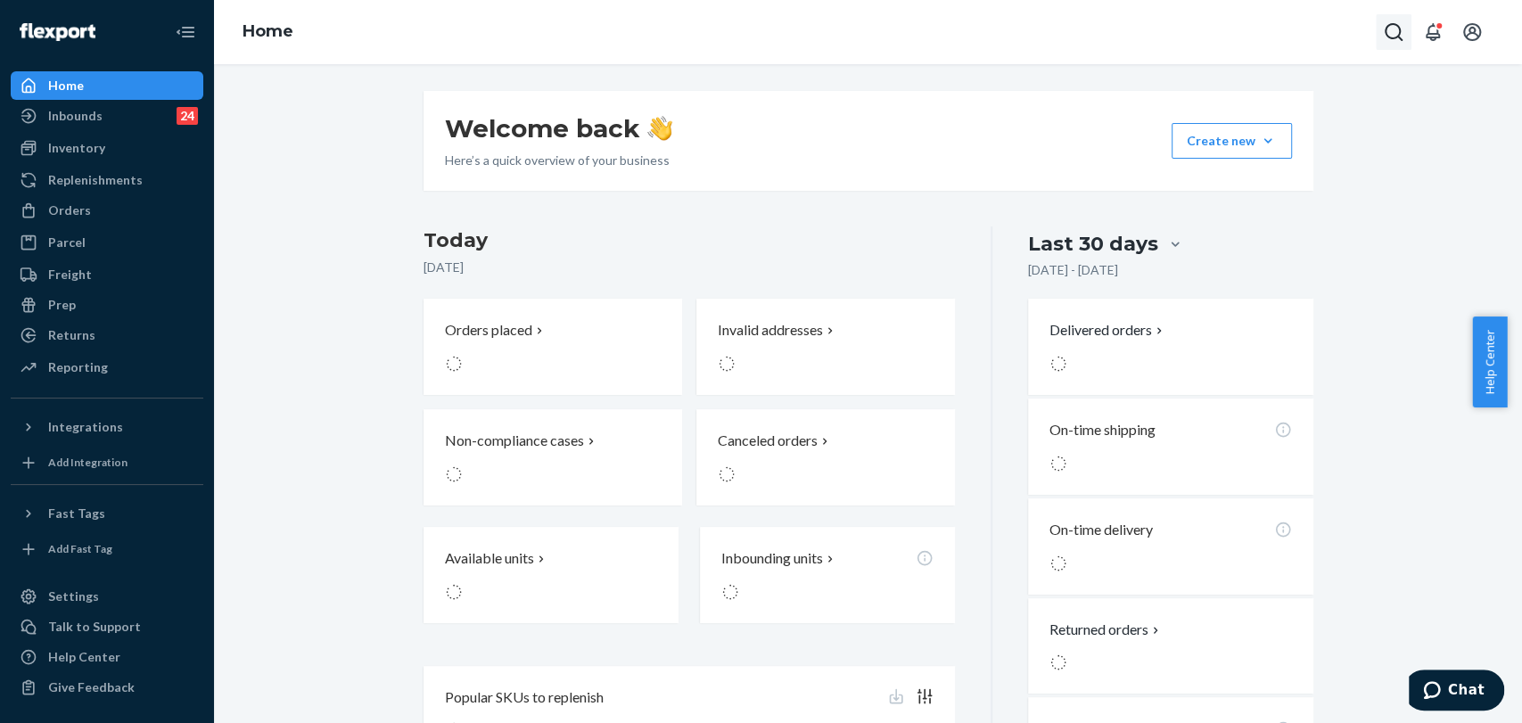
click at [1391, 30] on icon "Open Search Box" at bounding box center [1393, 31] width 21 height 21
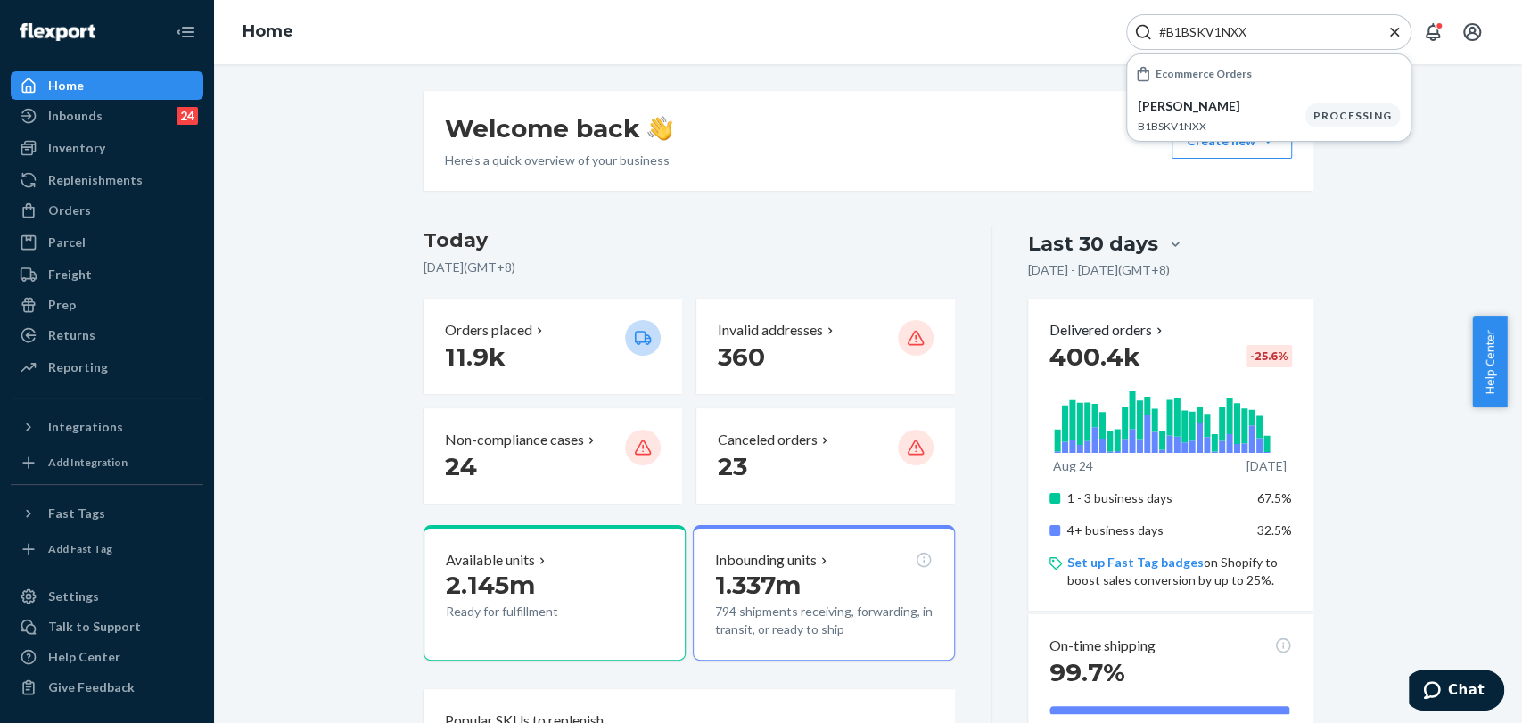
type input "#B1BSKV1NXX"
click at [1391, 30] on icon "Close Search" at bounding box center [1394, 32] width 18 height 18
click at [1391, 30] on icon "Open Search Box" at bounding box center [1393, 31] width 21 height 21
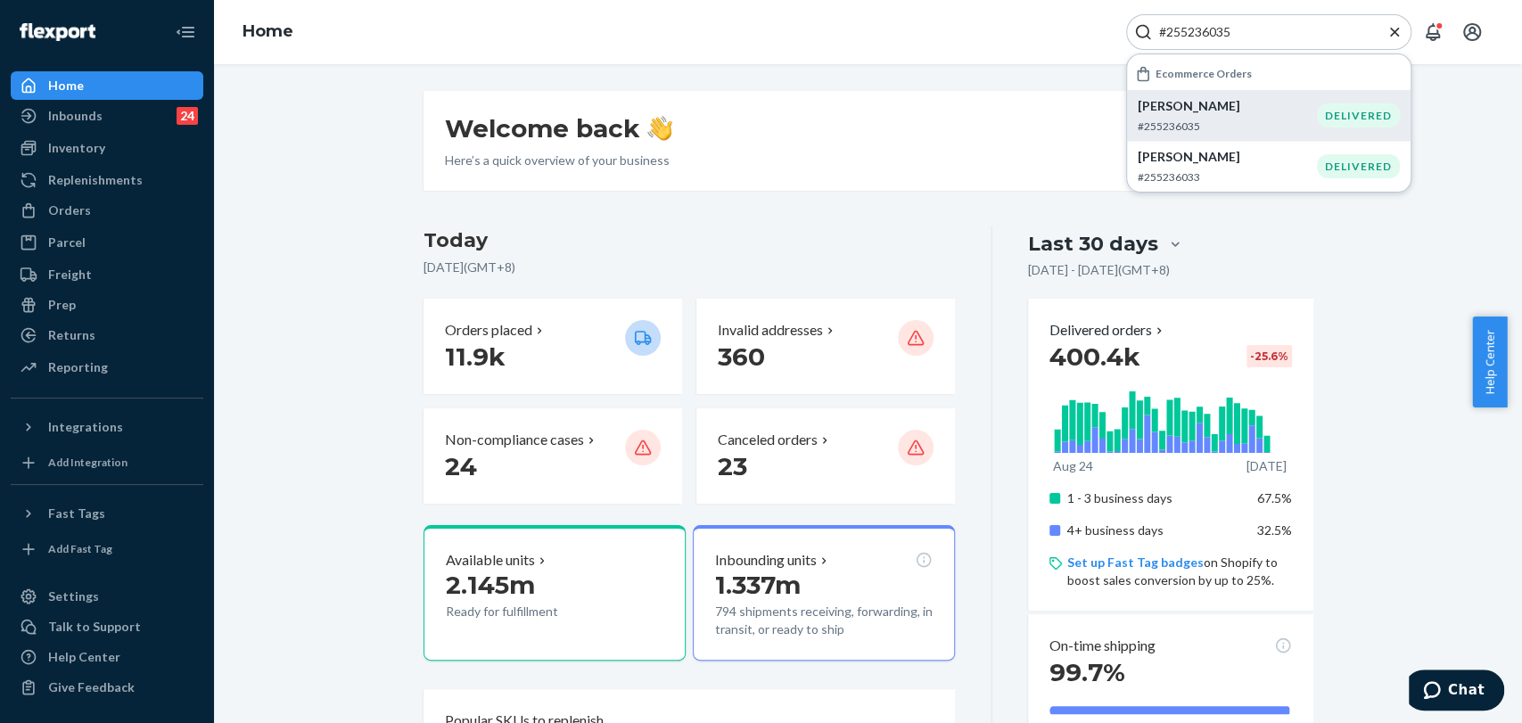
type input "#255236035"
click at [1251, 123] on p "#255236035" at bounding box center [1227, 126] width 179 height 15
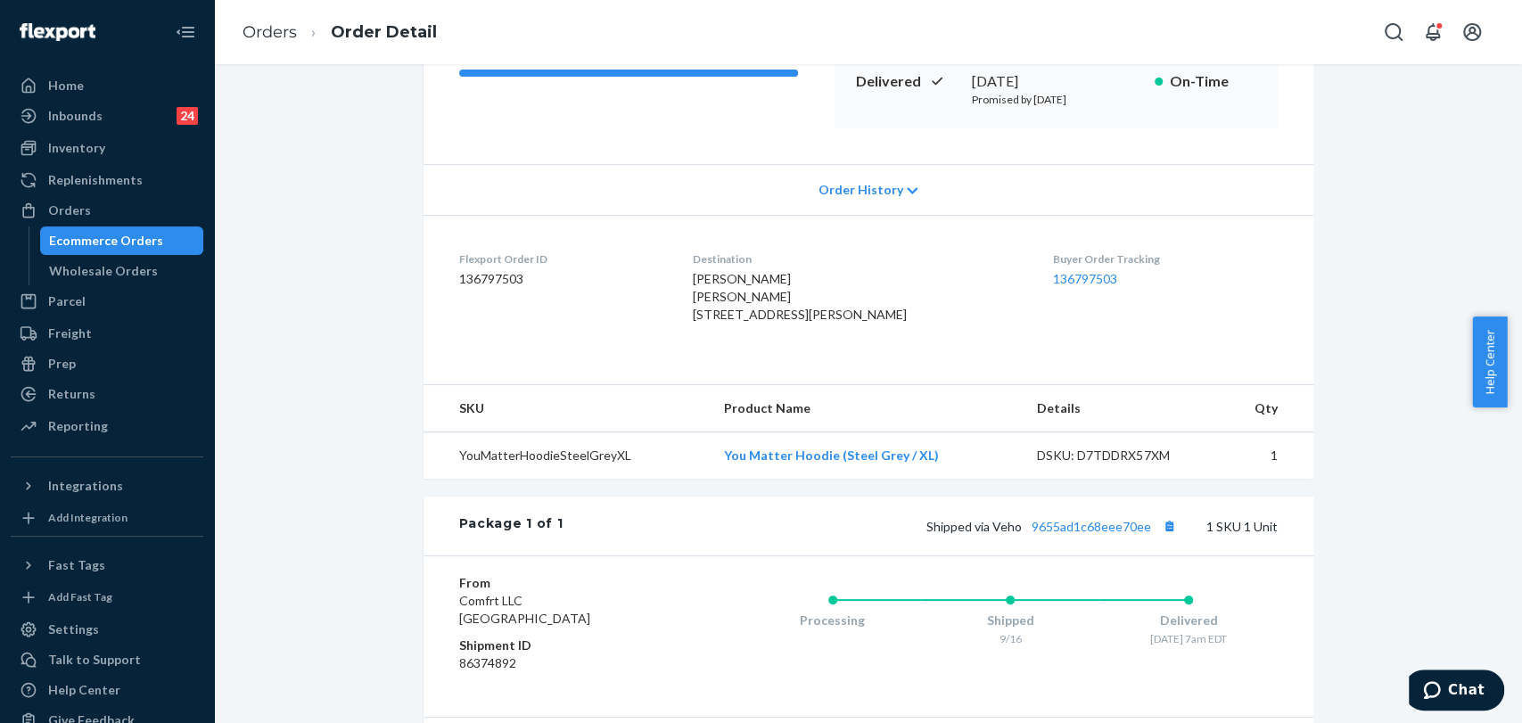
scroll to position [198, 0]
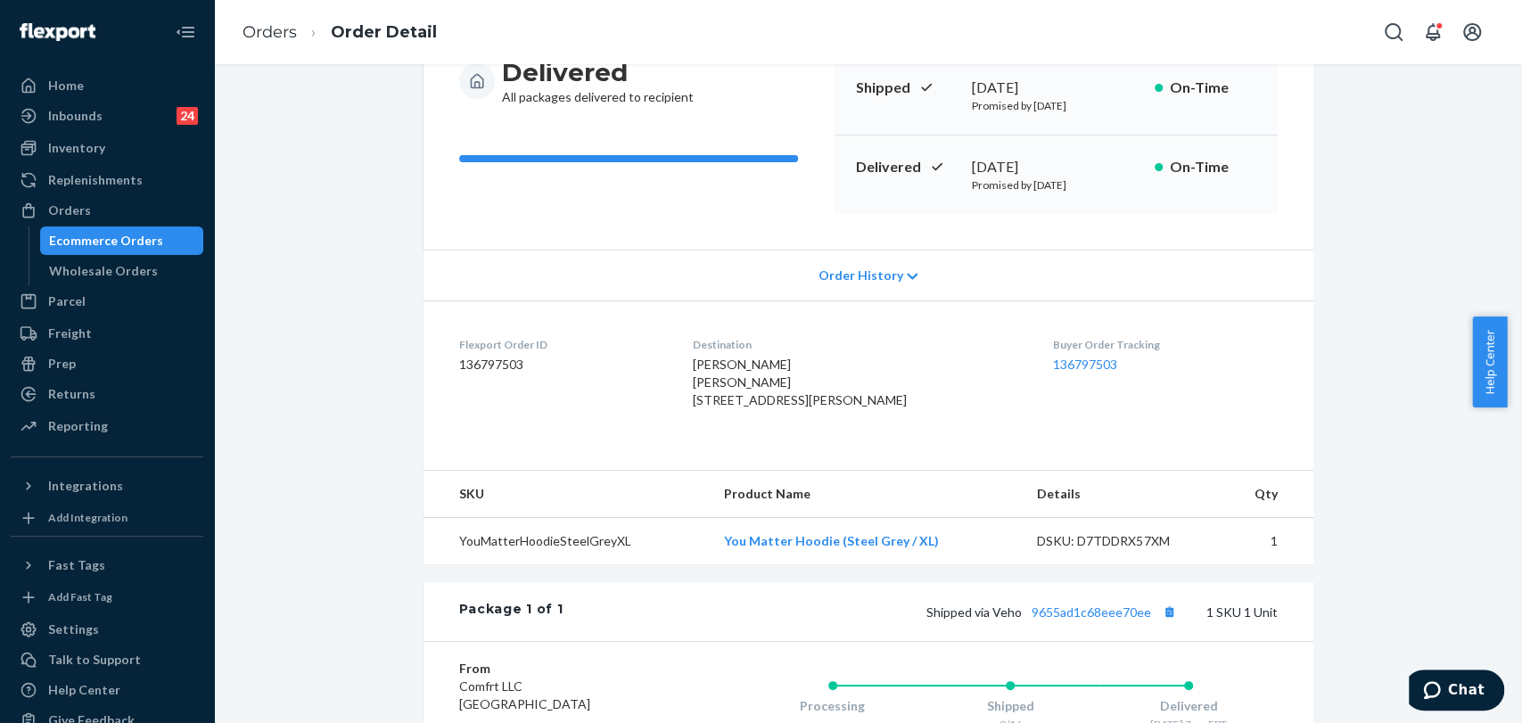
click at [856, 276] on span "Order History" at bounding box center [860, 276] width 85 height 18
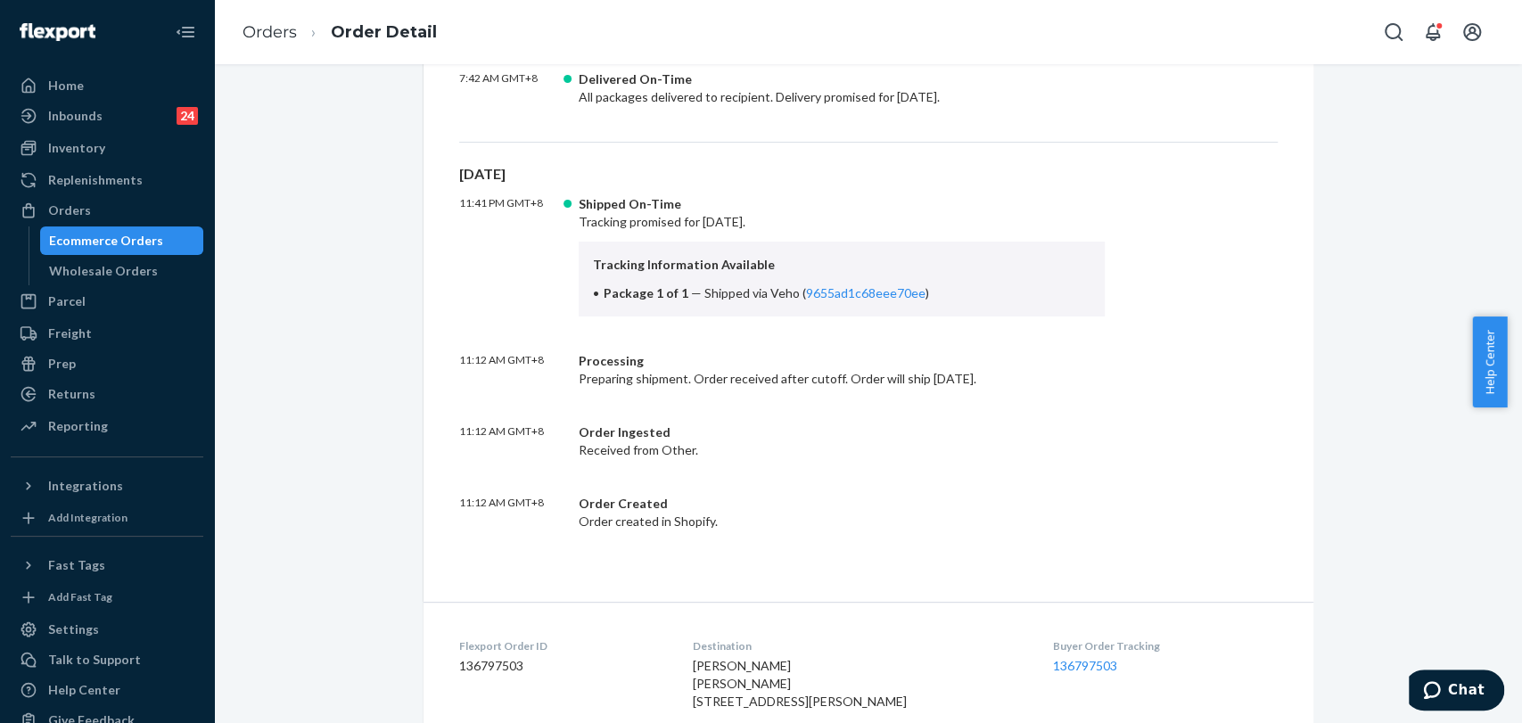
scroll to position [396, 0]
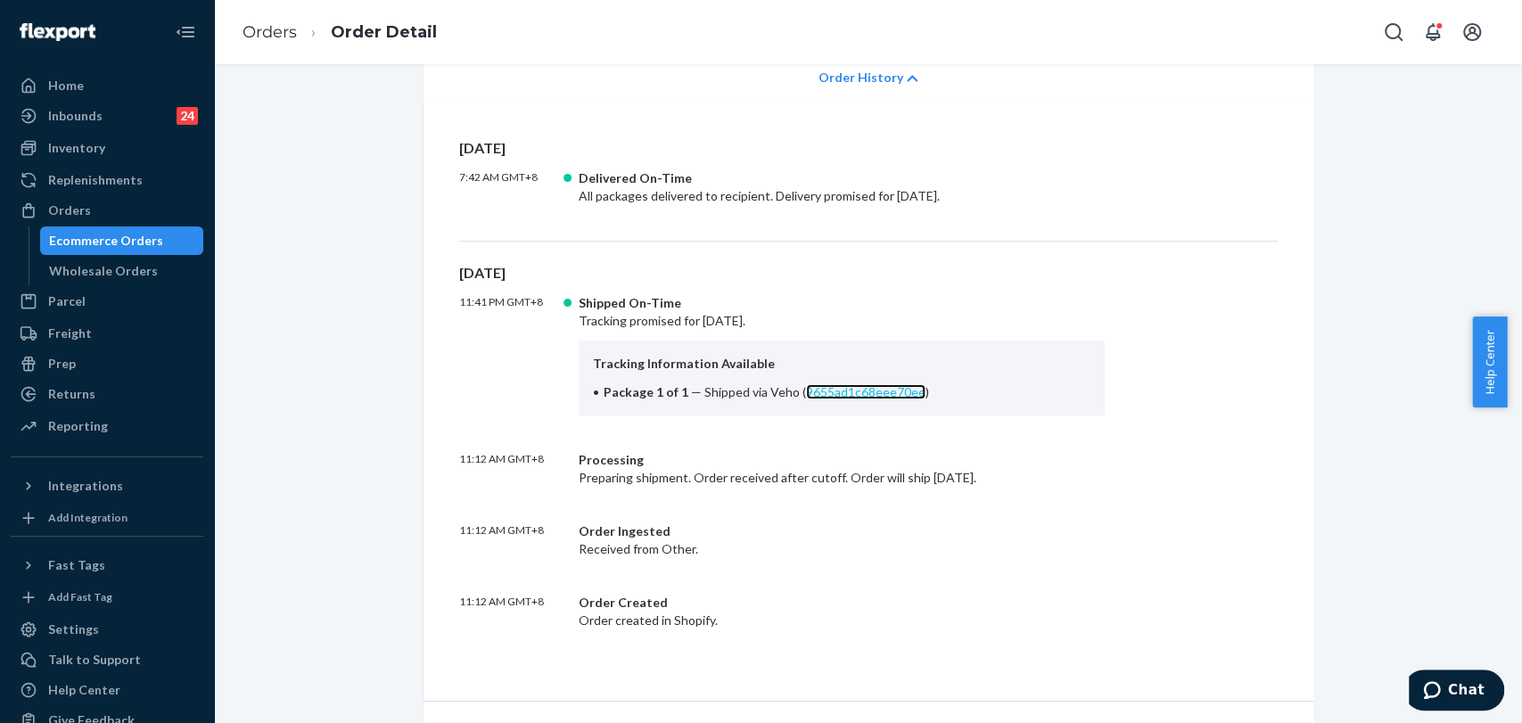
click at [887, 389] on link "9655ad1c68eee70ee" at bounding box center [865, 391] width 119 height 15
drag, startPoint x: 757, startPoint y: 389, endPoint x: 931, endPoint y: 392, distance: 173.9
click at [931, 392] on li "Package 1 of 1 — Shipped via Veho ( 9655ad1c68eee70ee )" at bounding box center [842, 392] width 498 height 18
copy span "Veho ( 9655ad1c68eee70ee )"
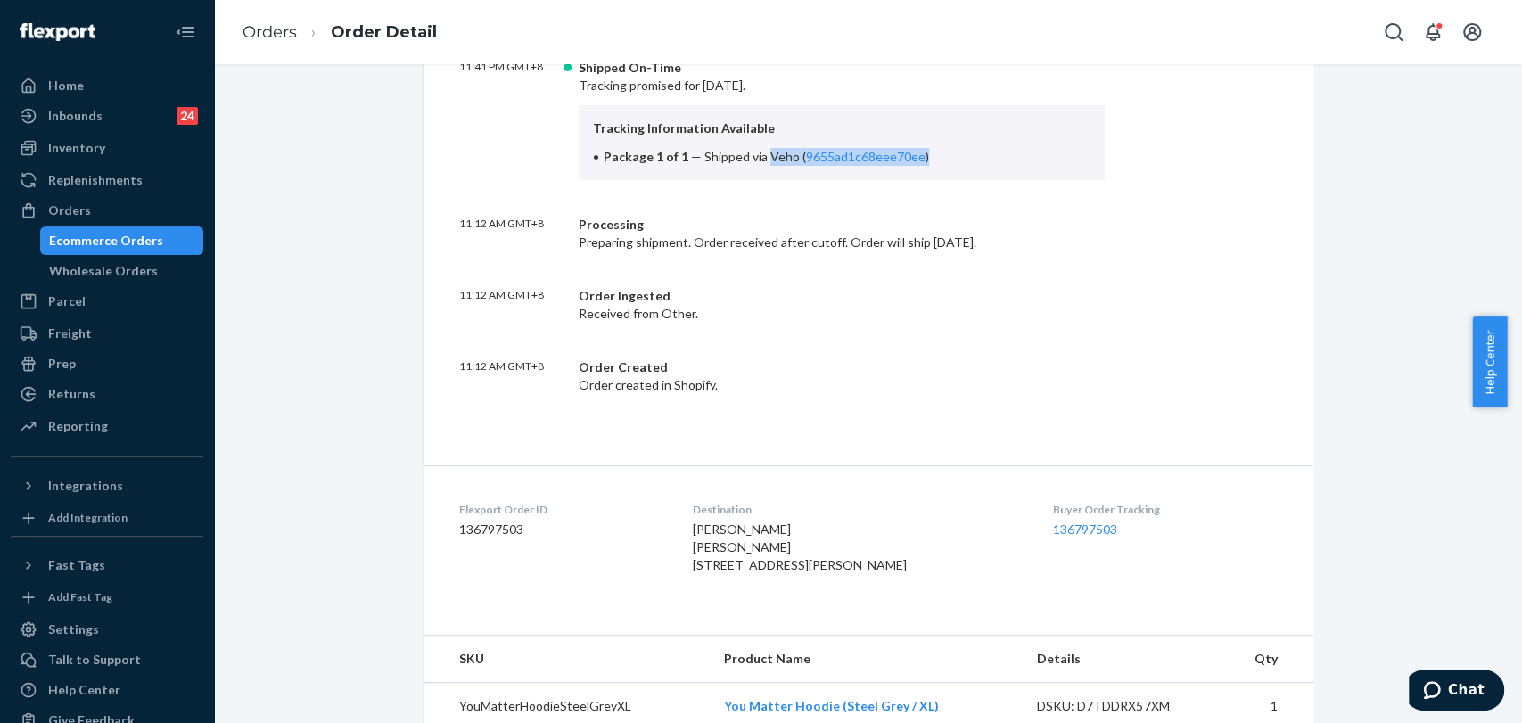
scroll to position [892, 0]
